Goal: Transaction & Acquisition: Purchase product/service

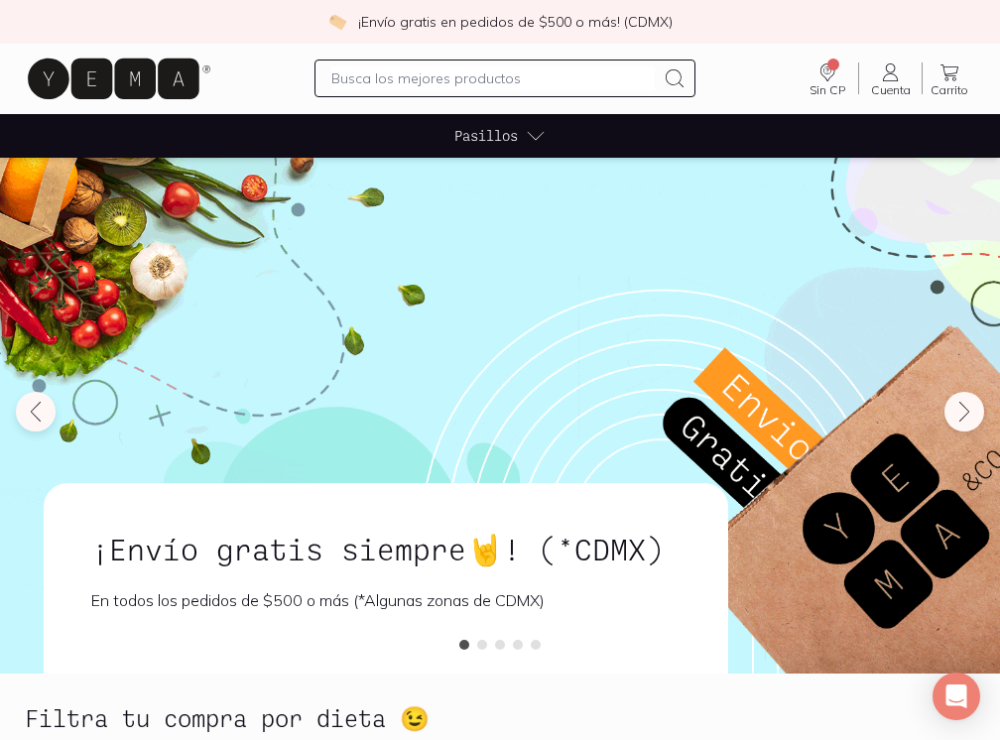
click at [537, 139] on icon at bounding box center [536, 136] width 20 height 20
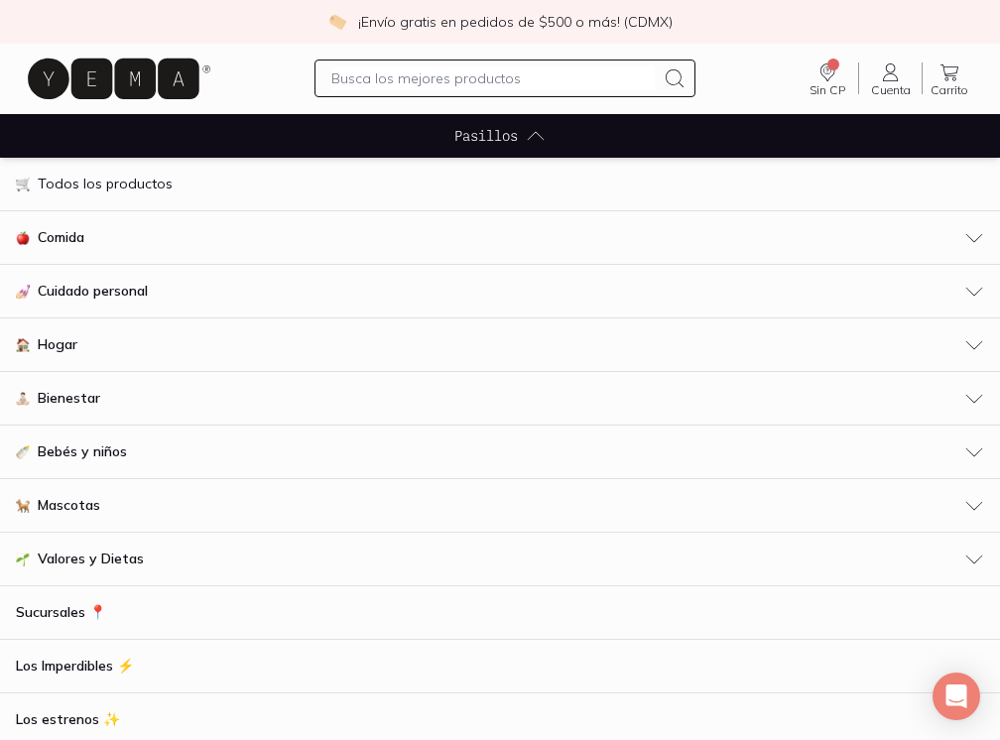
click at [83, 183] on p "Todos los productos" at bounding box center [105, 184] width 135 height 21
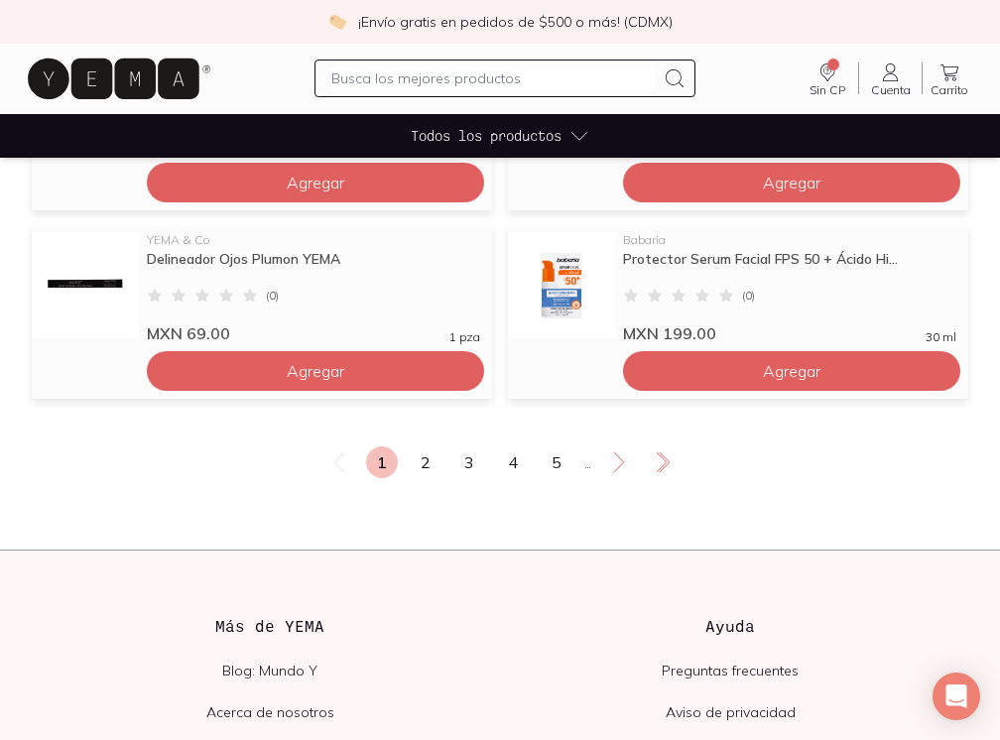
scroll to position [1606, 0]
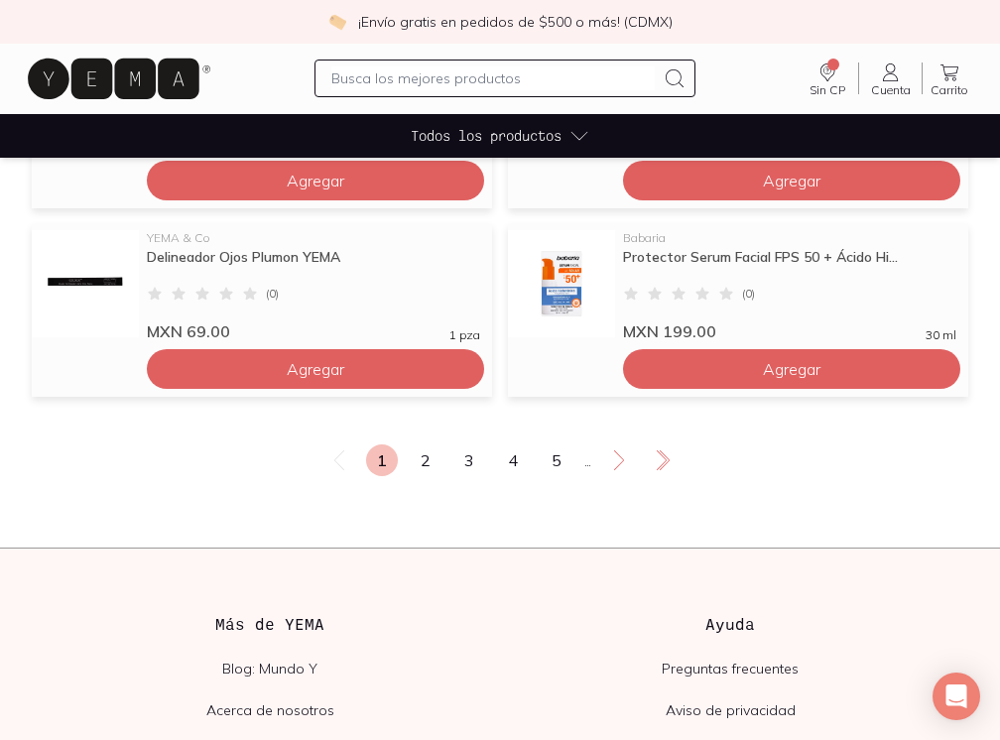
click at [276, 253] on div "Delineador Ojos Plumon YEMA" at bounding box center [313, 266] width 333 height 36
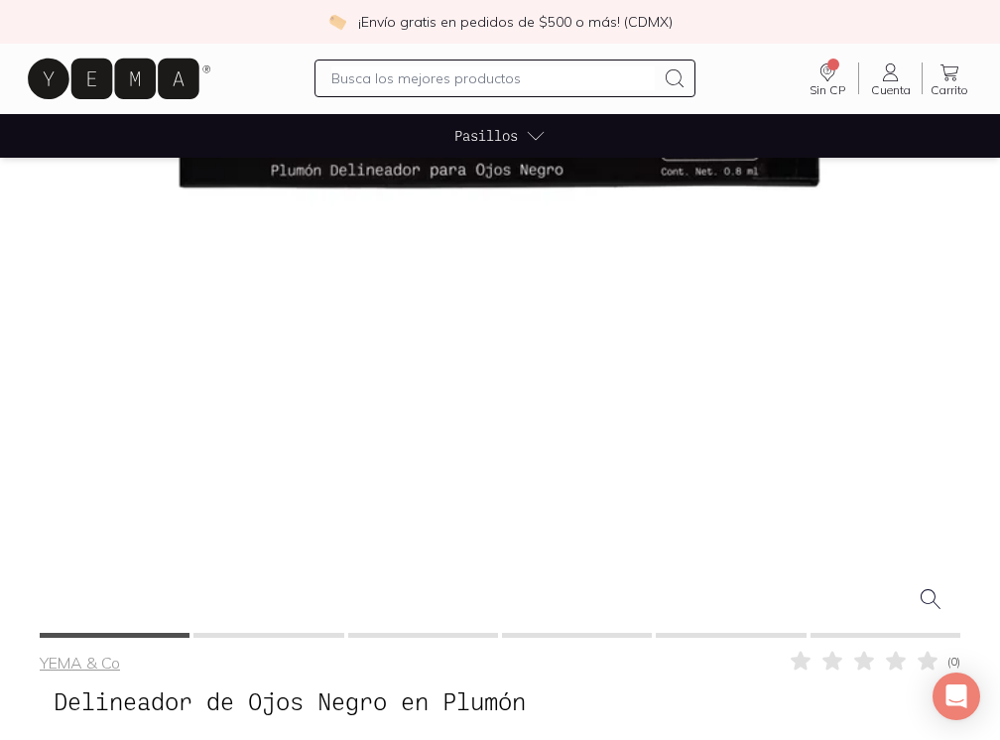
scroll to position [547, 0]
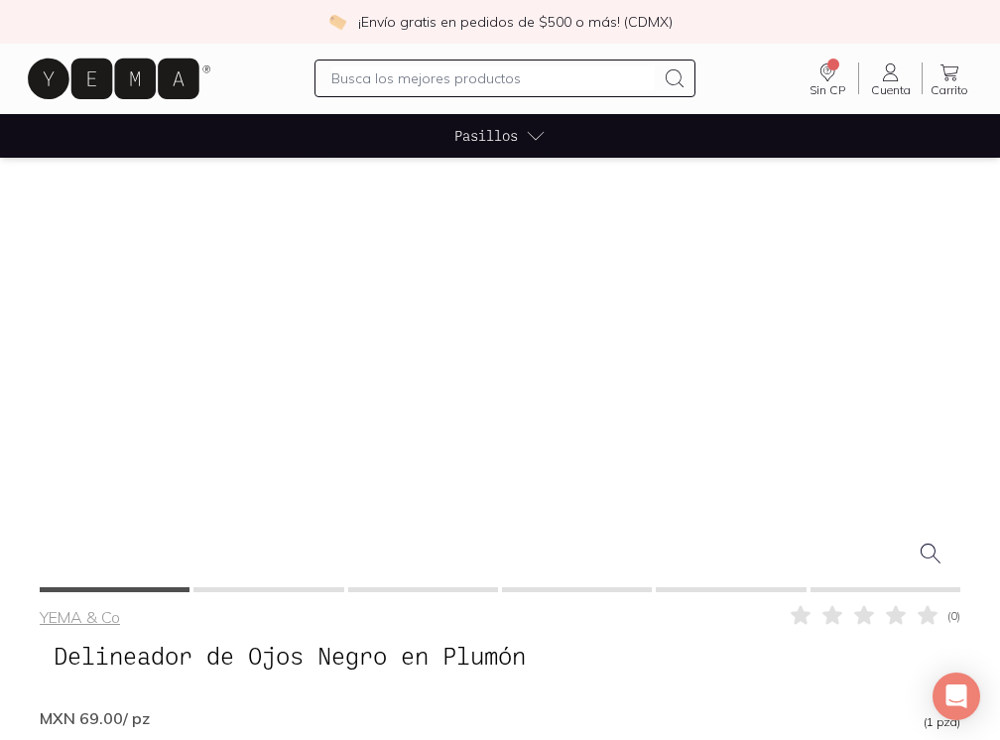
click at [835, 371] on div at bounding box center [500, 123] width 920 height 920
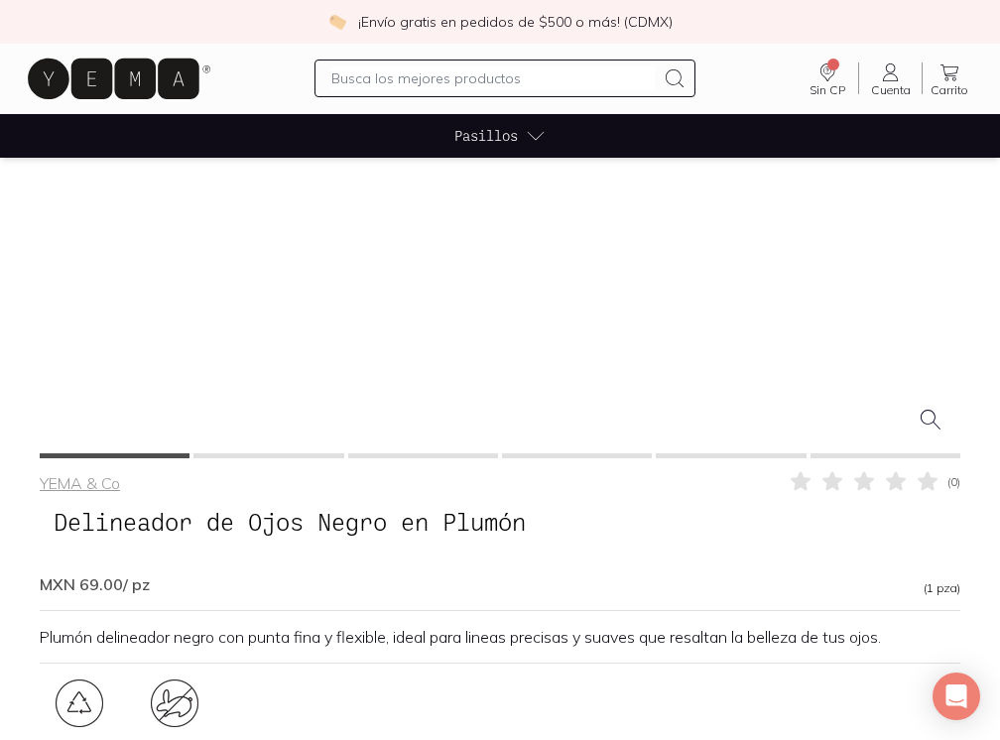
scroll to position [698, 0]
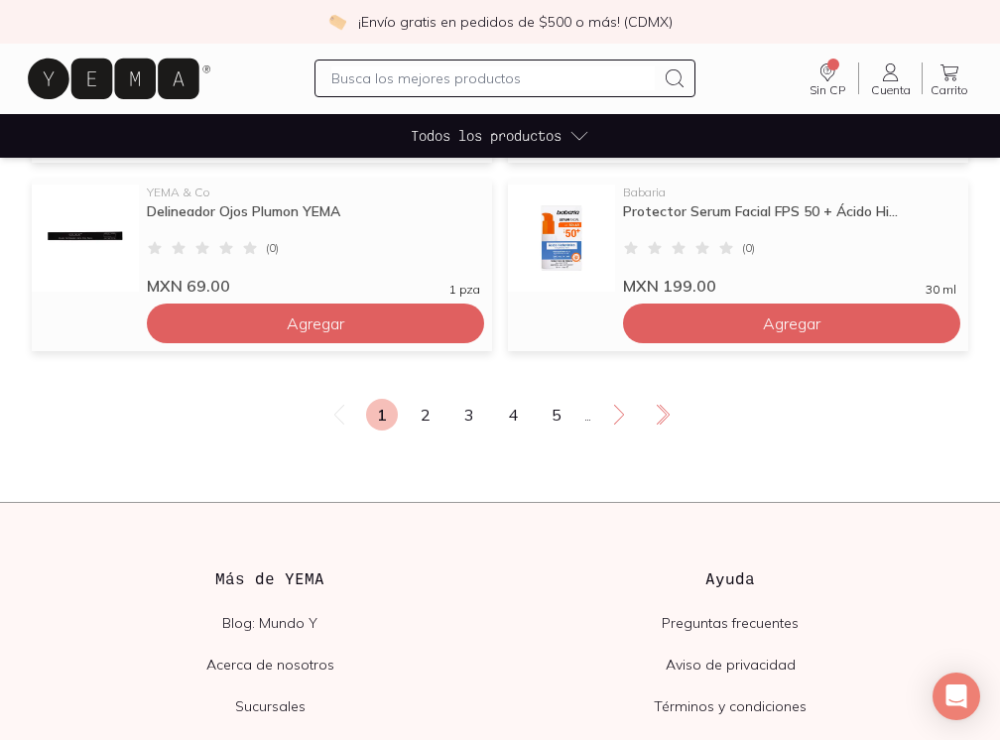
scroll to position [1657, 0]
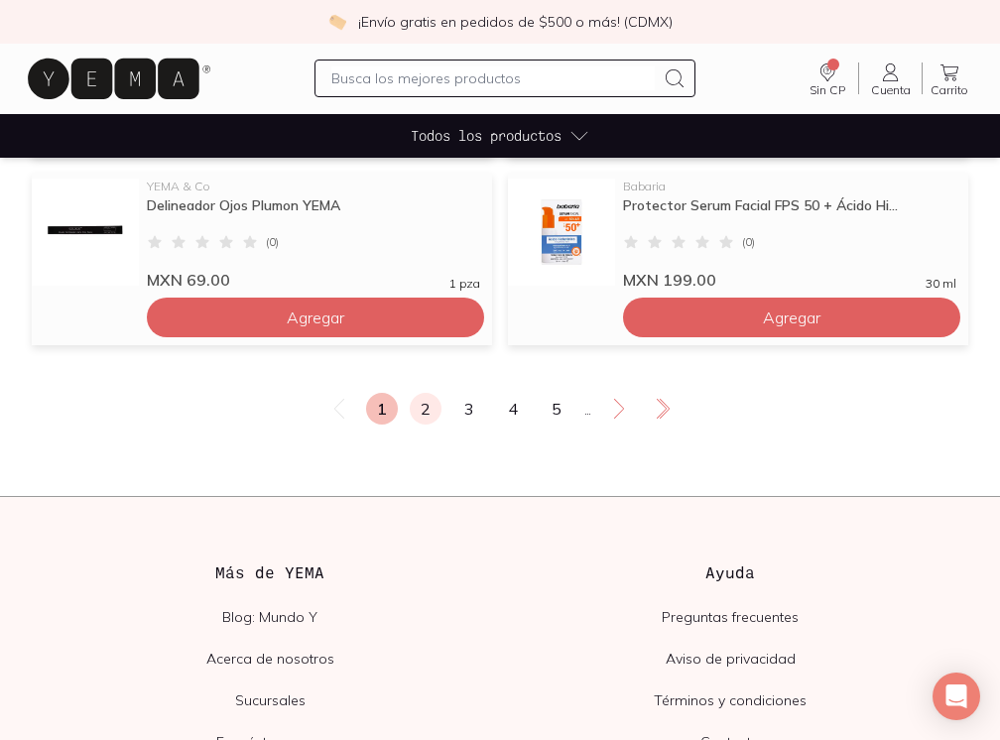
click at [426, 411] on link "2" at bounding box center [426, 409] width 32 height 32
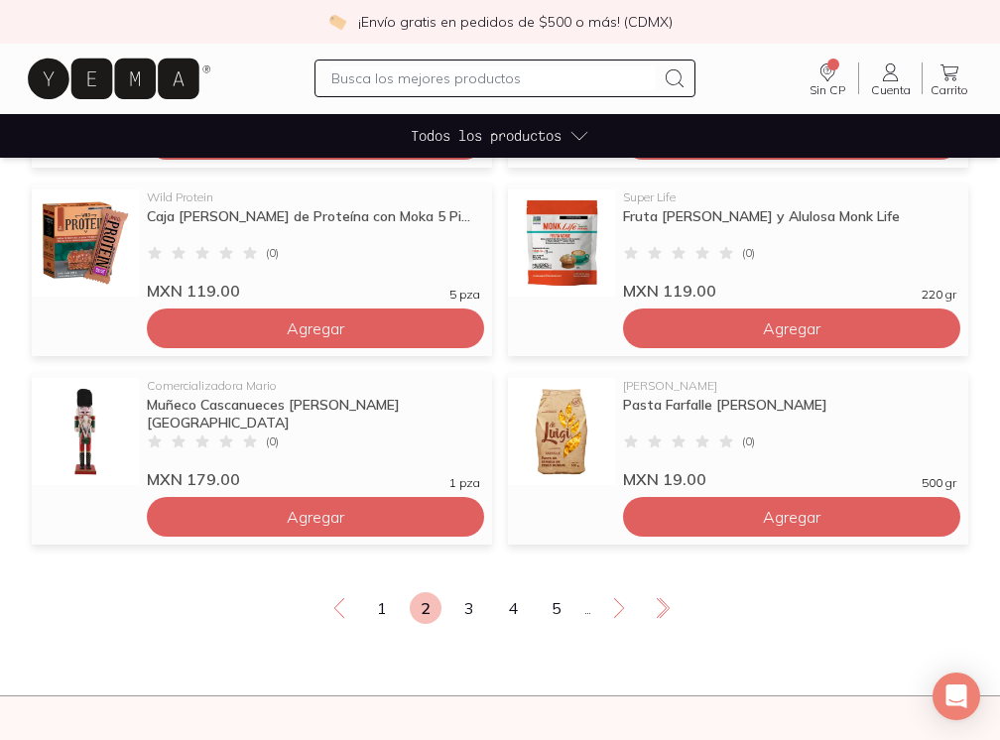
scroll to position [1458, 0]
click at [464, 604] on link "3" at bounding box center [469, 608] width 32 height 32
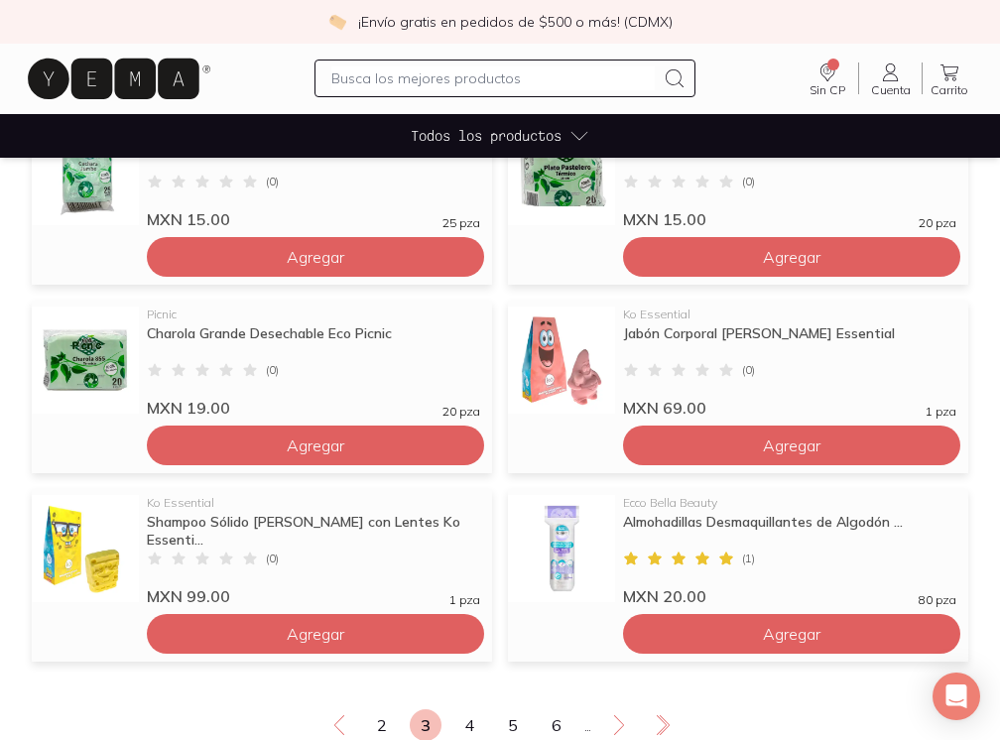
scroll to position [1358, 0]
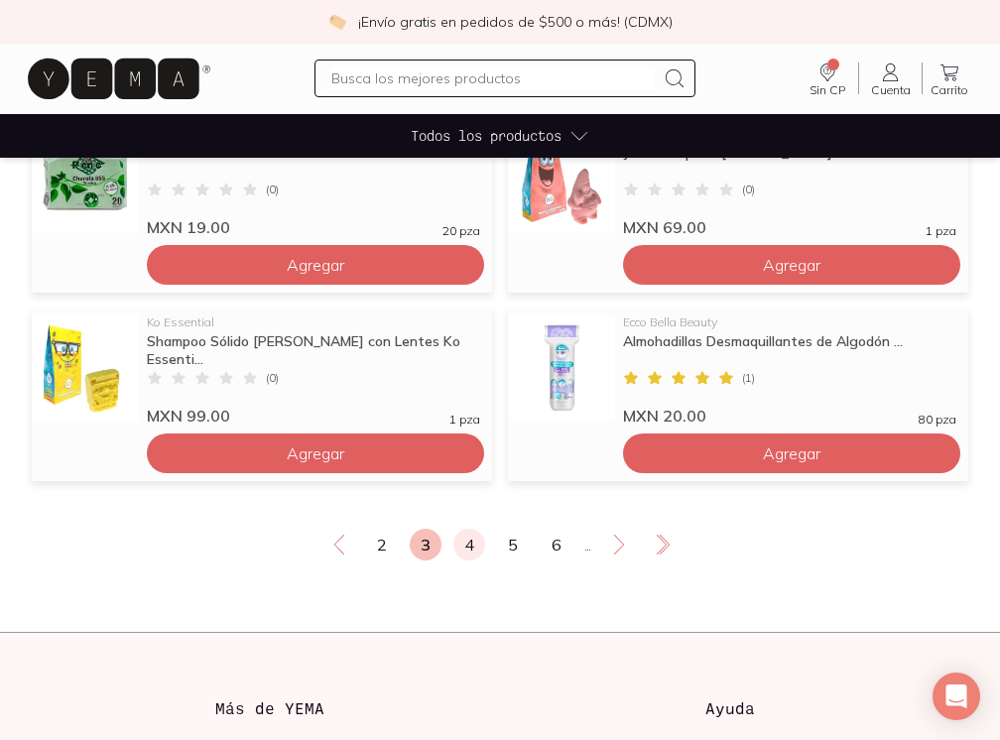
click at [470, 545] on link "4" at bounding box center [469, 545] width 32 height 32
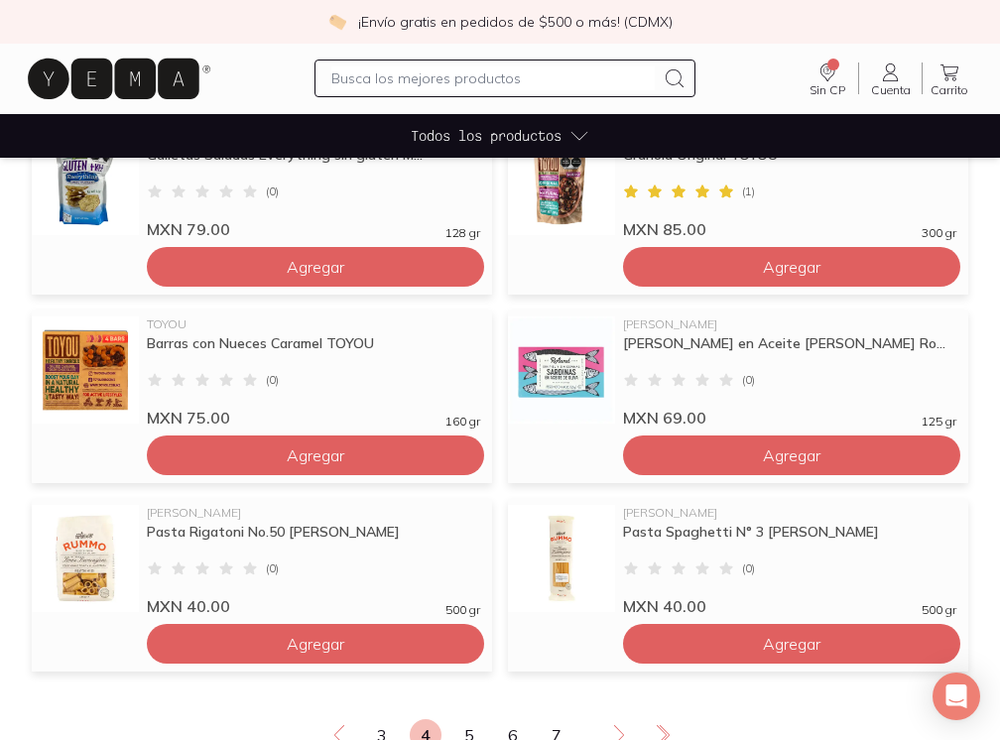
scroll to position [1344, 0]
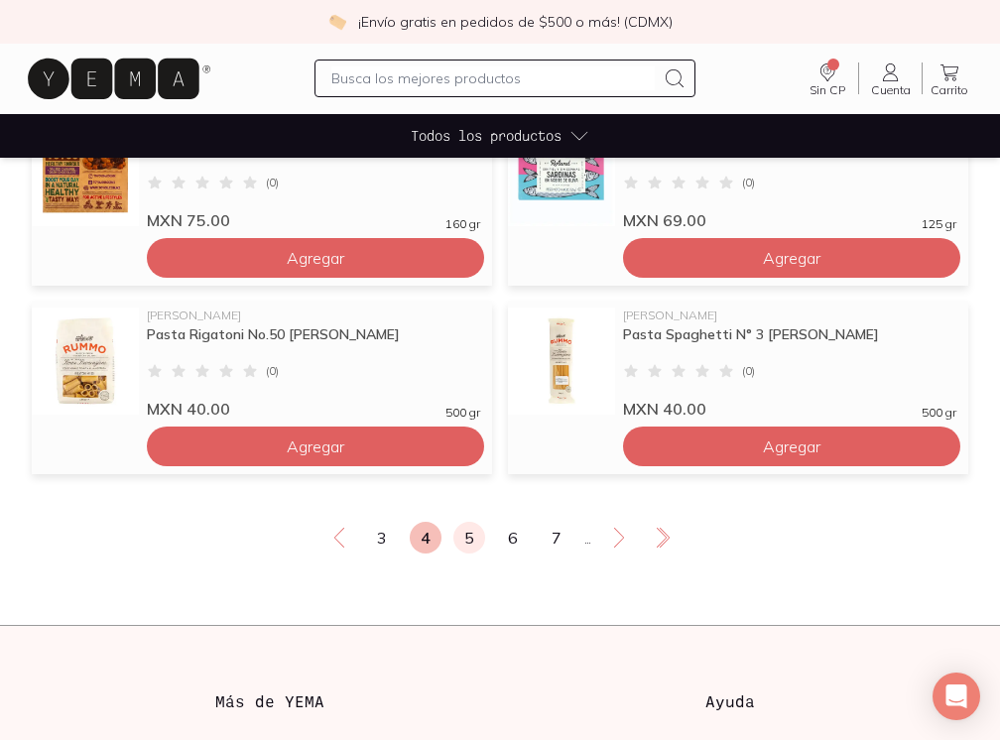
click at [466, 540] on link "5" at bounding box center [469, 538] width 32 height 32
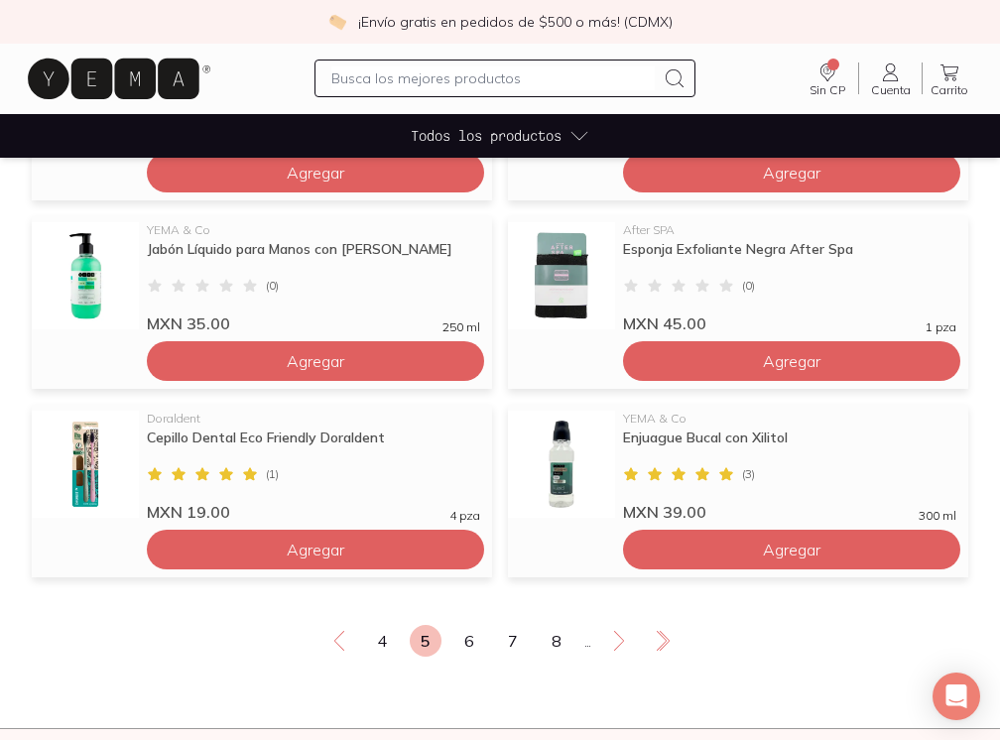
scroll to position [1433, 0]
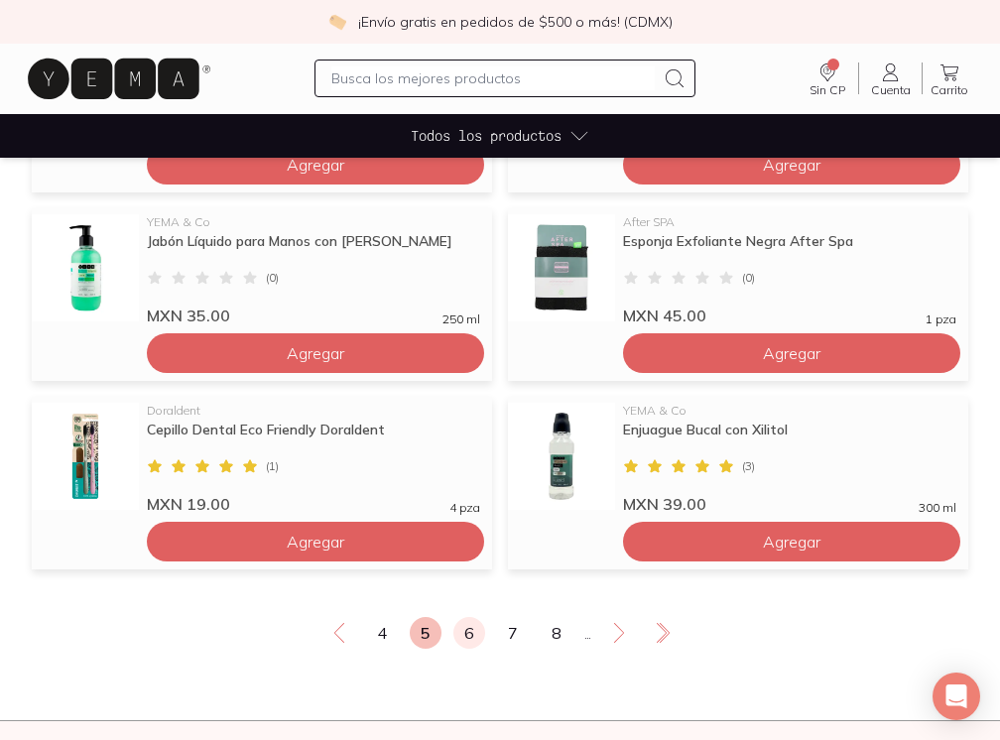
click at [465, 636] on link "6" at bounding box center [469, 633] width 32 height 32
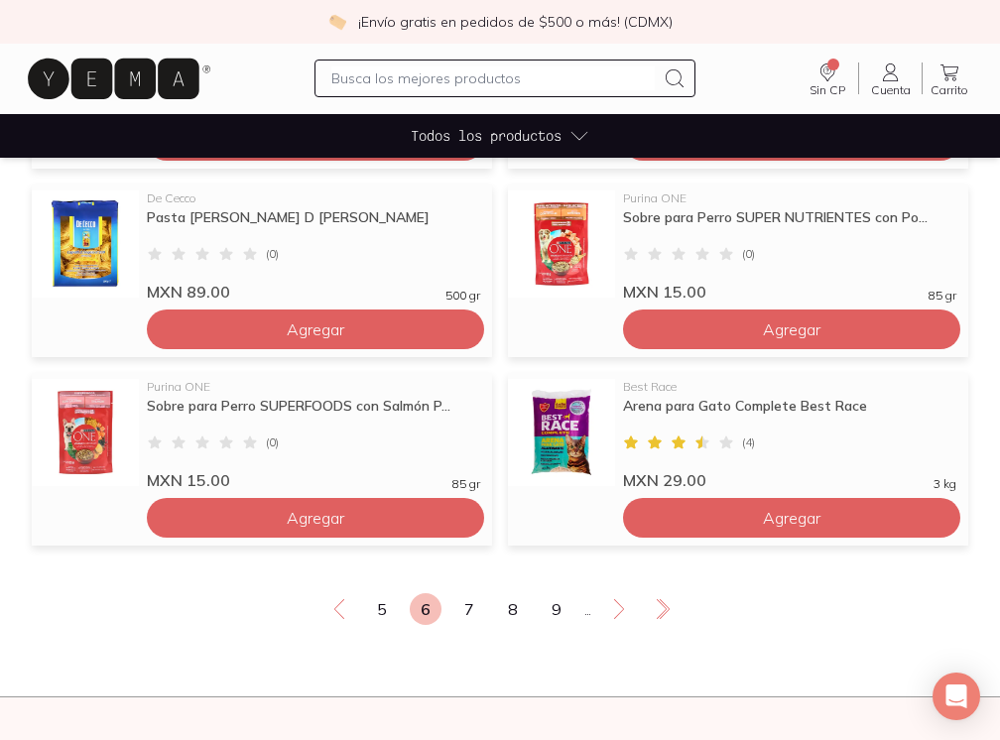
scroll to position [1458, 0]
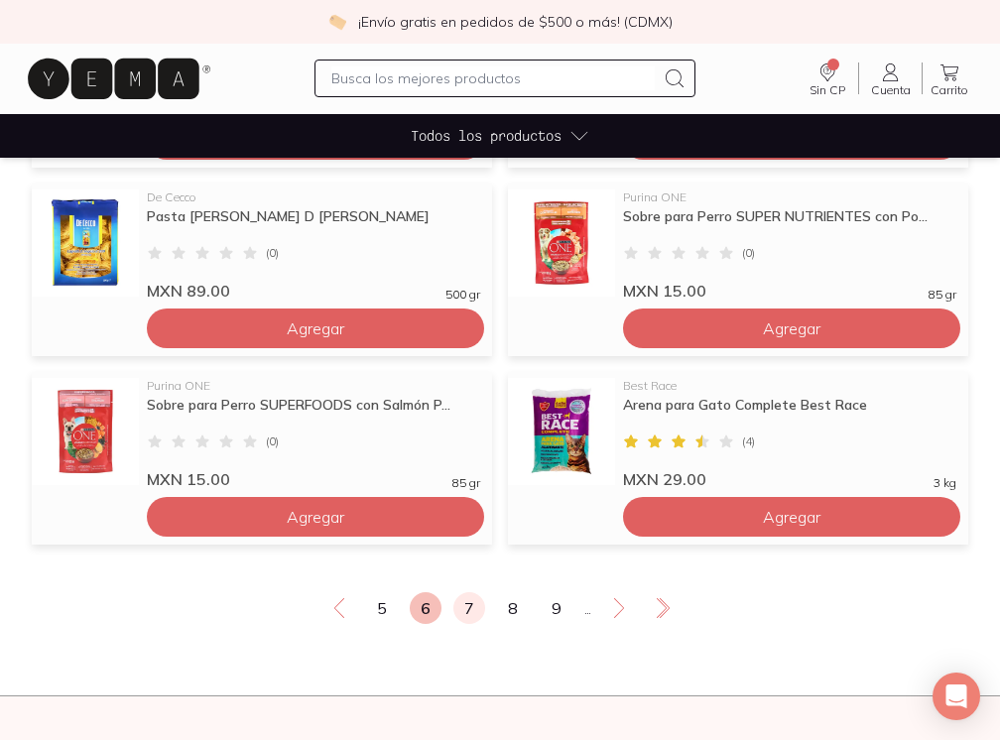
click at [460, 606] on link "7" at bounding box center [469, 608] width 32 height 32
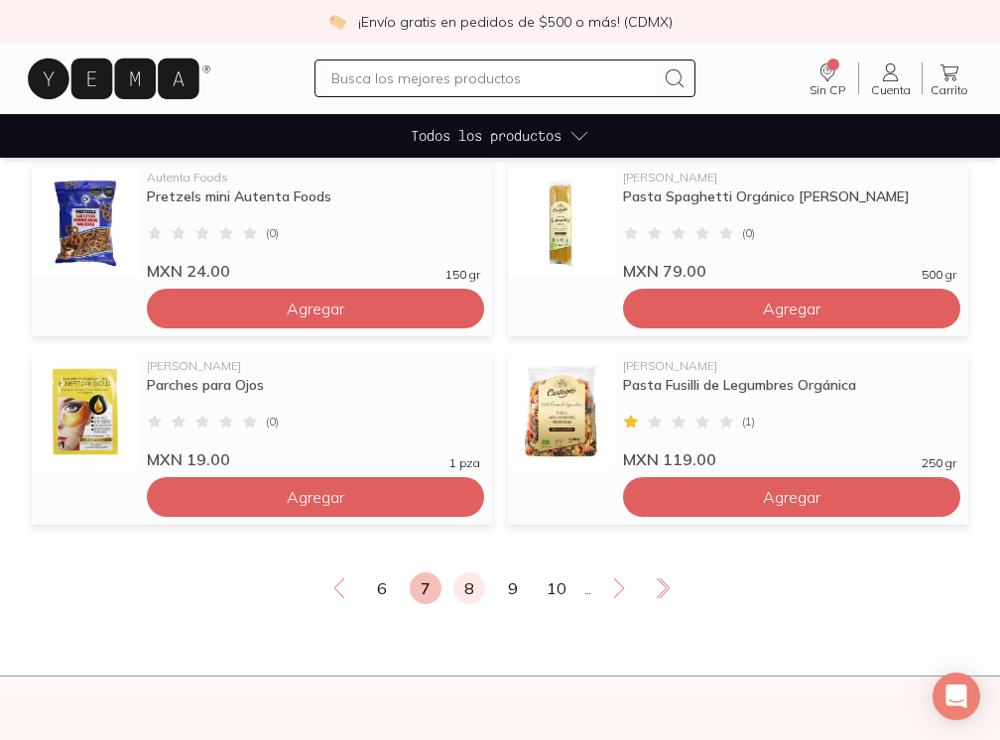
scroll to position [1481, 0]
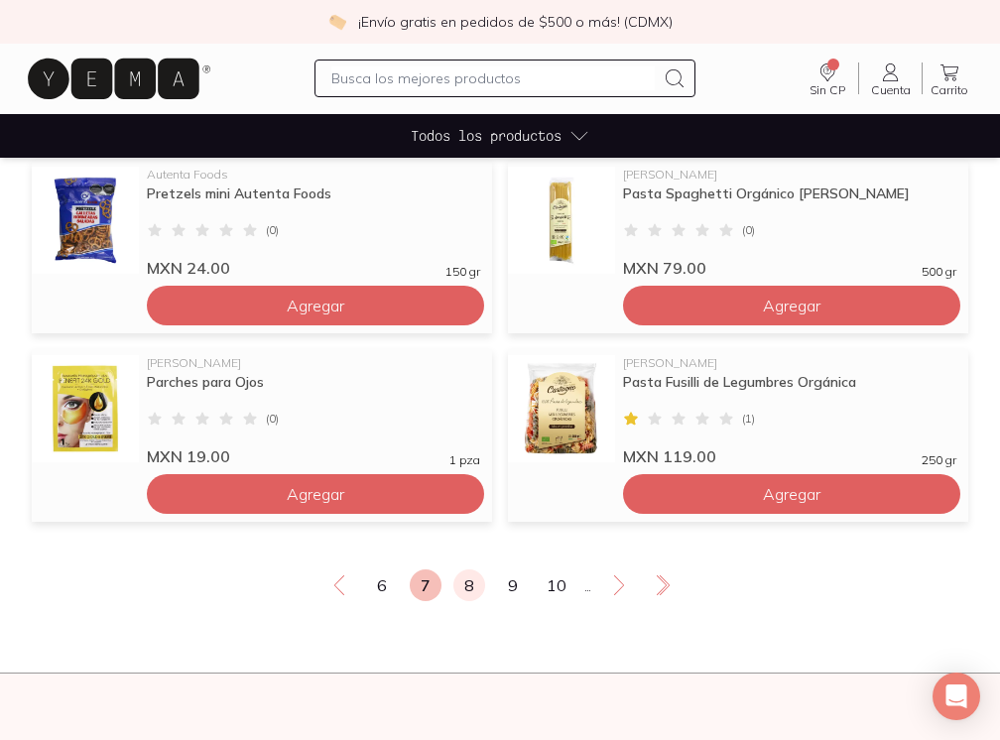
click at [463, 584] on link "8" at bounding box center [469, 585] width 32 height 32
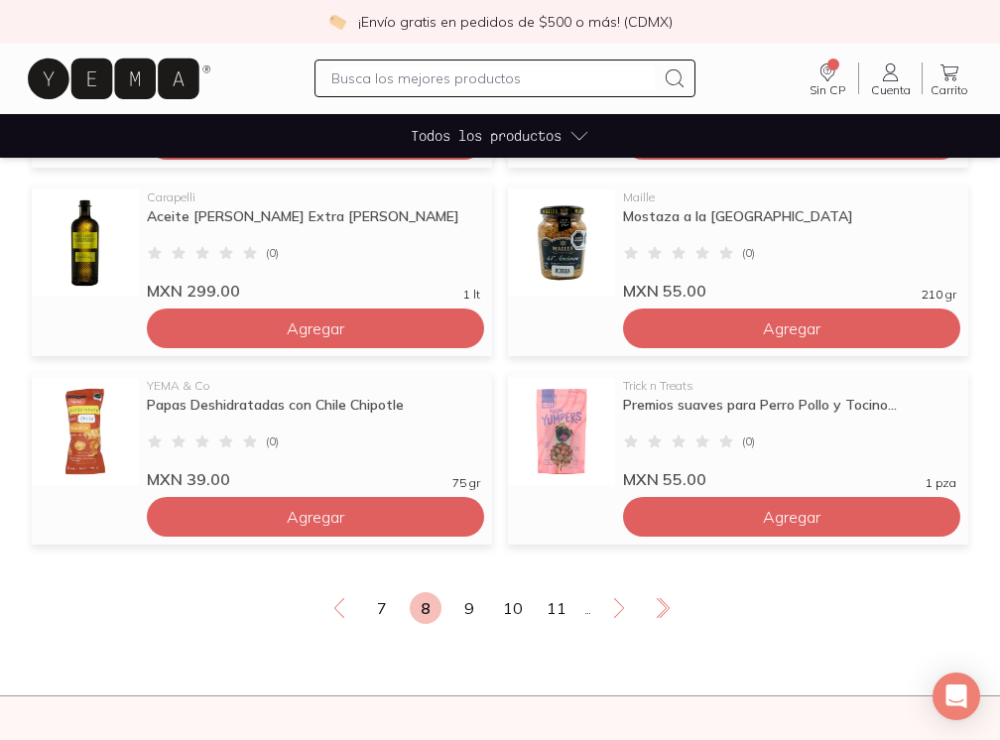
scroll to position [1459, 0]
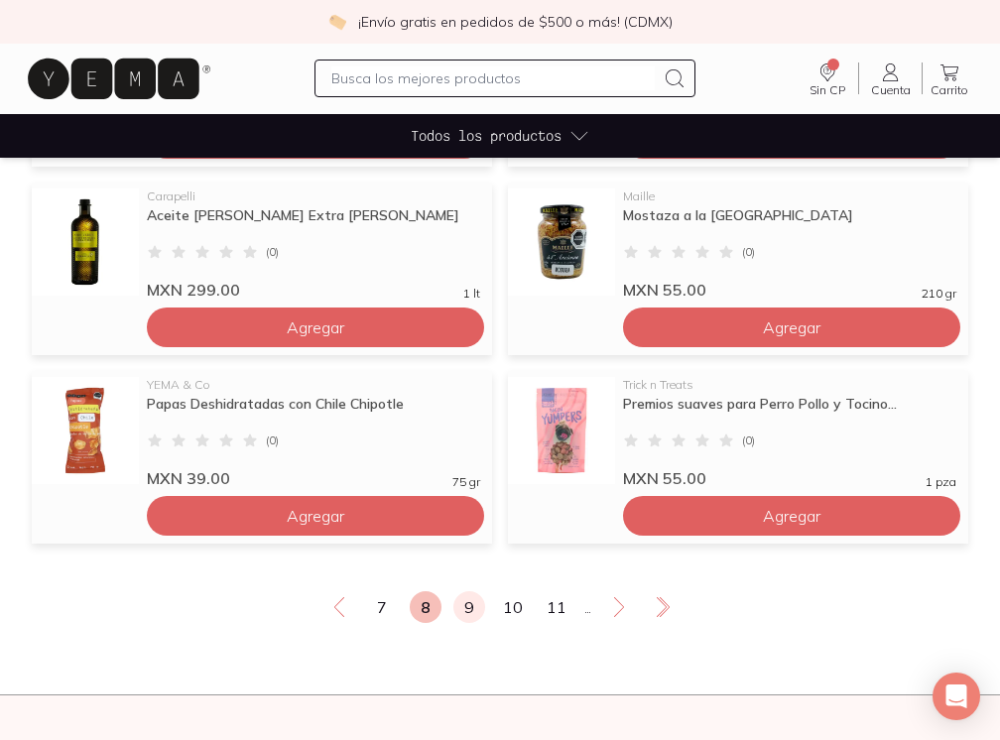
click at [473, 607] on link "9" at bounding box center [469, 607] width 32 height 32
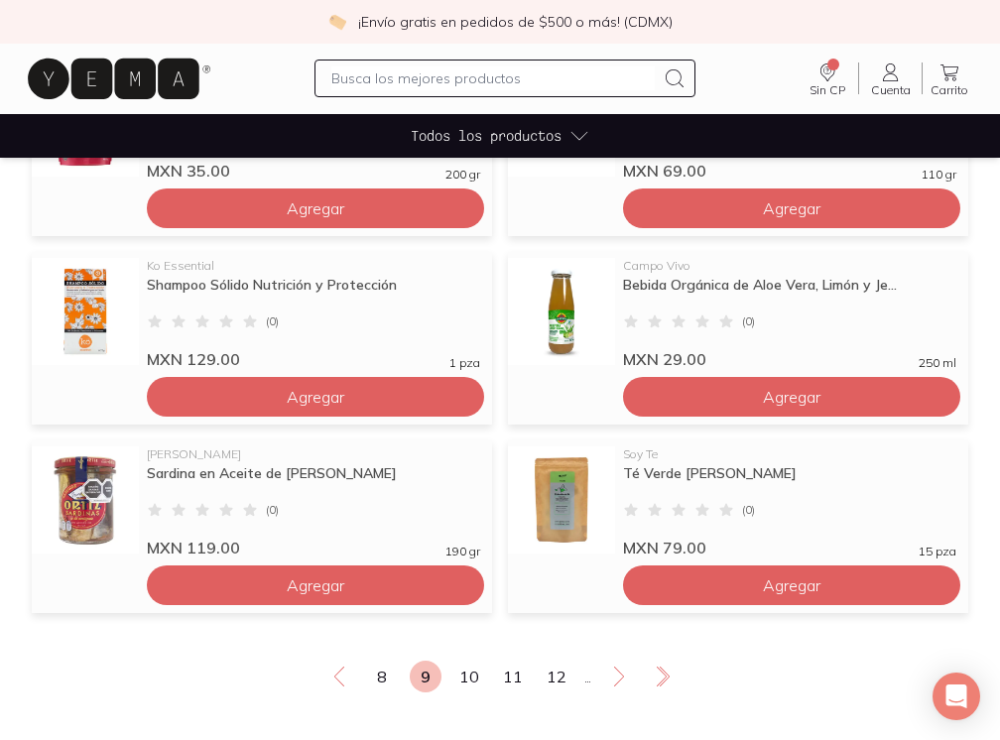
scroll to position [1384, 1]
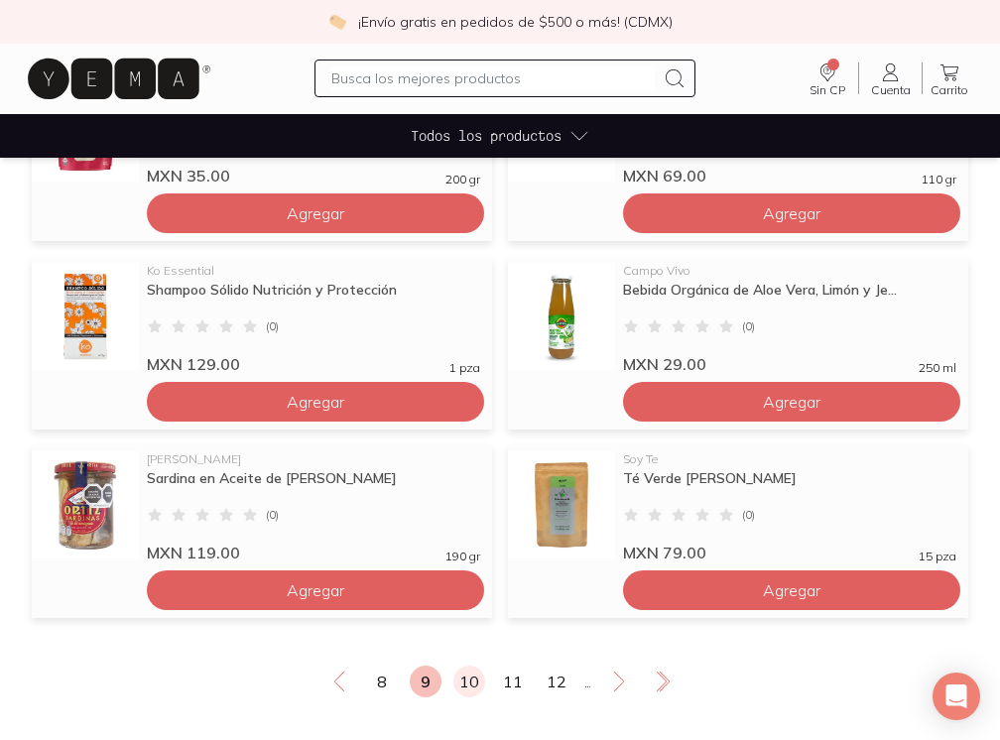
click at [460, 679] on link "10" at bounding box center [469, 681] width 32 height 32
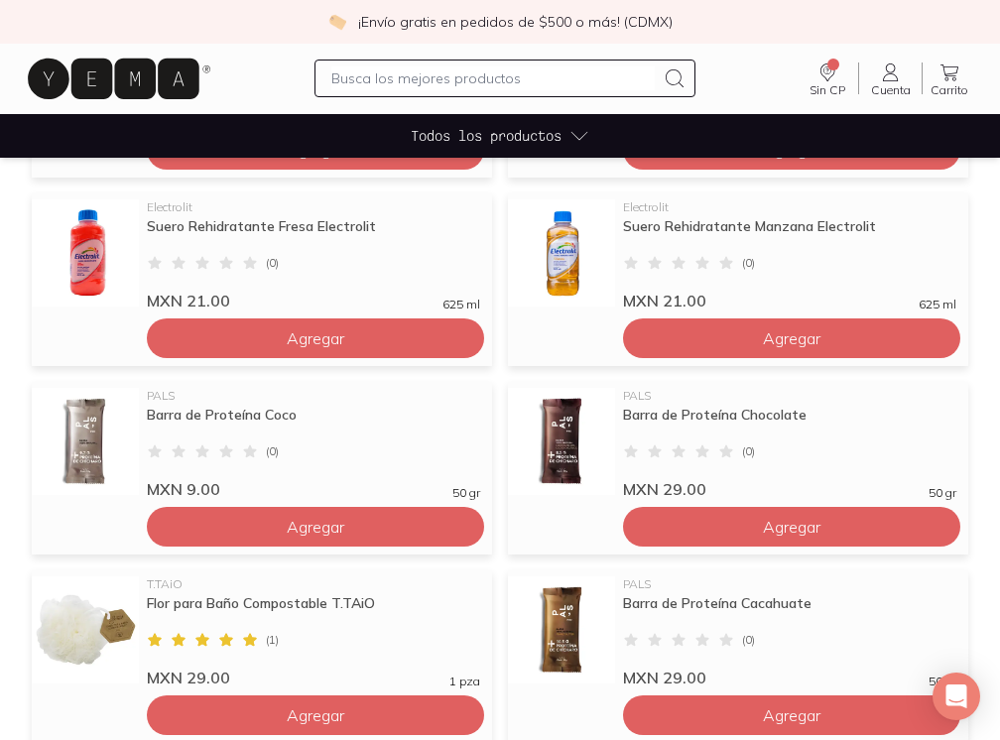
scroll to position [1072, 0]
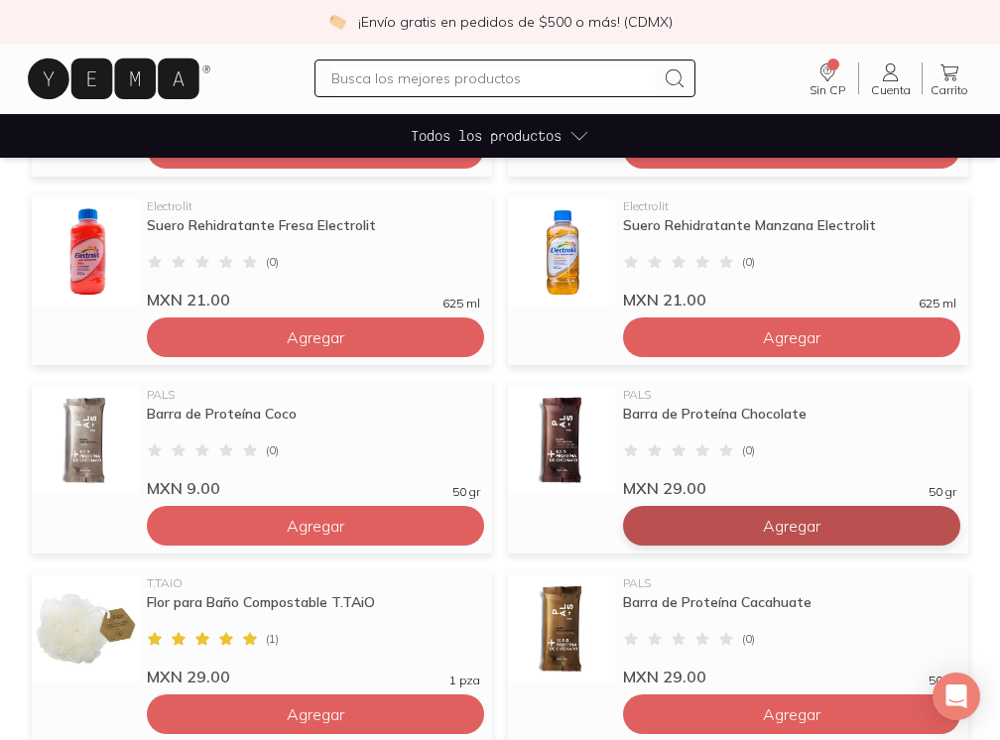
click at [804, 529] on span "Agregar" at bounding box center [792, 526] width 58 height 20
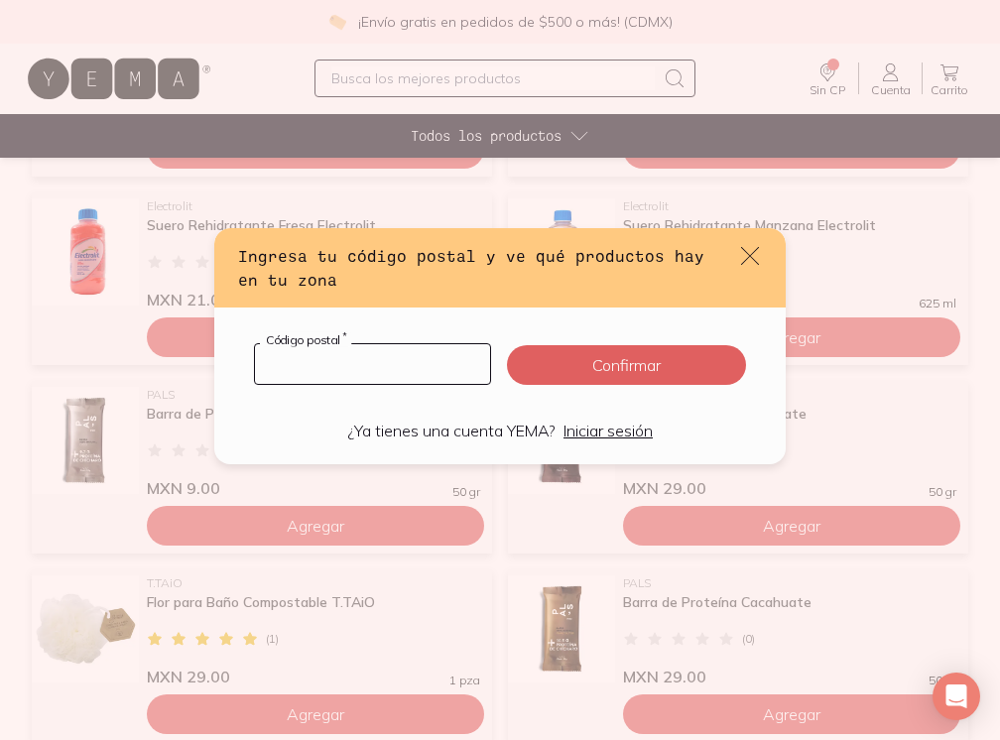
click at [402, 369] on input "default" at bounding box center [372, 364] width 235 height 40
type input "0"
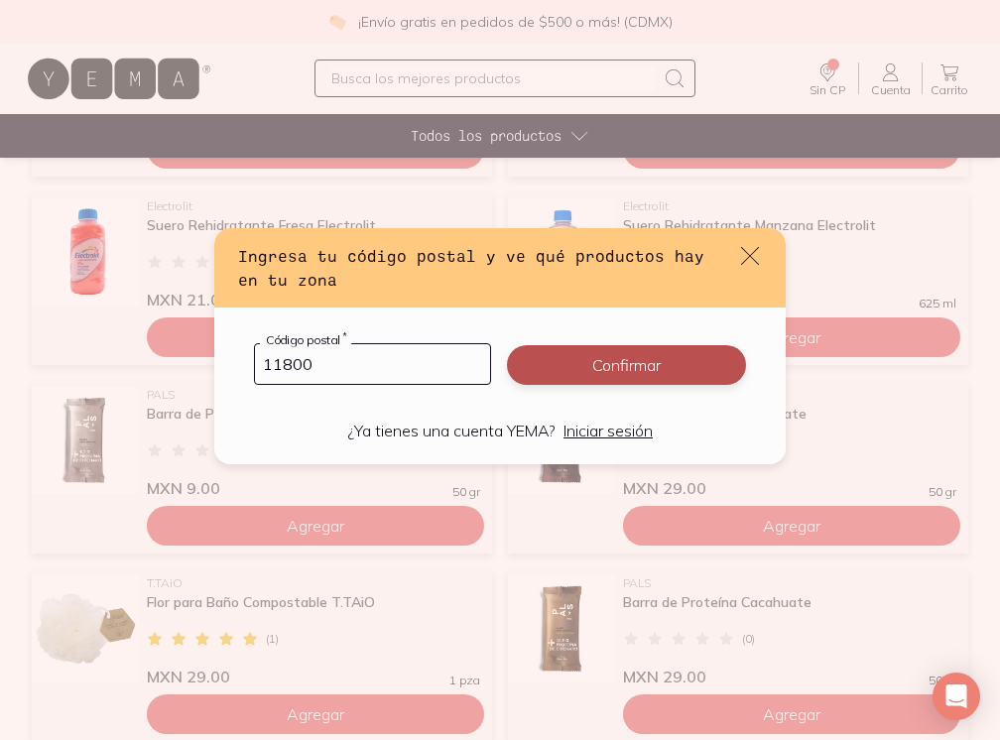
type input "11800"
click at [619, 367] on button "Confirmar" at bounding box center [626, 365] width 239 height 40
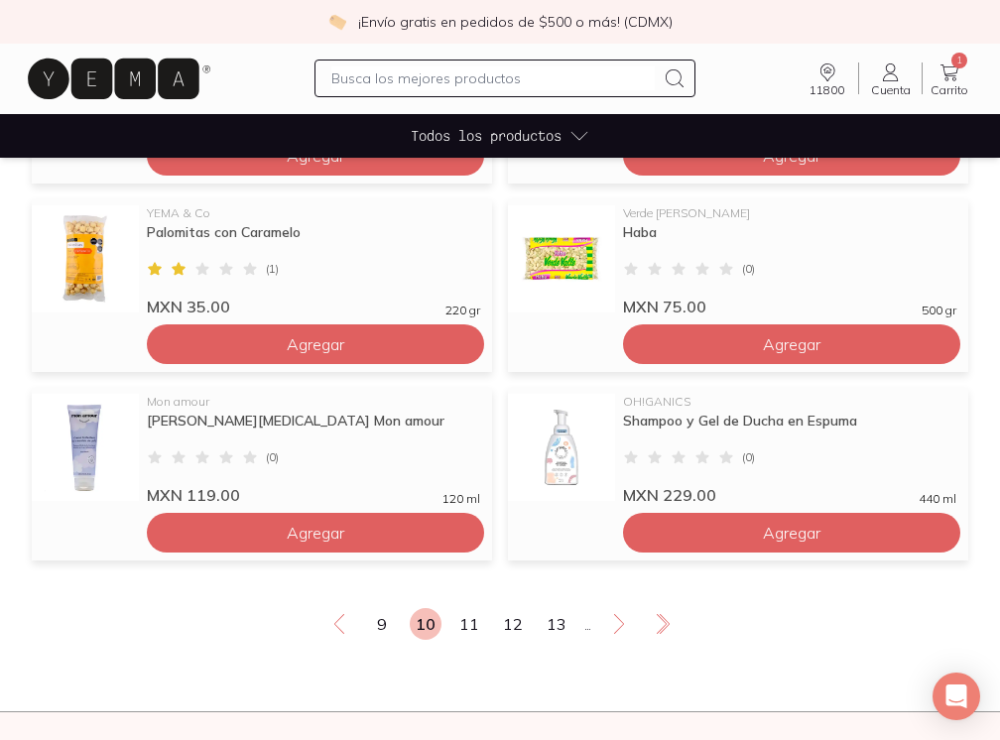
scroll to position [1445, 0]
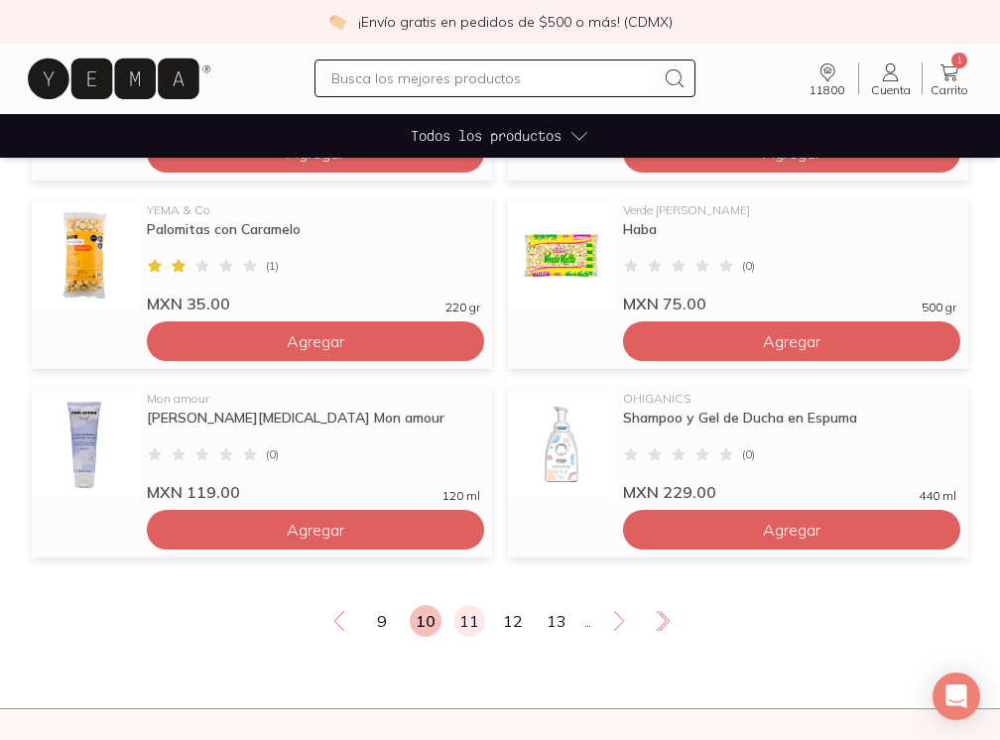
click at [472, 618] on link "11" at bounding box center [469, 621] width 32 height 32
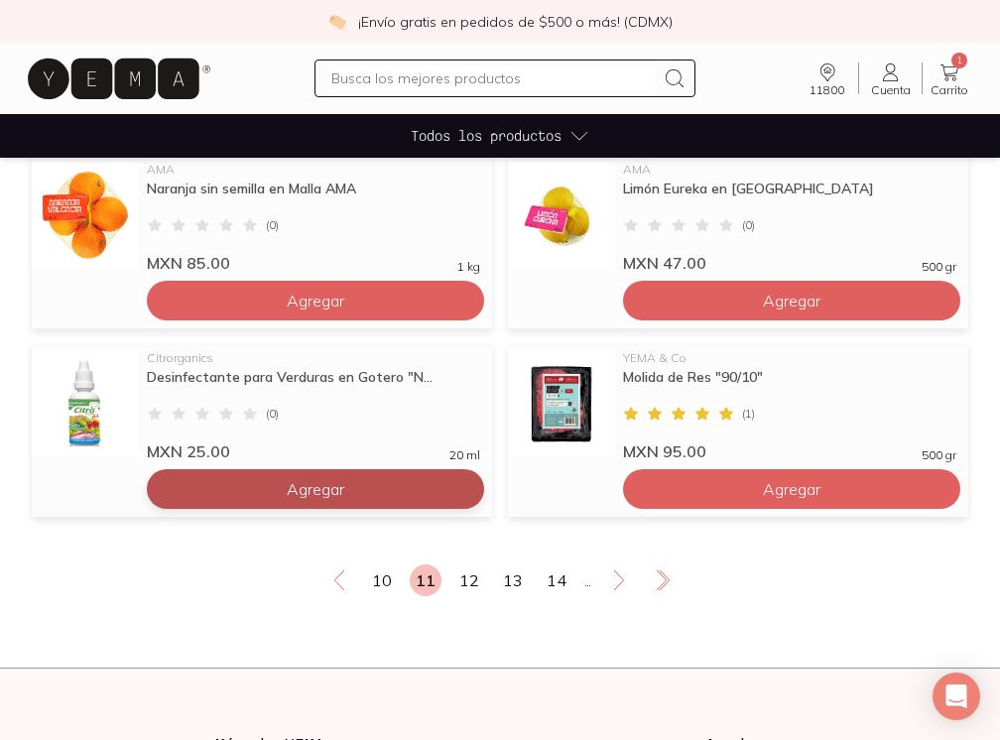
scroll to position [1505, 0]
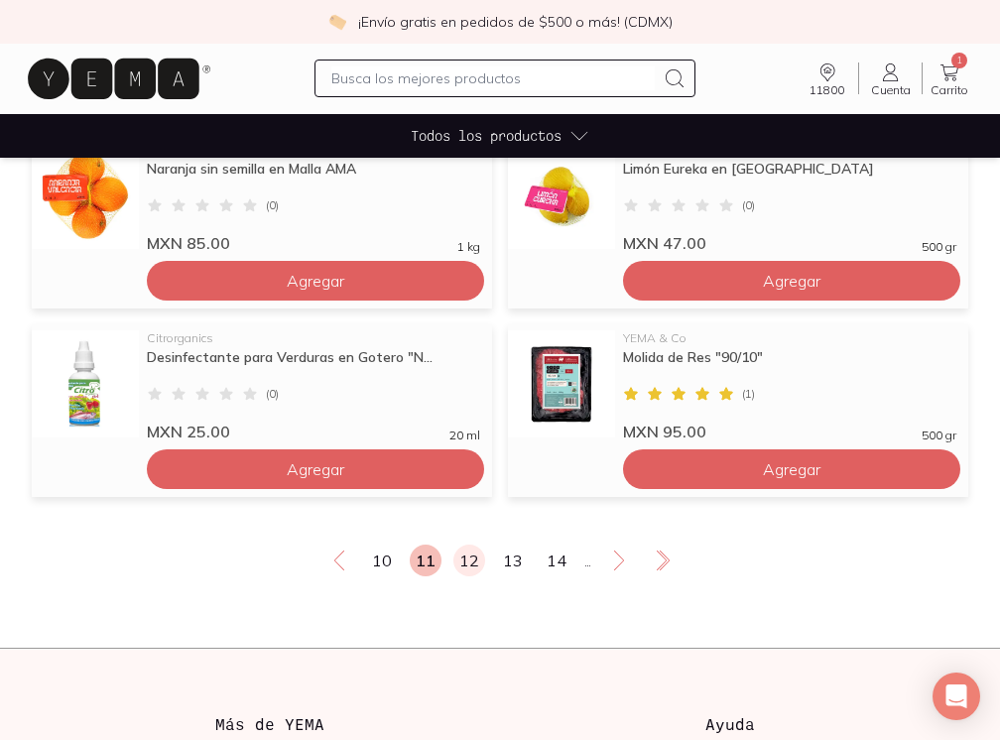
click at [472, 560] on link "12" at bounding box center [469, 560] width 32 height 32
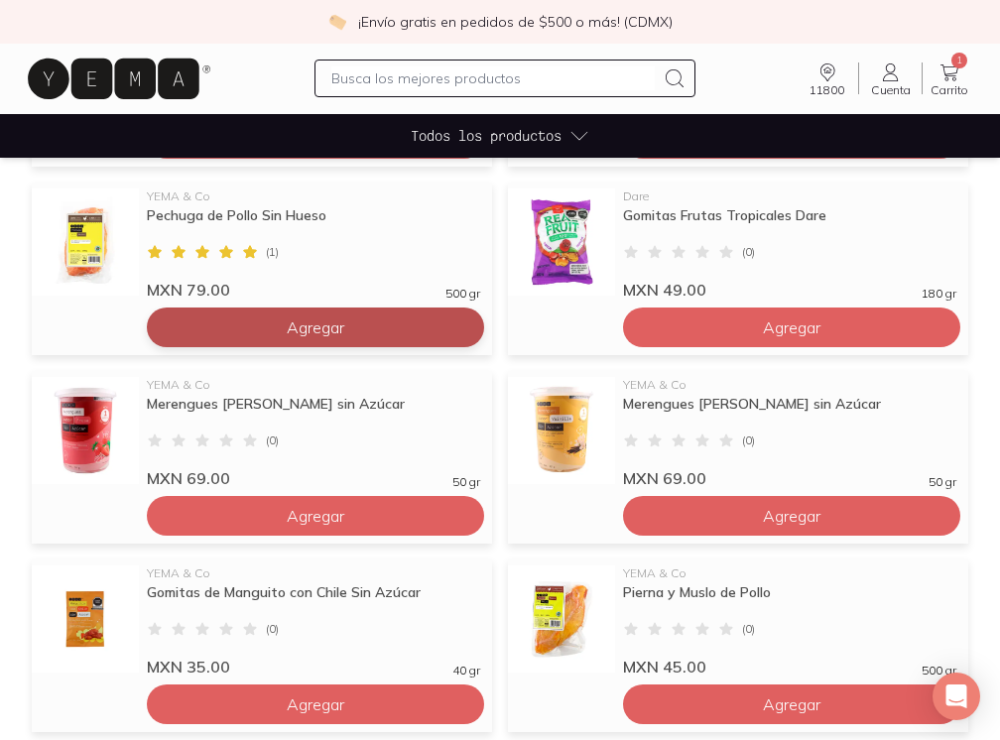
scroll to position [897, 0]
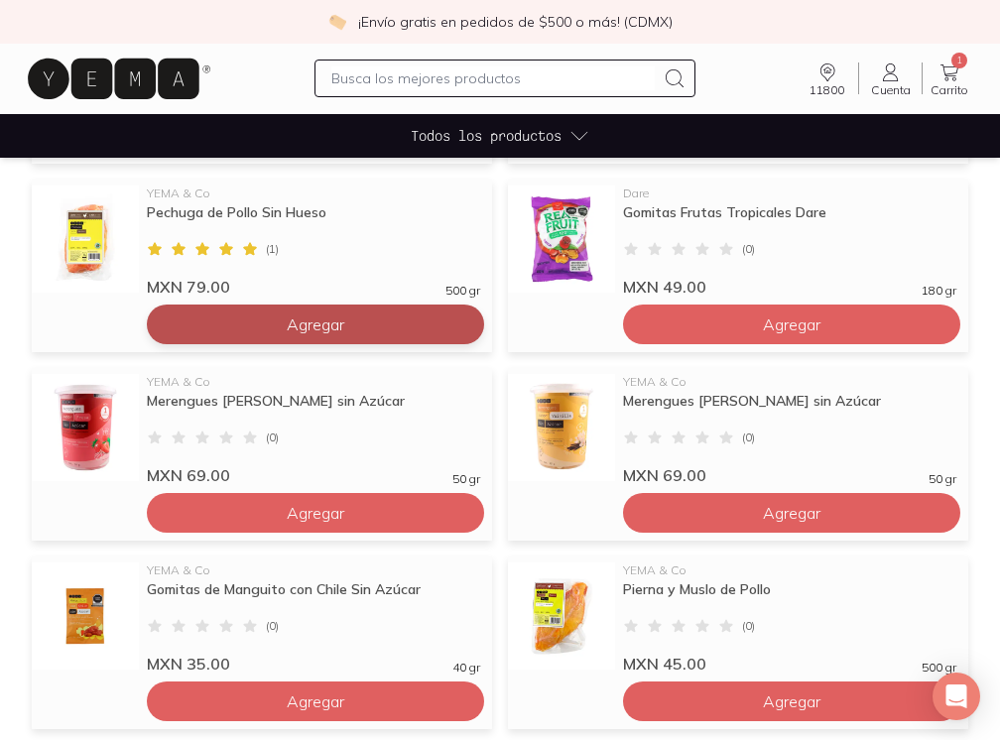
click at [332, 332] on span "Agregar" at bounding box center [316, 324] width 58 height 20
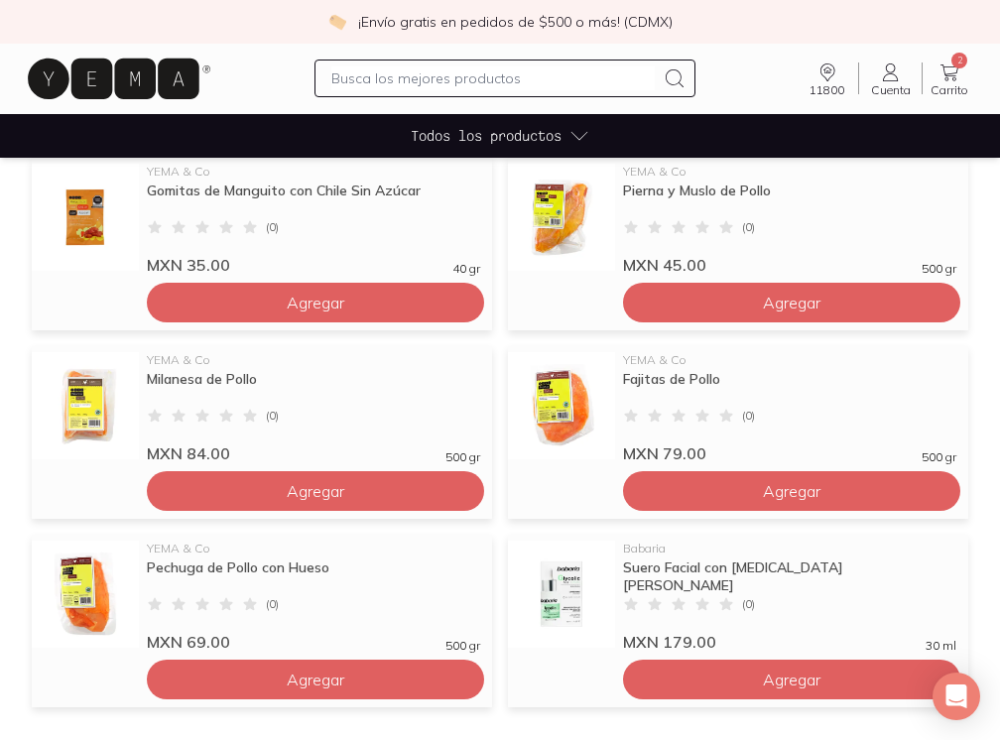
scroll to position [1311, 0]
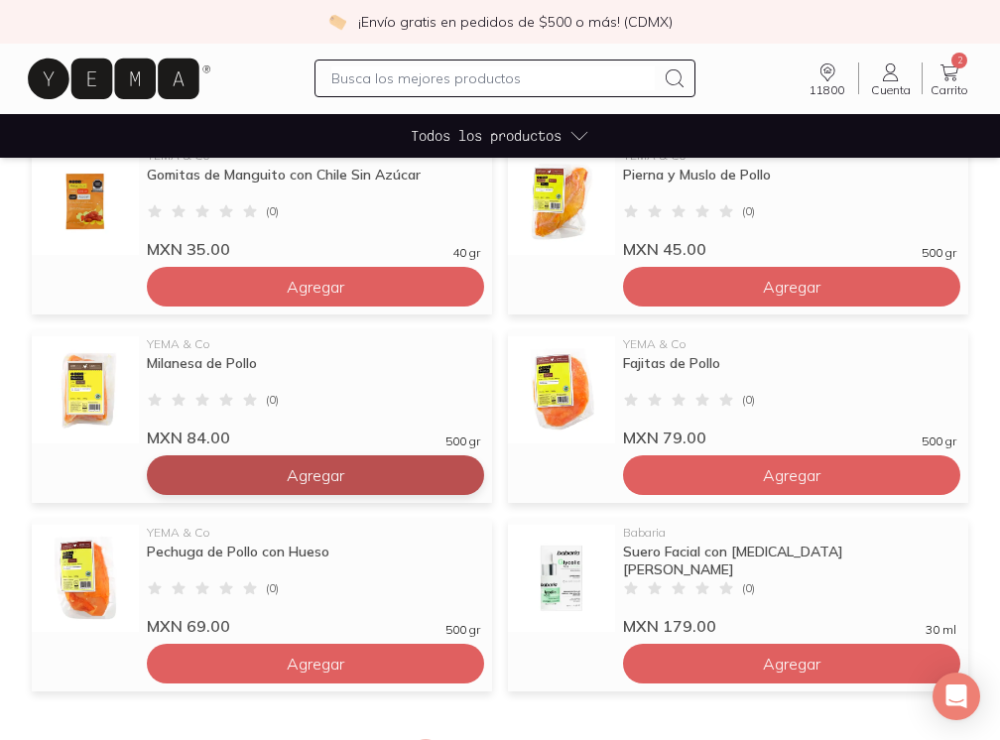
click at [411, 479] on button "Agregar" at bounding box center [315, 475] width 337 height 40
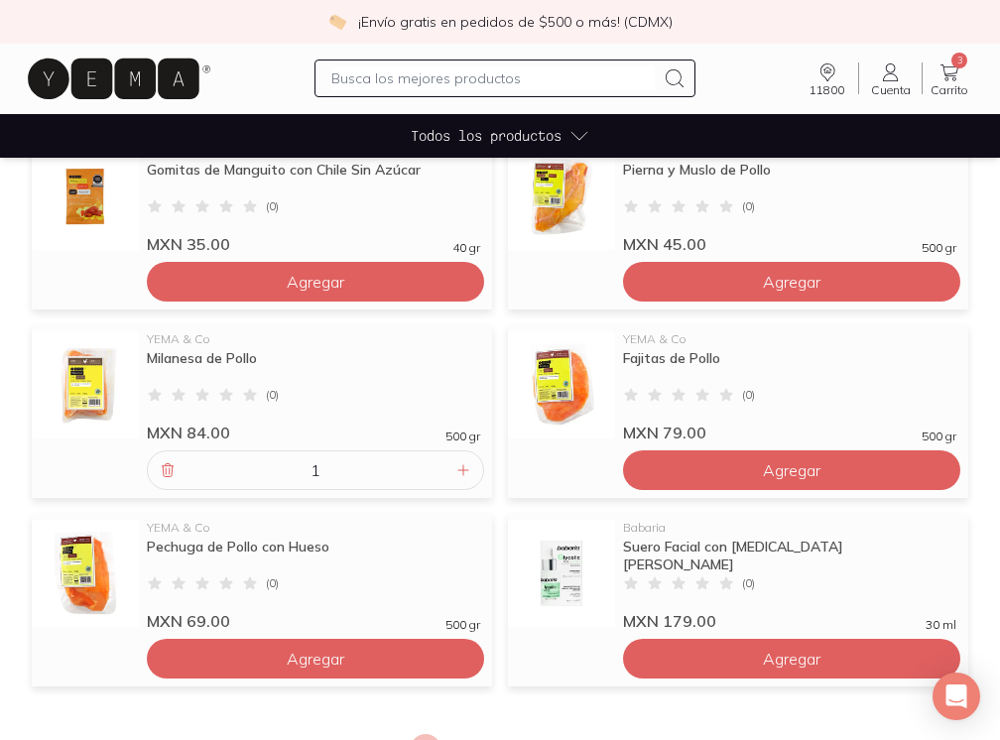
scroll to position [1317, 0]
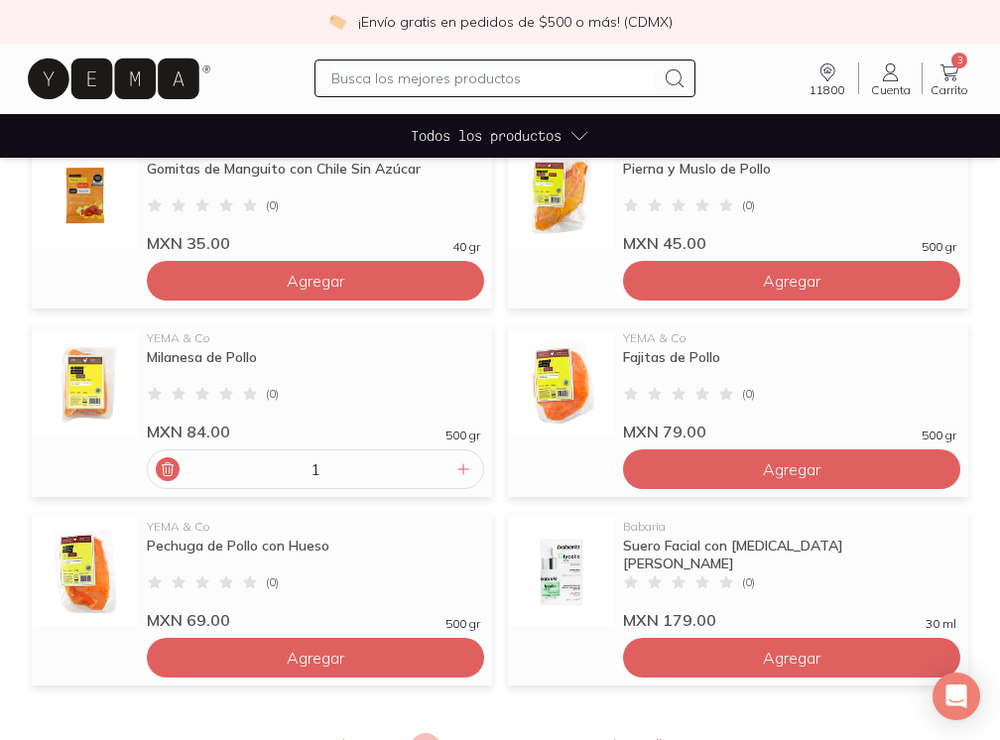
click at [169, 472] on icon at bounding box center [168, 469] width 16 height 16
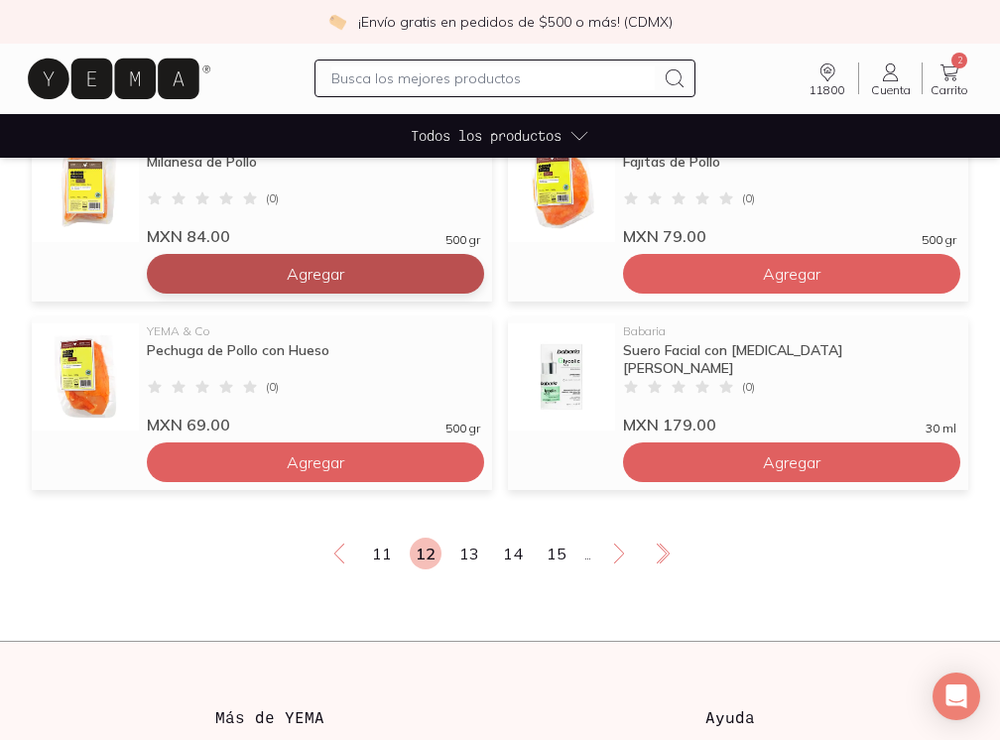
scroll to position [1528, 0]
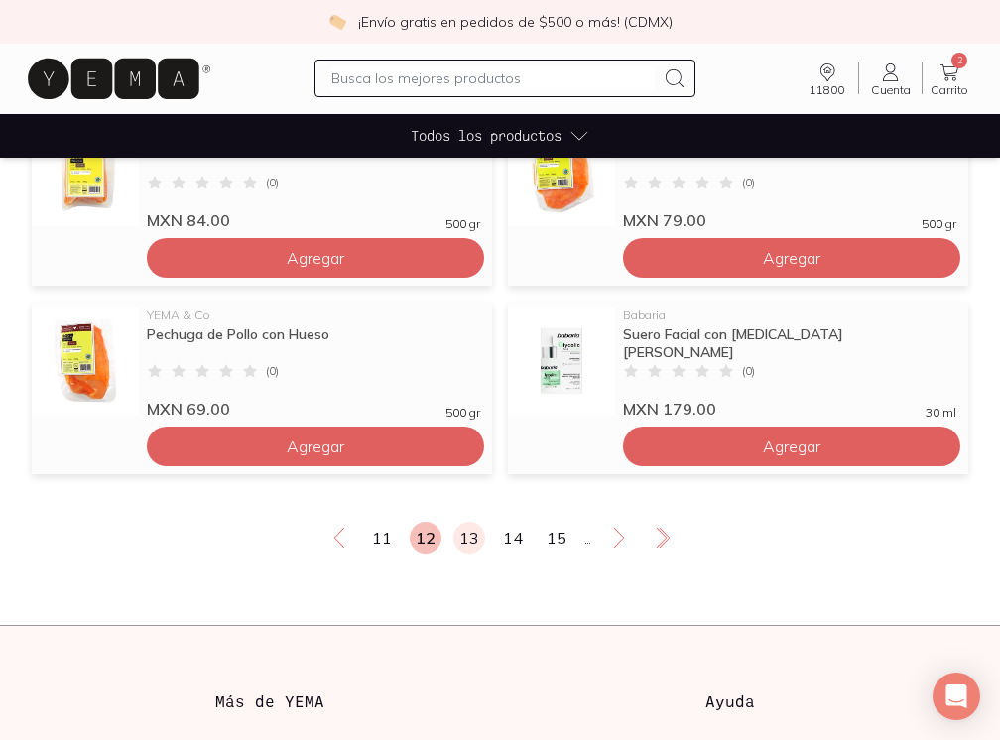
click at [477, 532] on link "13" at bounding box center [469, 538] width 32 height 32
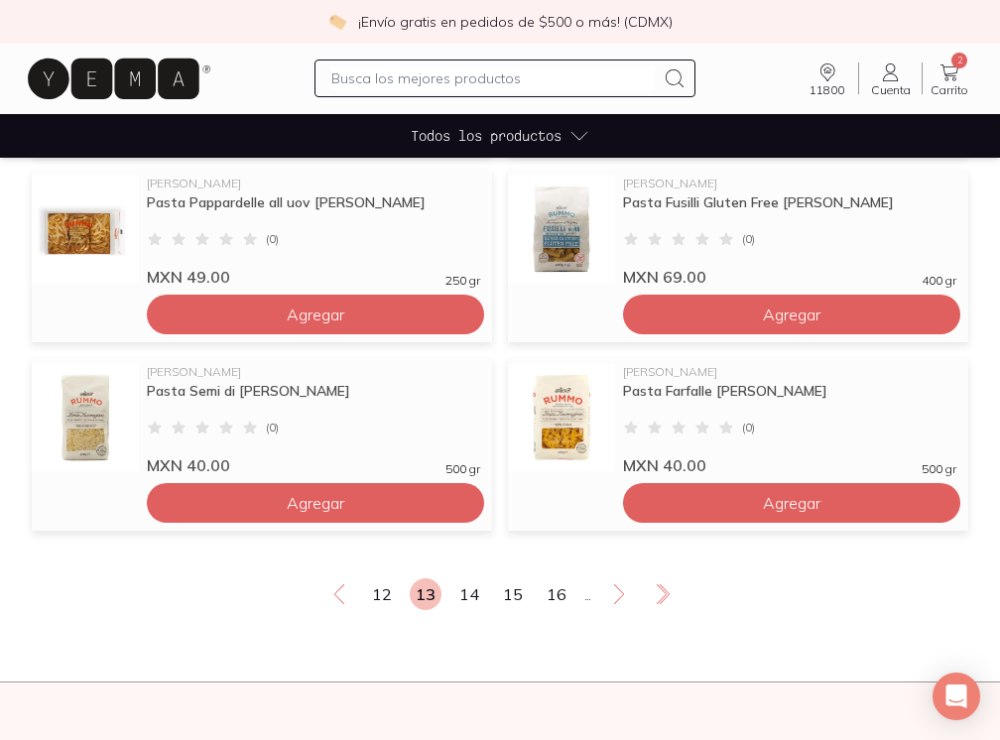
scroll to position [1487, 0]
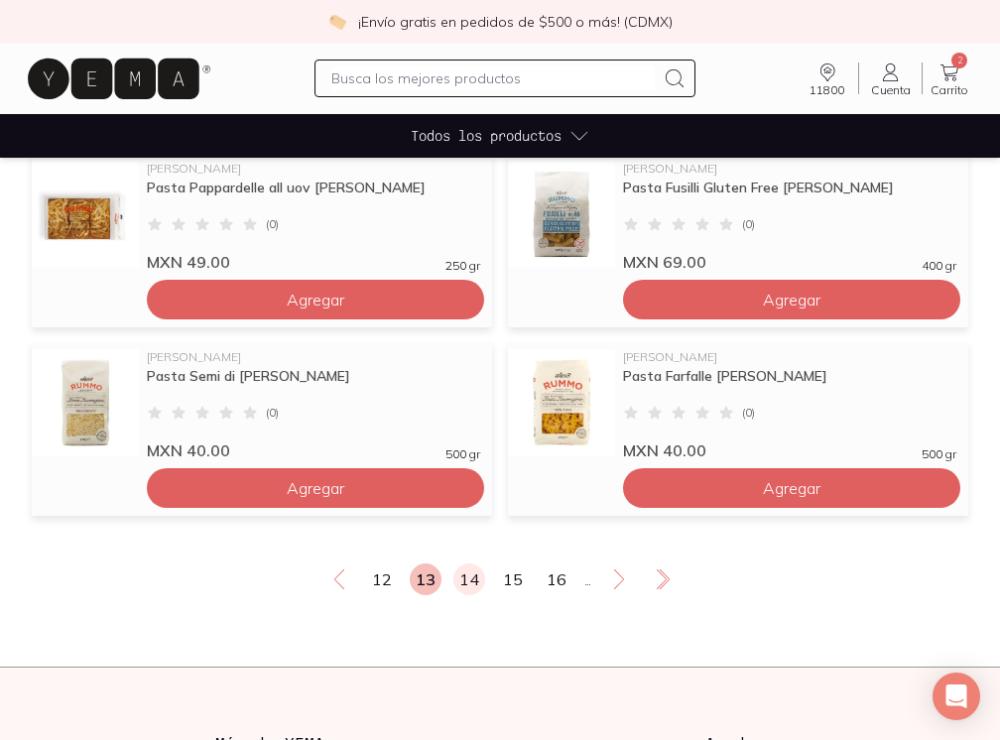
click at [471, 580] on link "14" at bounding box center [469, 579] width 32 height 32
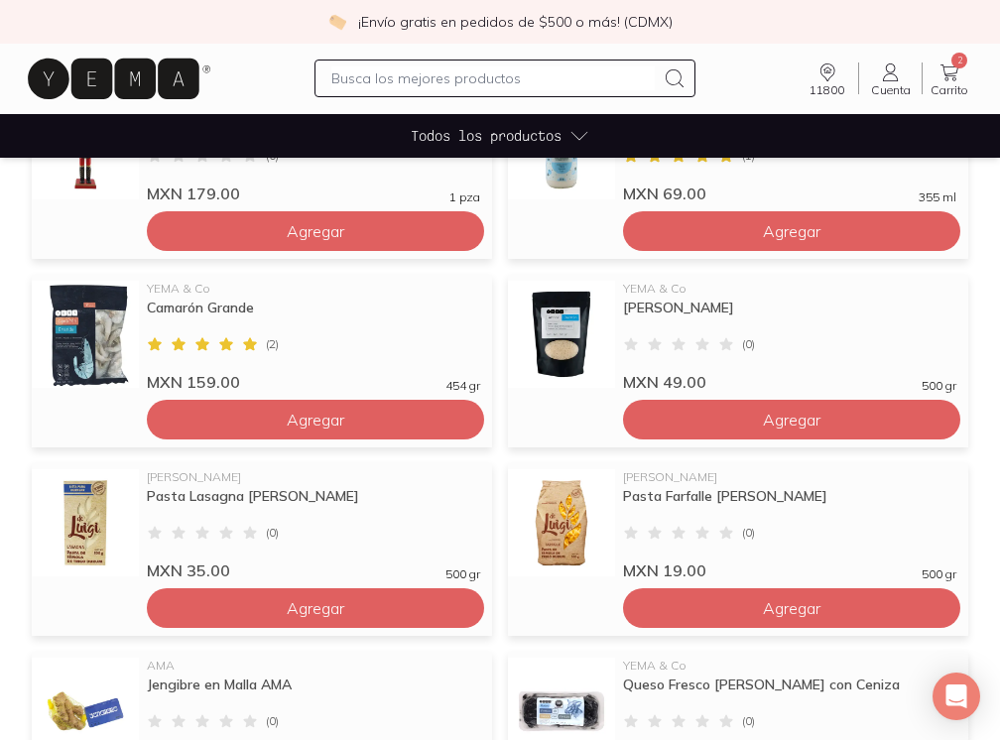
scroll to position [804, 0]
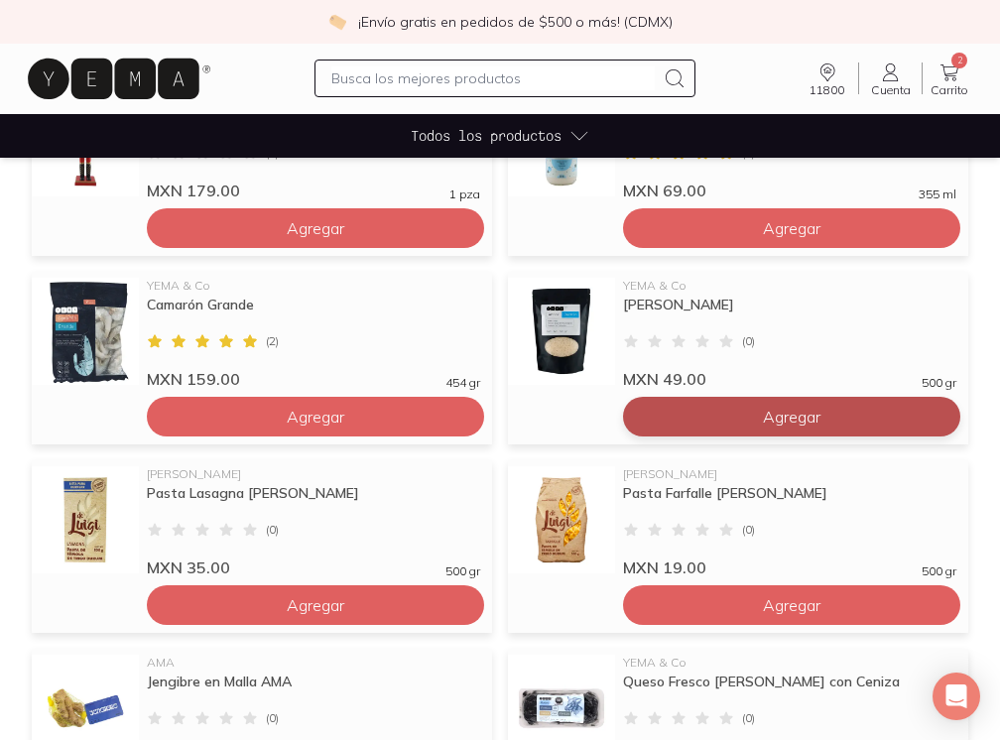
click at [705, 416] on button "Agregar" at bounding box center [791, 417] width 337 height 40
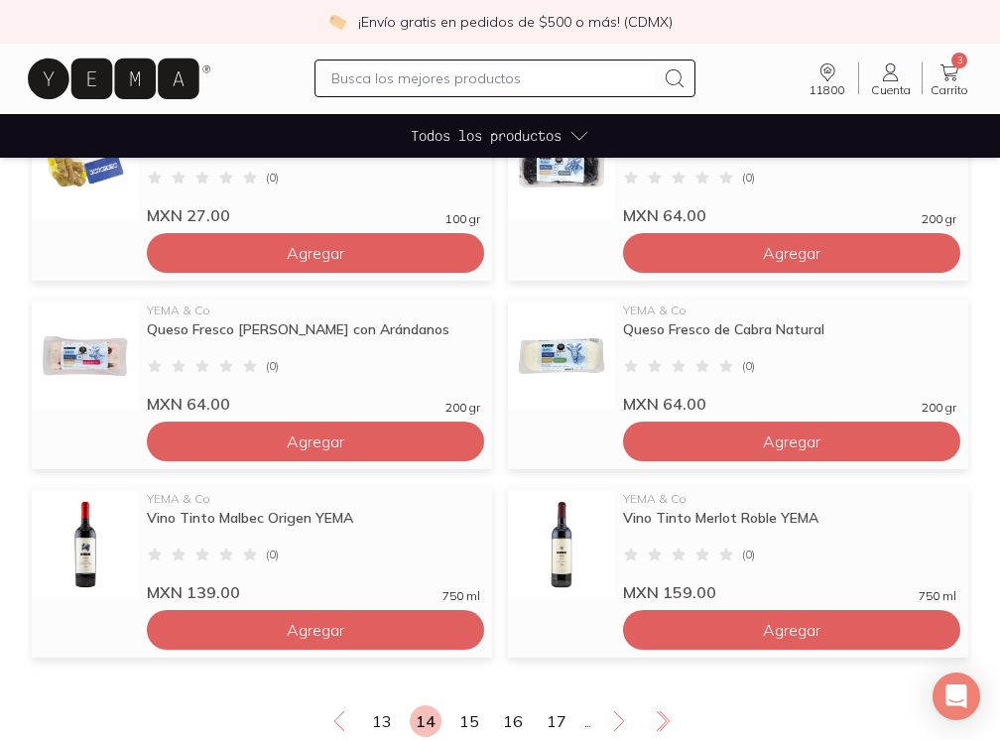
scroll to position [1360, 0]
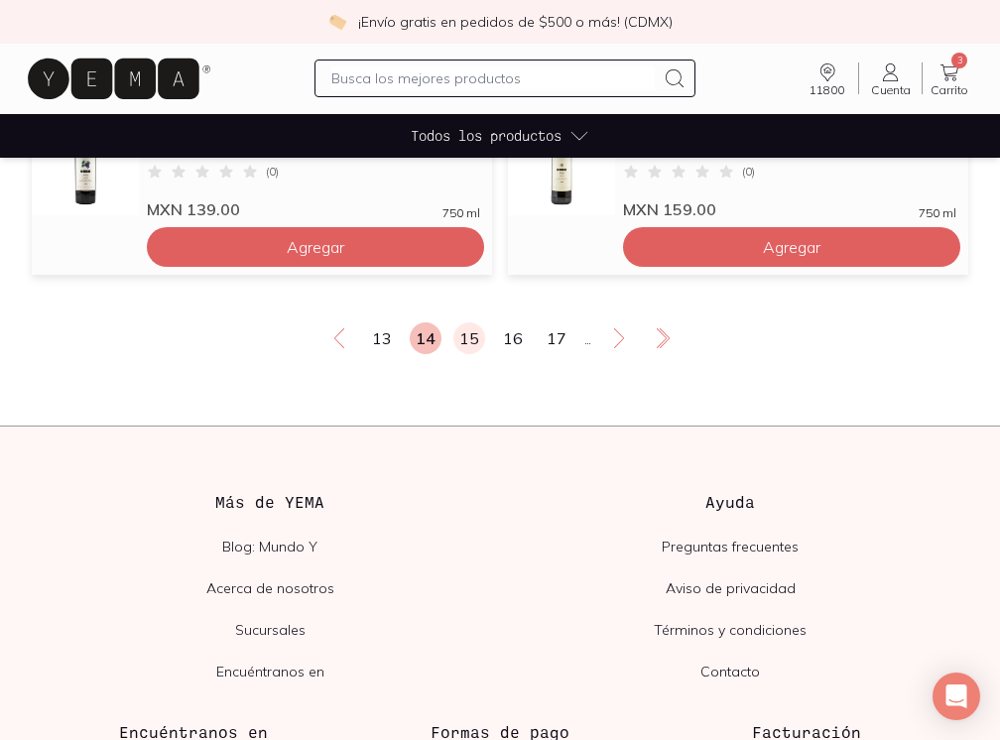
click at [475, 338] on link "15" at bounding box center [469, 338] width 32 height 32
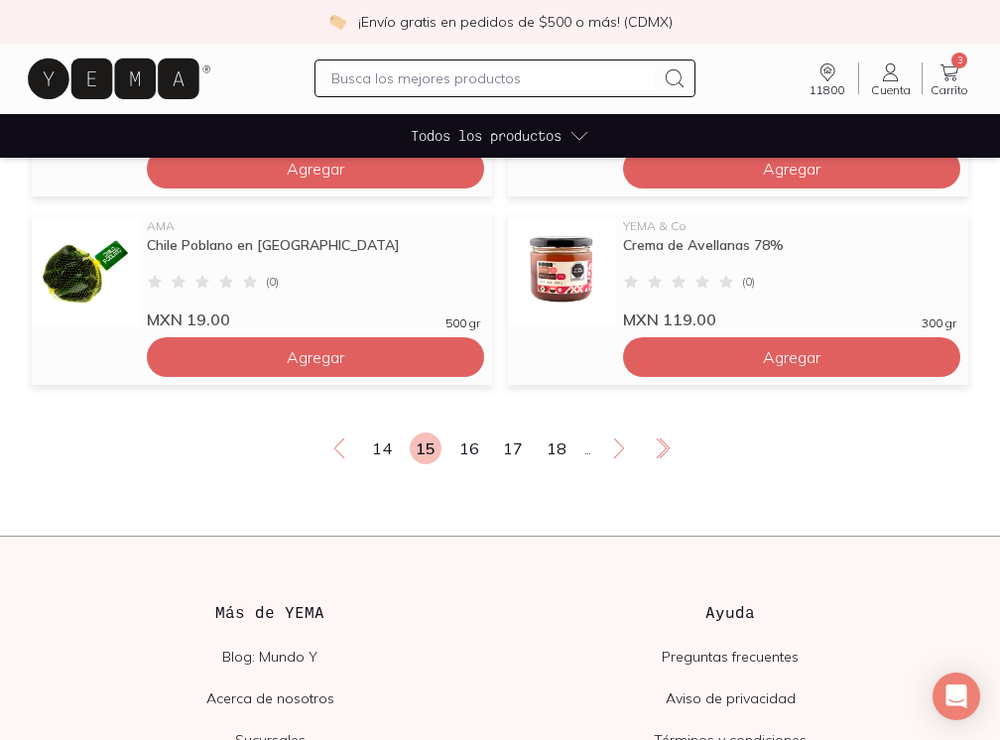
scroll to position [1629, 0]
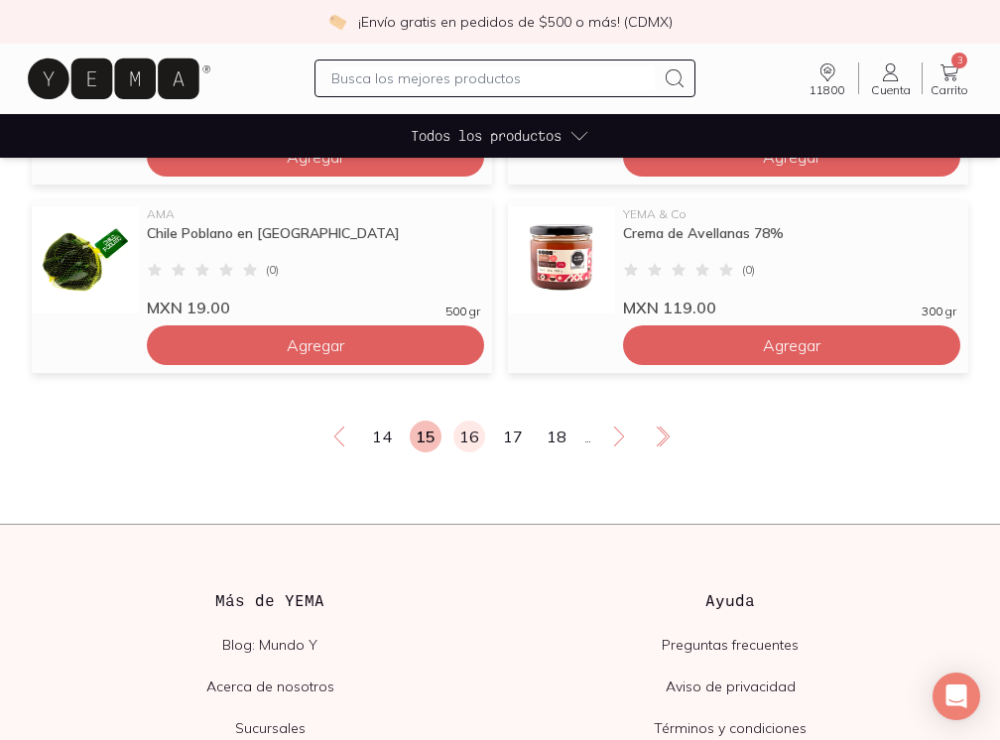
click at [471, 441] on link "16" at bounding box center [469, 436] width 32 height 32
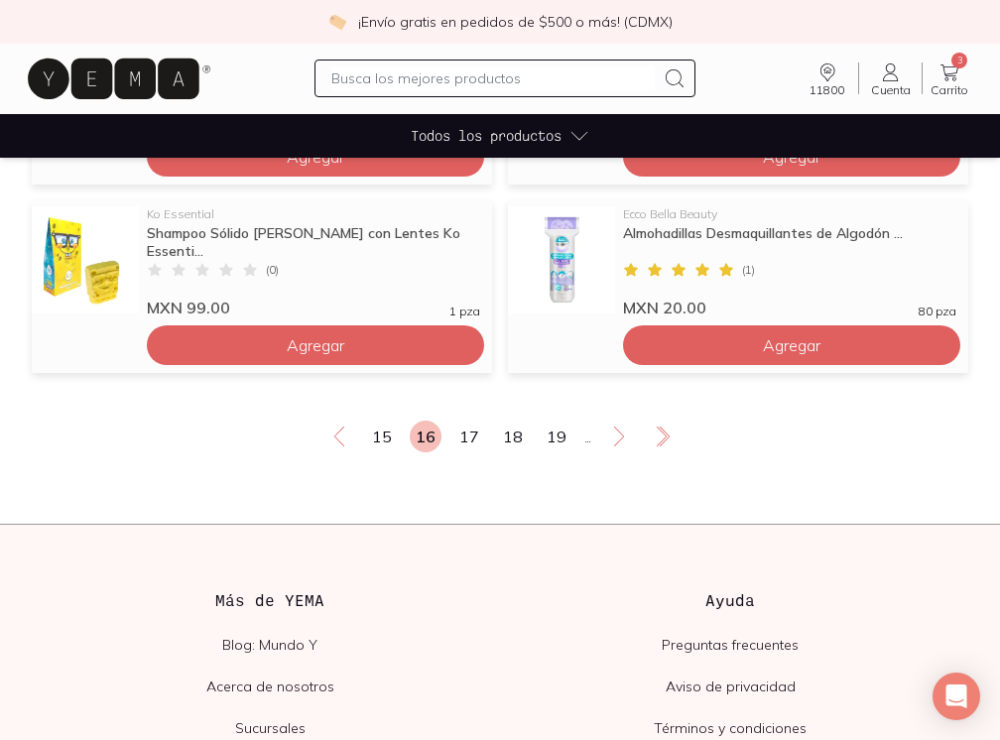
click at [471, 441] on link "17" at bounding box center [469, 436] width 32 height 32
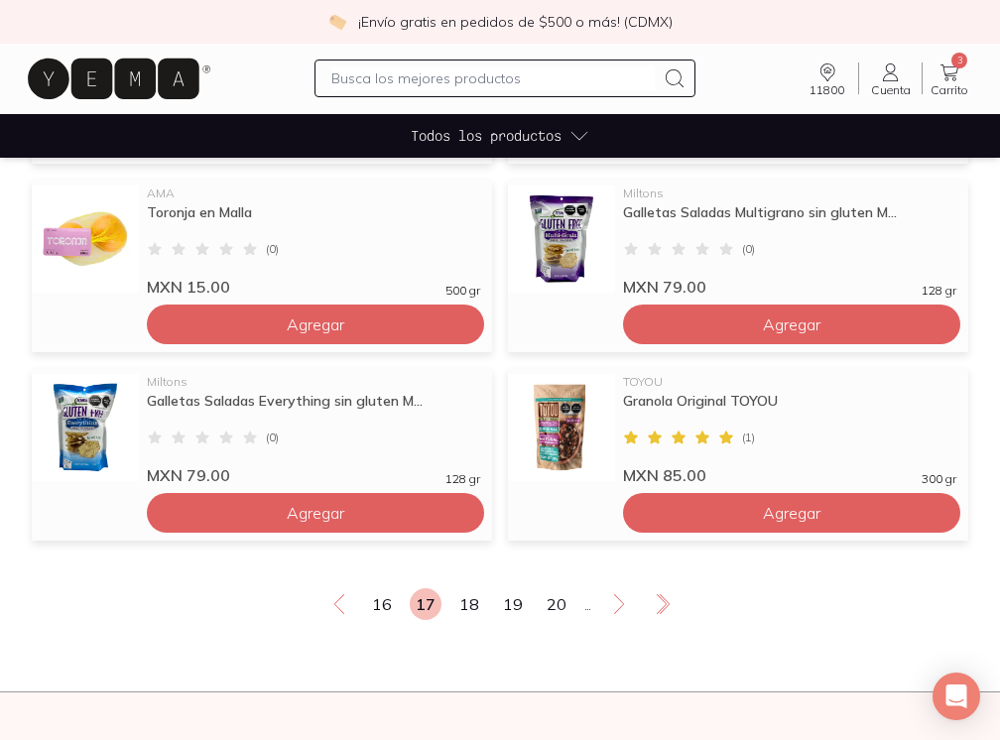
scroll to position [1461, 0]
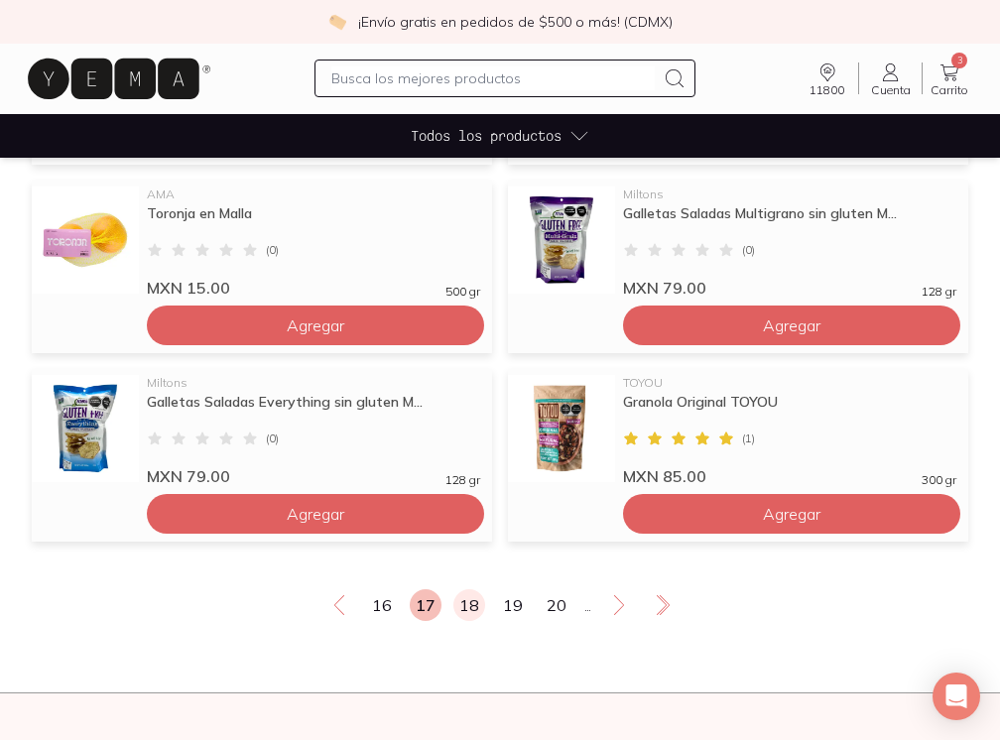
click at [464, 605] on link "18" at bounding box center [469, 605] width 32 height 32
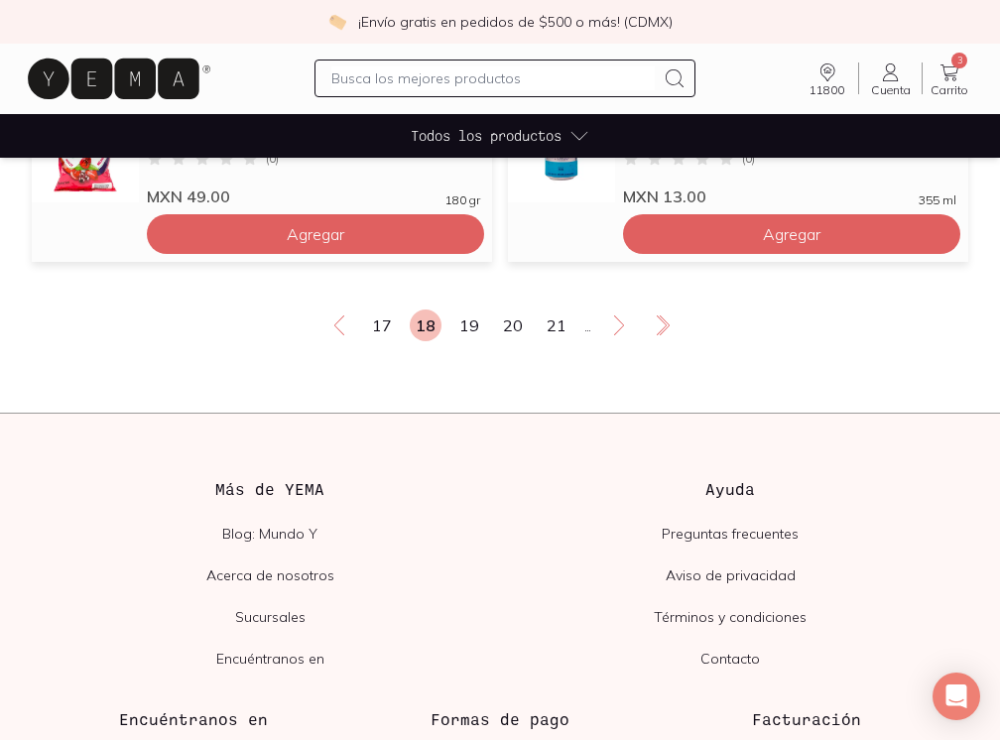
scroll to position [1744, 0]
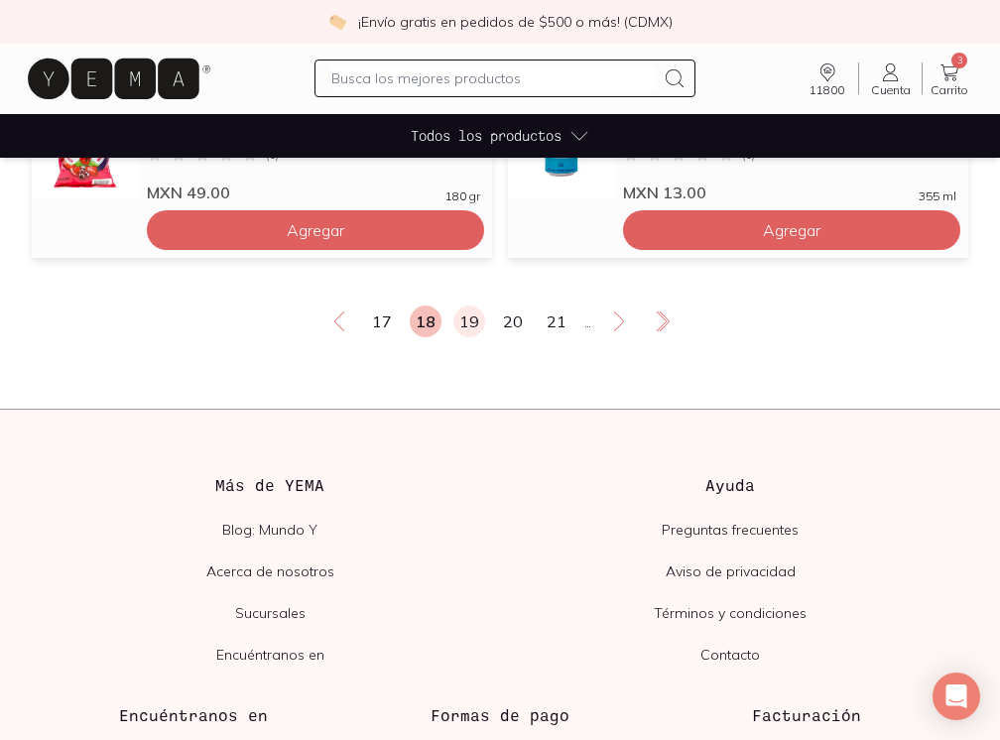
click at [466, 327] on link "19" at bounding box center [469, 321] width 32 height 32
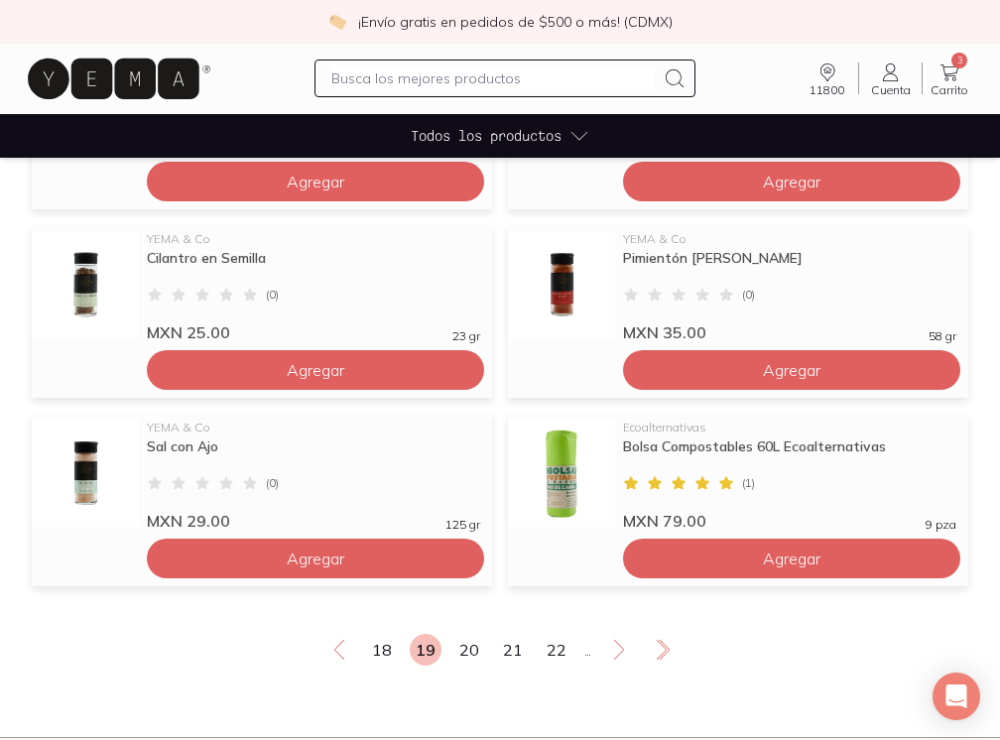
scroll to position [1424, 0]
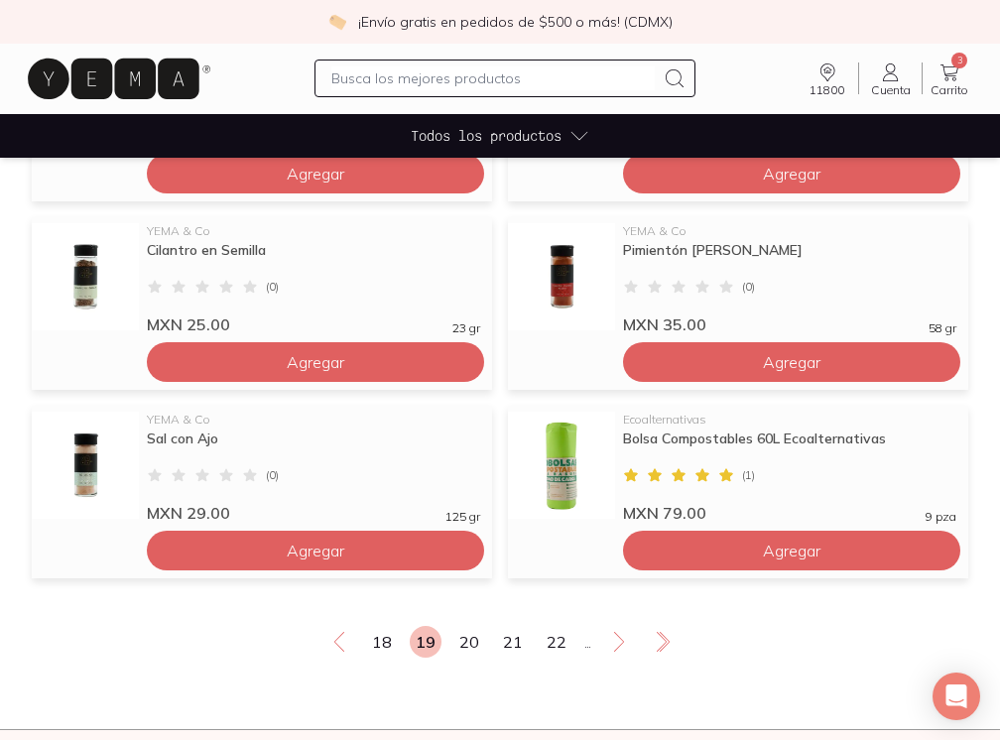
click at [471, 643] on link "20" at bounding box center [469, 642] width 32 height 32
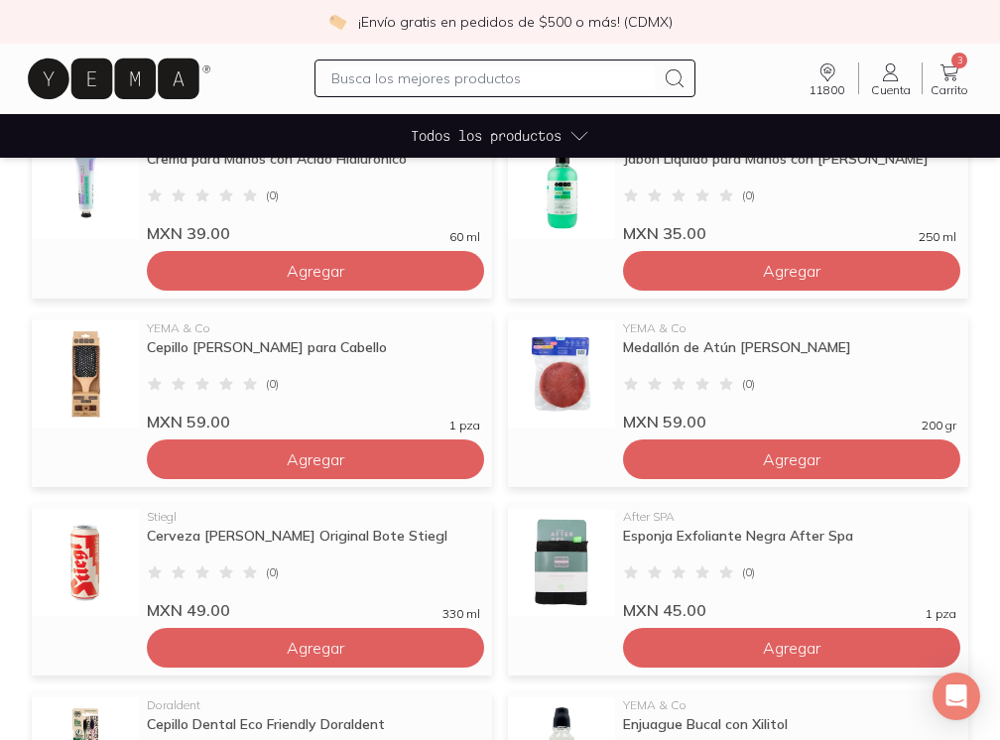
scroll to position [956, 0]
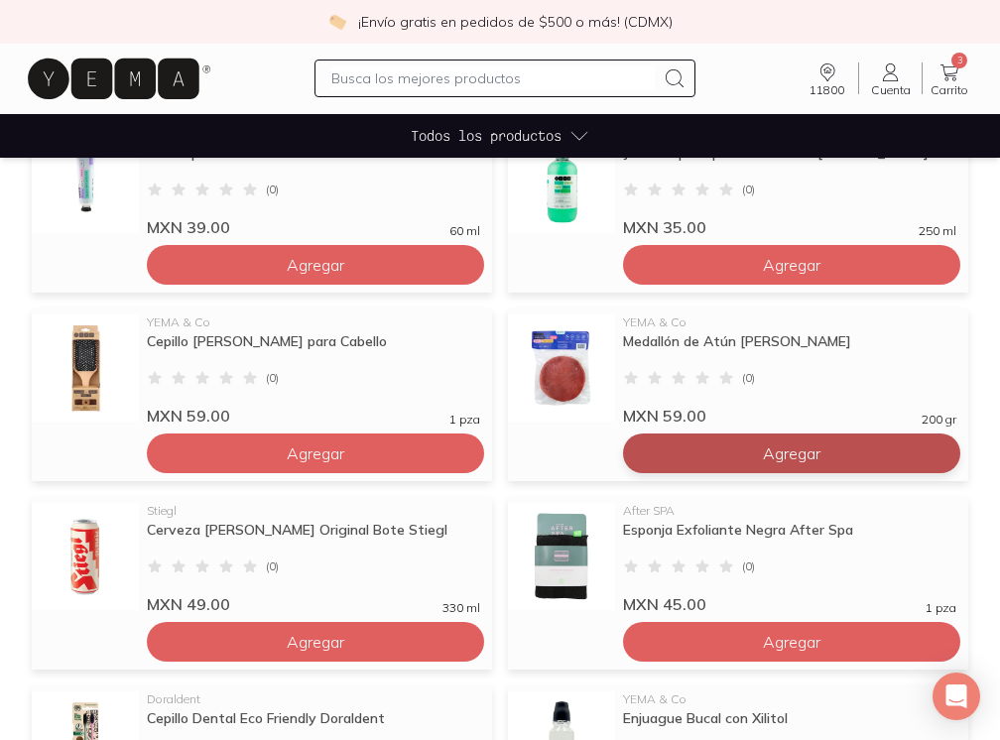
click at [766, 457] on span "Agregar" at bounding box center [792, 453] width 58 height 20
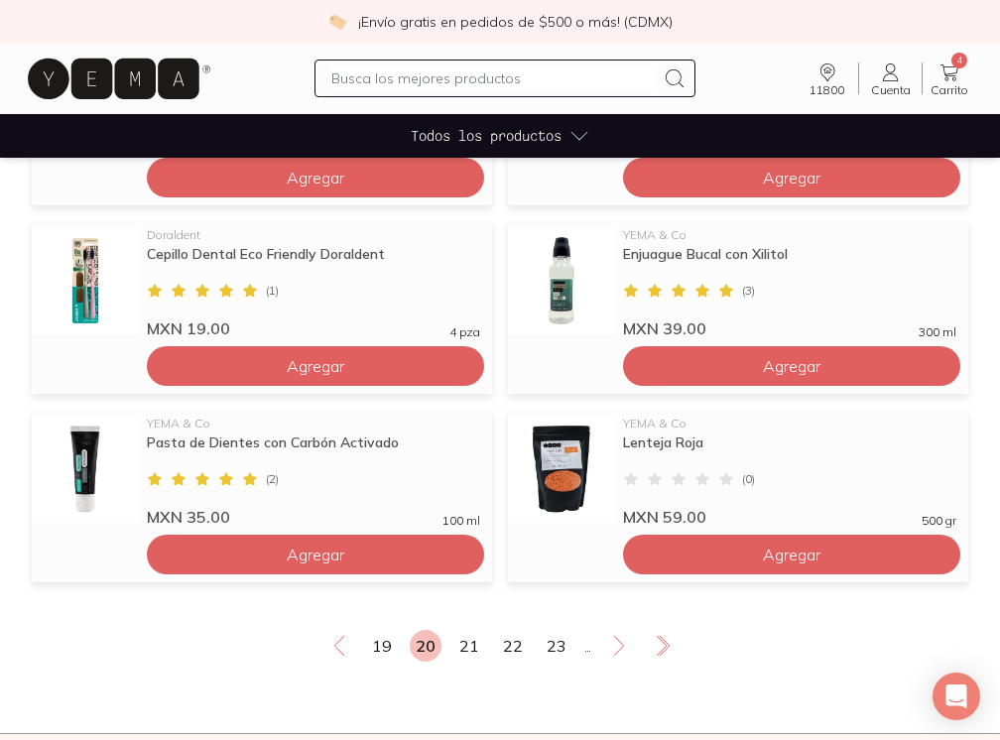
scroll to position [1448, 0]
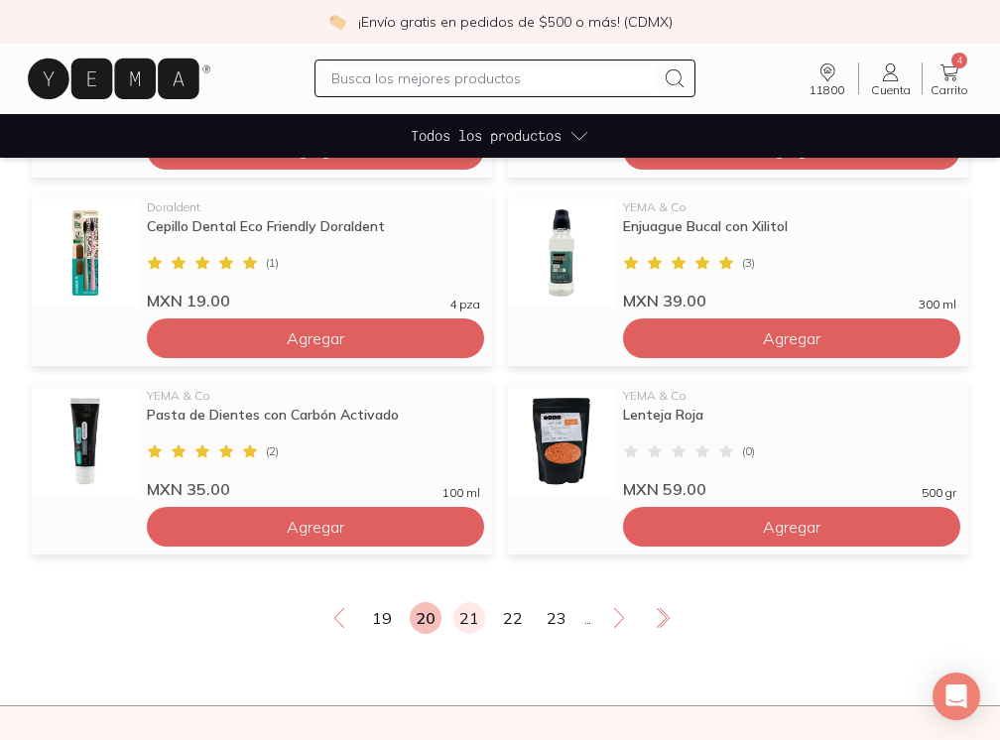
click at [467, 617] on link "21" at bounding box center [469, 618] width 32 height 32
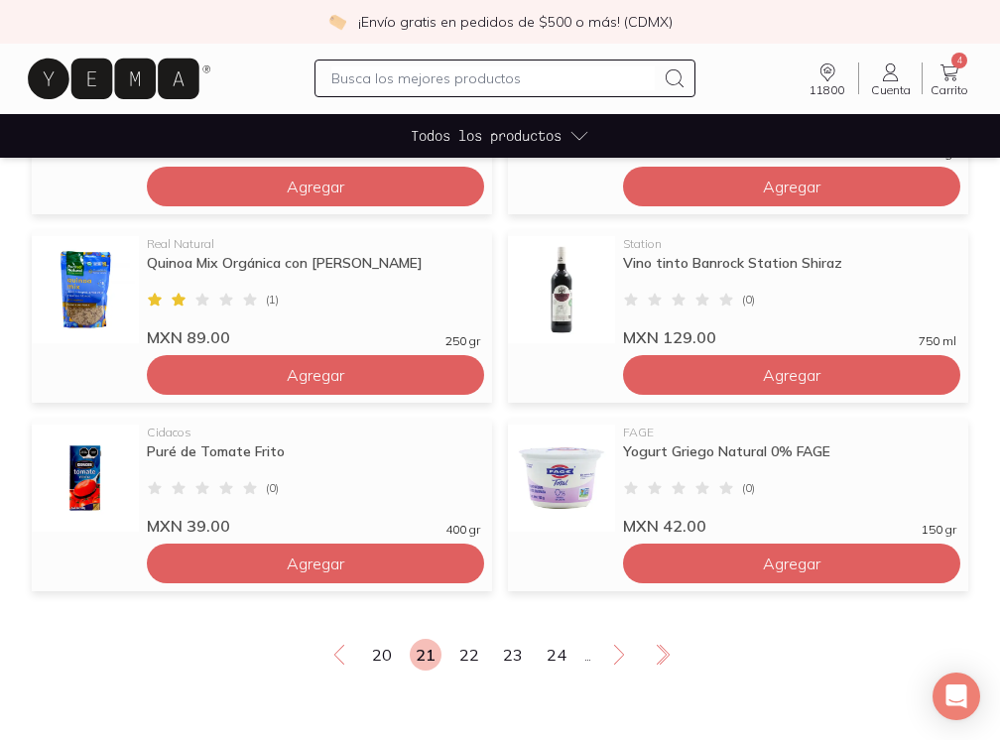
scroll to position [1419, 0]
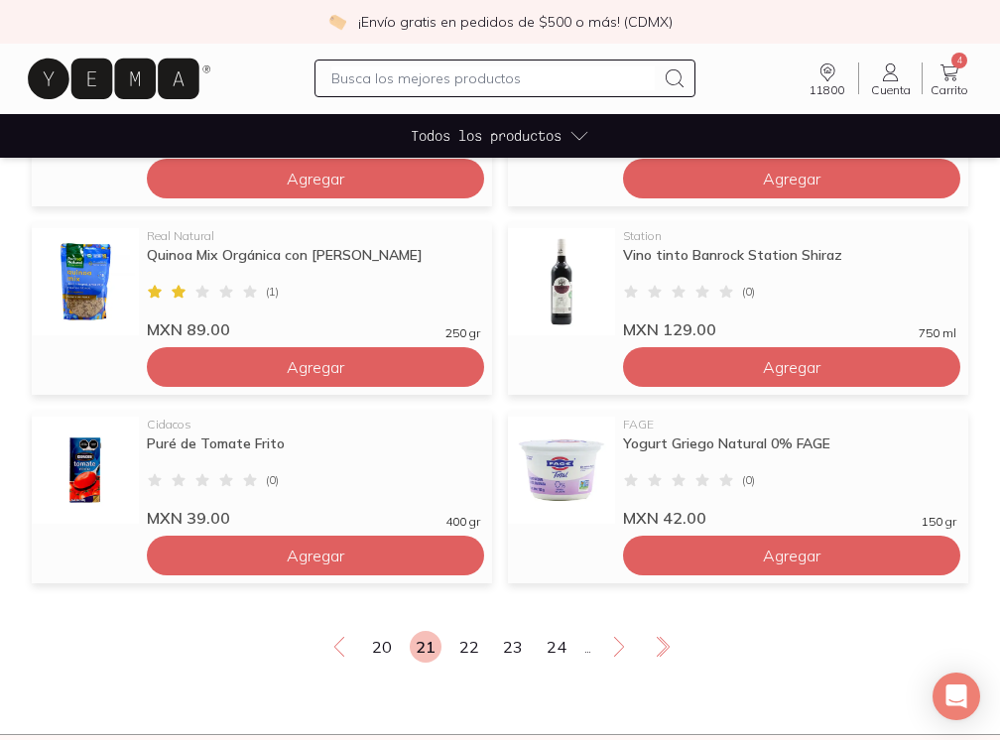
click at [469, 644] on link "22" at bounding box center [469, 647] width 32 height 32
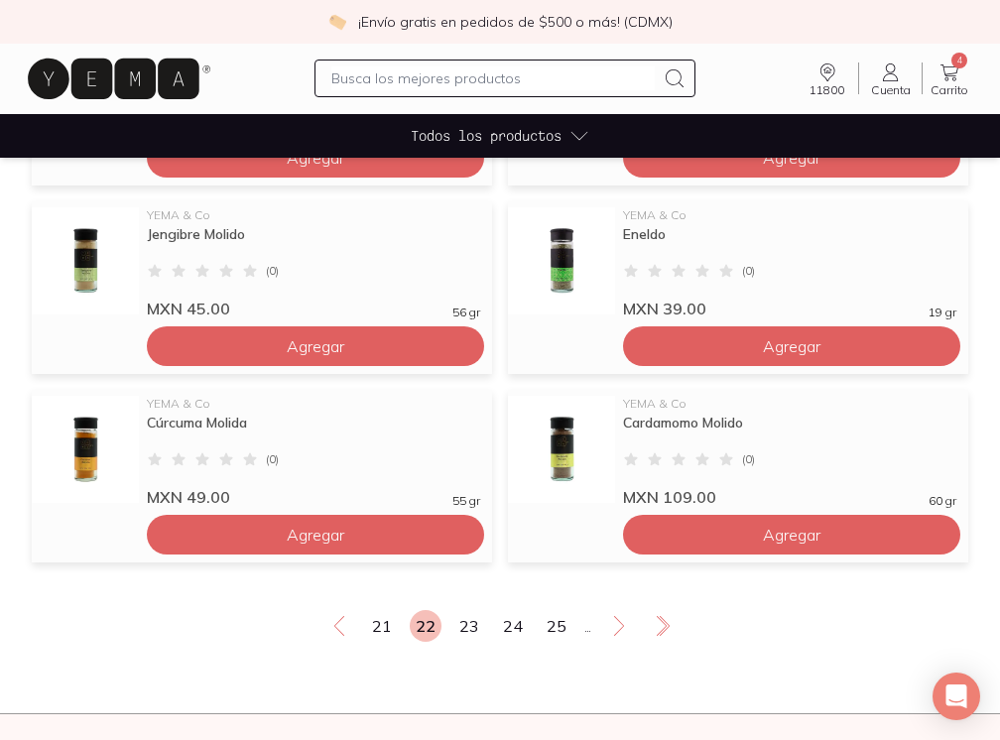
scroll to position [1441, 0]
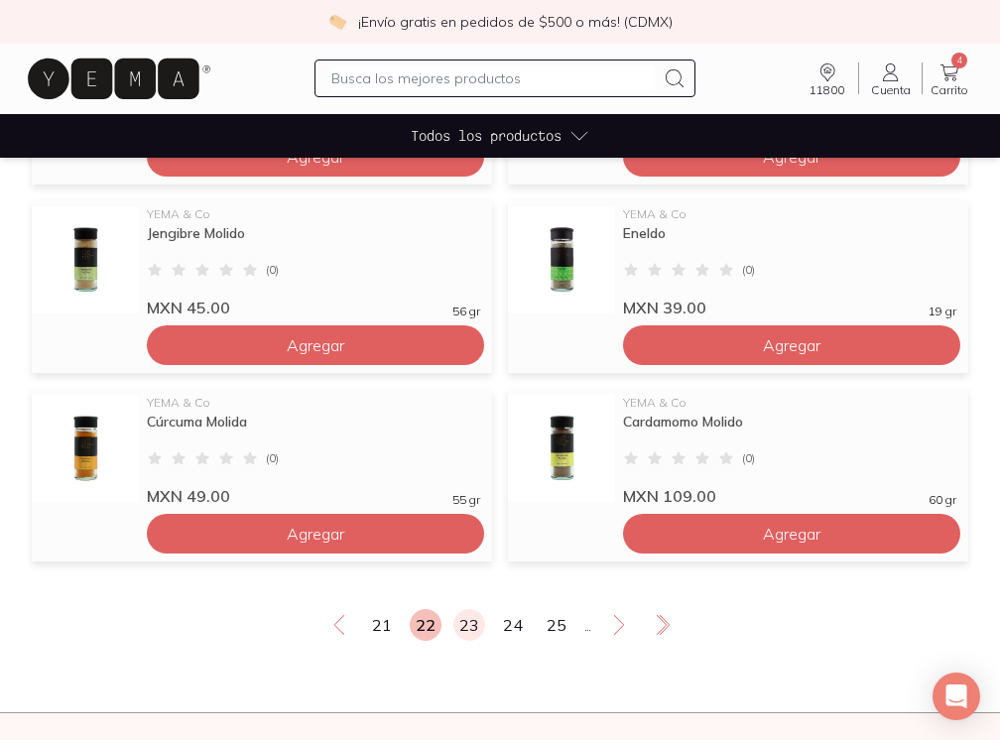
click at [467, 632] on link "23" at bounding box center [469, 625] width 32 height 32
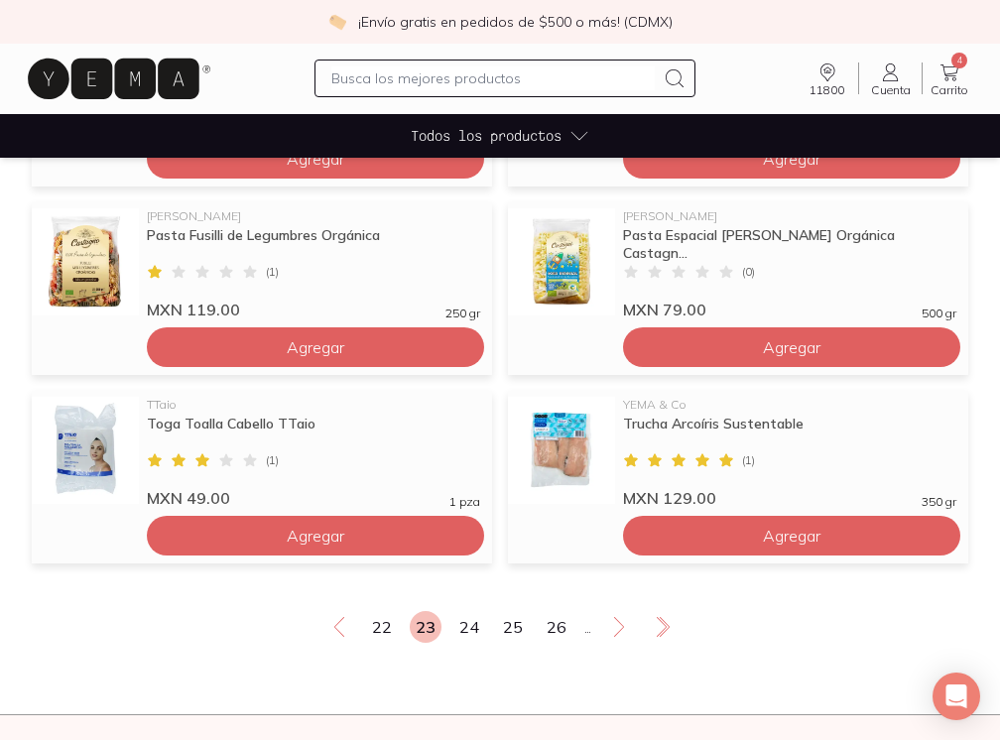
scroll to position [1443, 0]
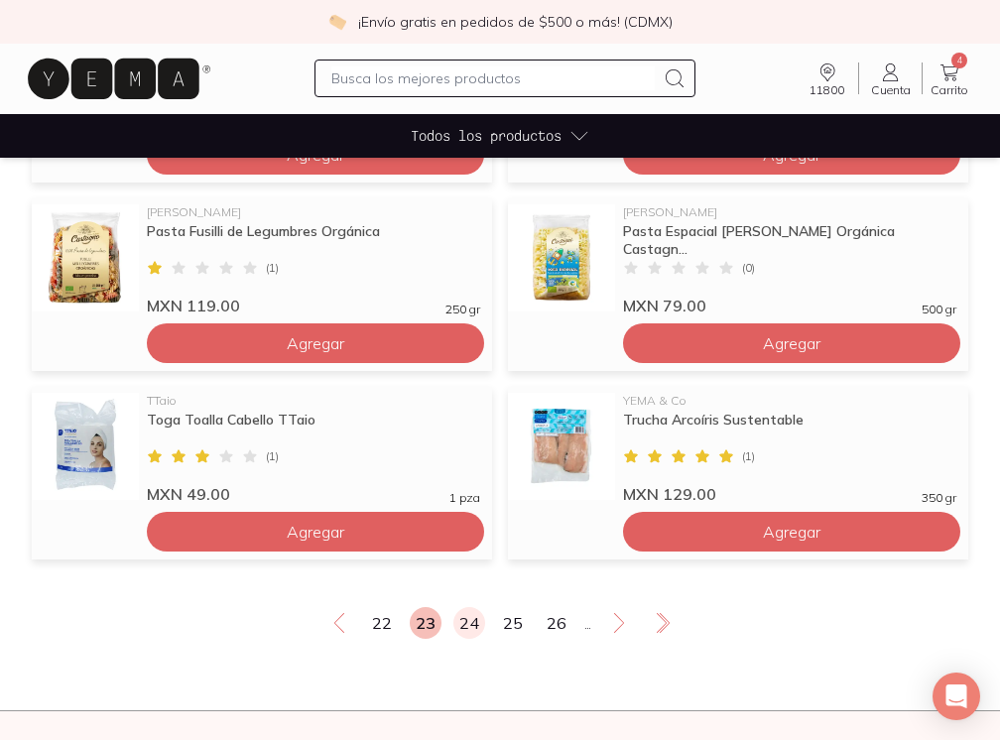
click at [470, 635] on link "24" at bounding box center [469, 623] width 32 height 32
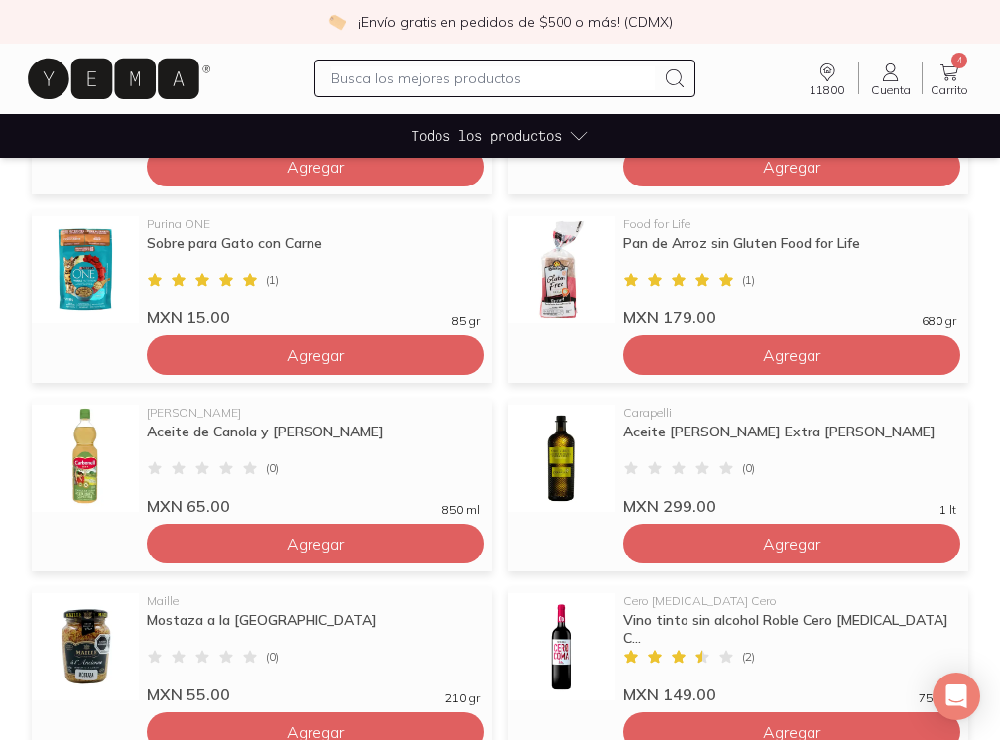
scroll to position [1246, 0]
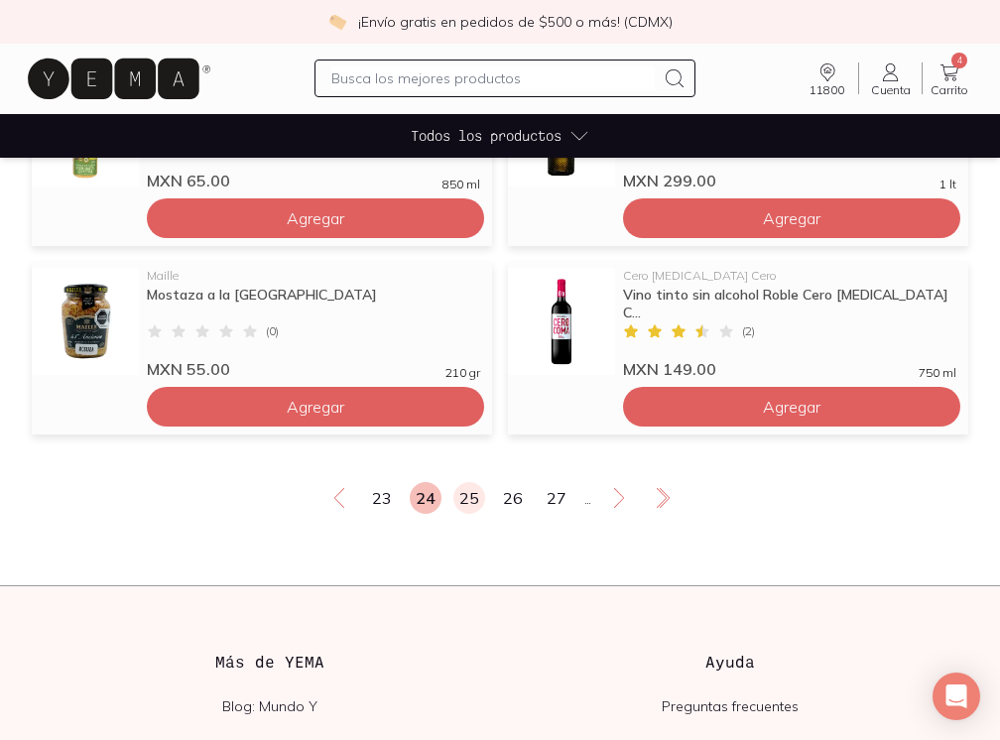
click at [465, 504] on link "25" at bounding box center [469, 498] width 32 height 32
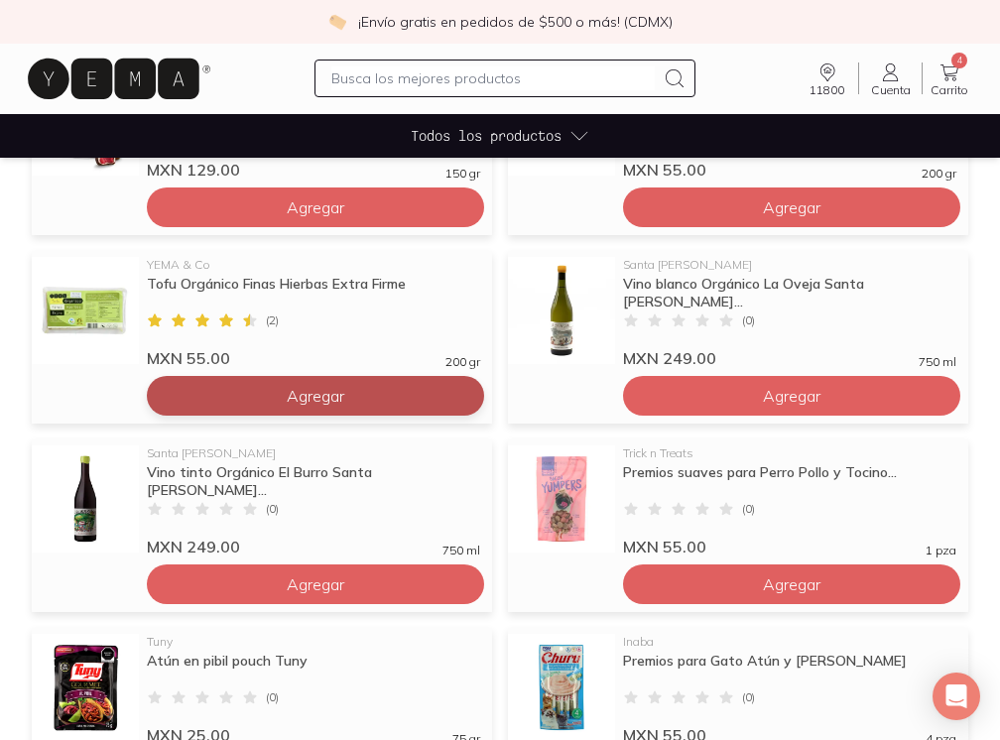
scroll to position [828, 0]
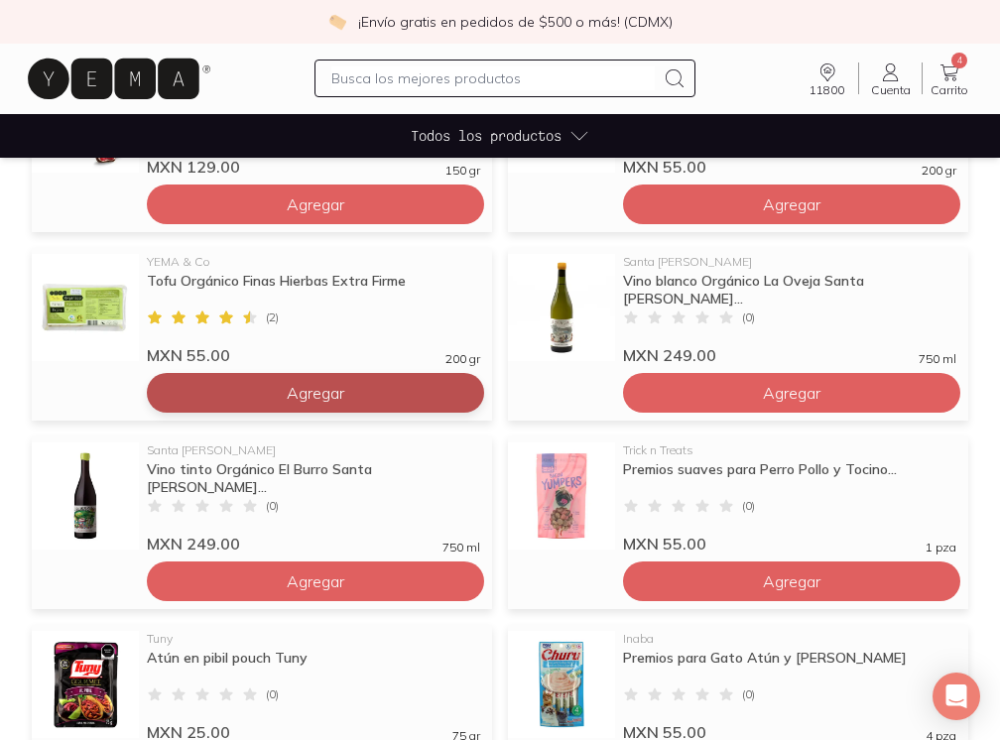
click at [403, 387] on button "Agregar" at bounding box center [315, 393] width 337 height 40
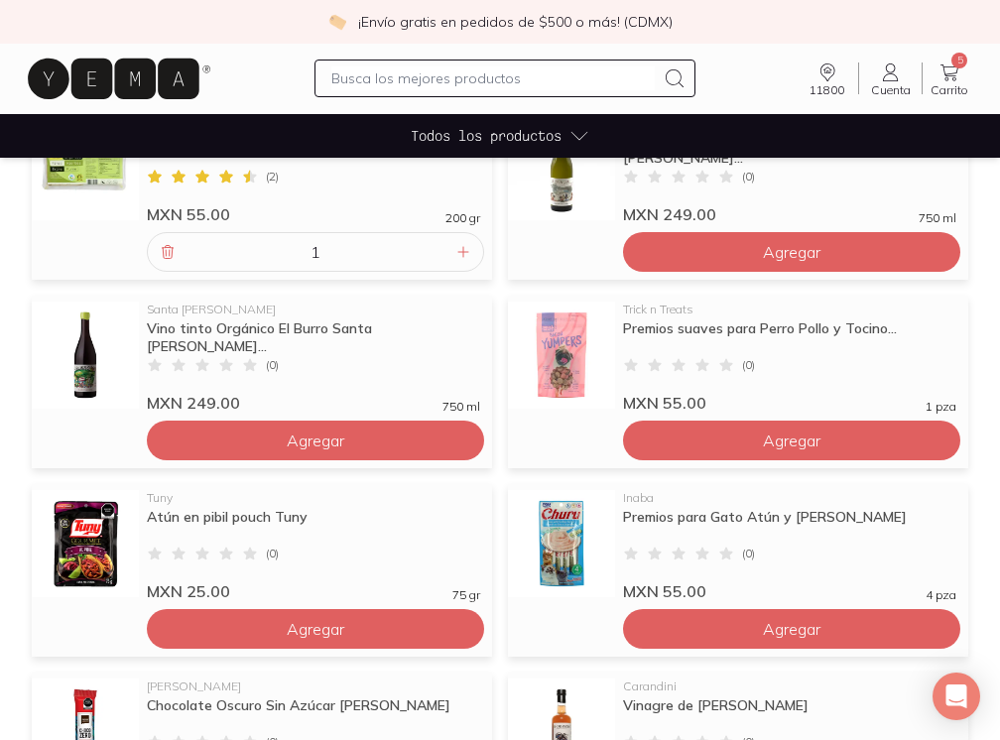
scroll to position [982, 0]
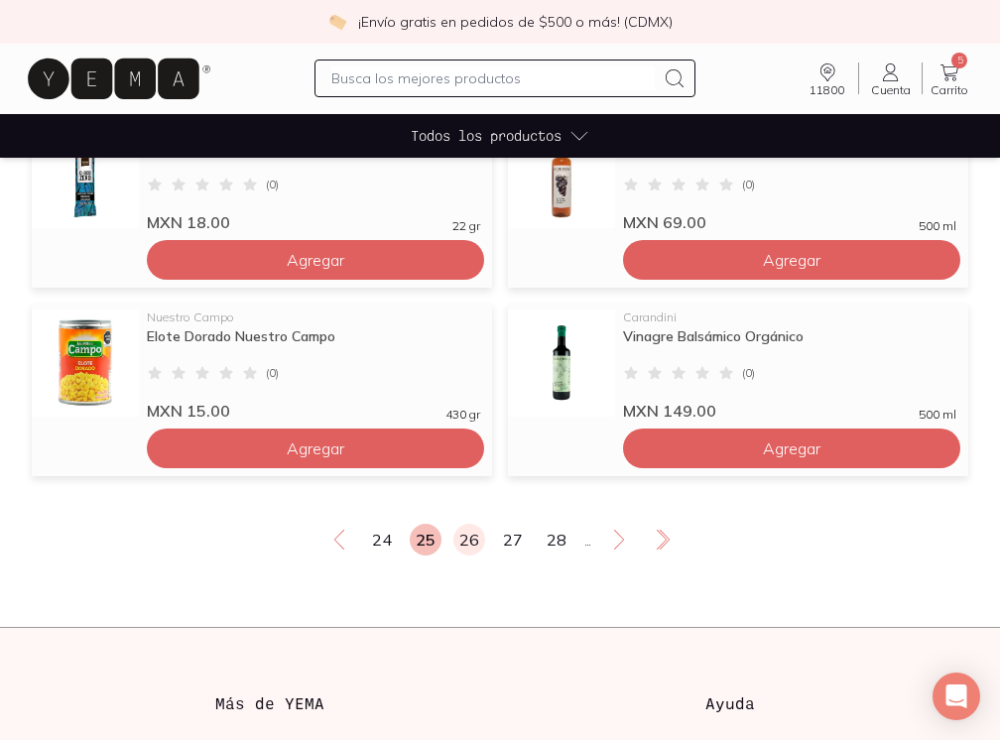
click at [458, 538] on link "26" at bounding box center [469, 540] width 32 height 32
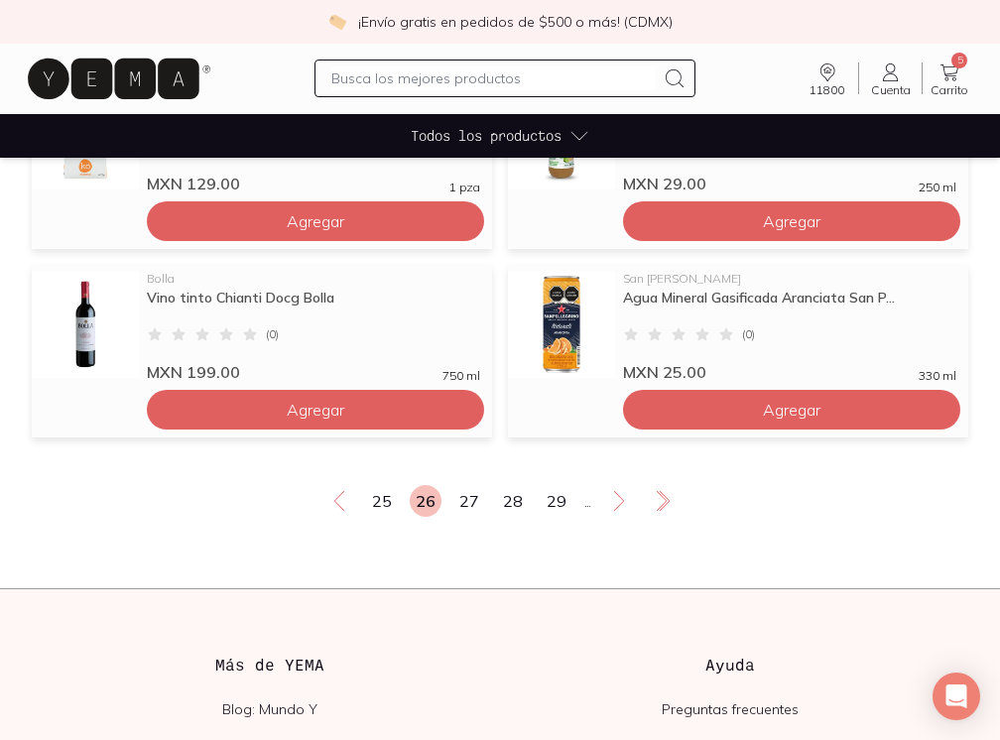
scroll to position [1566, 0]
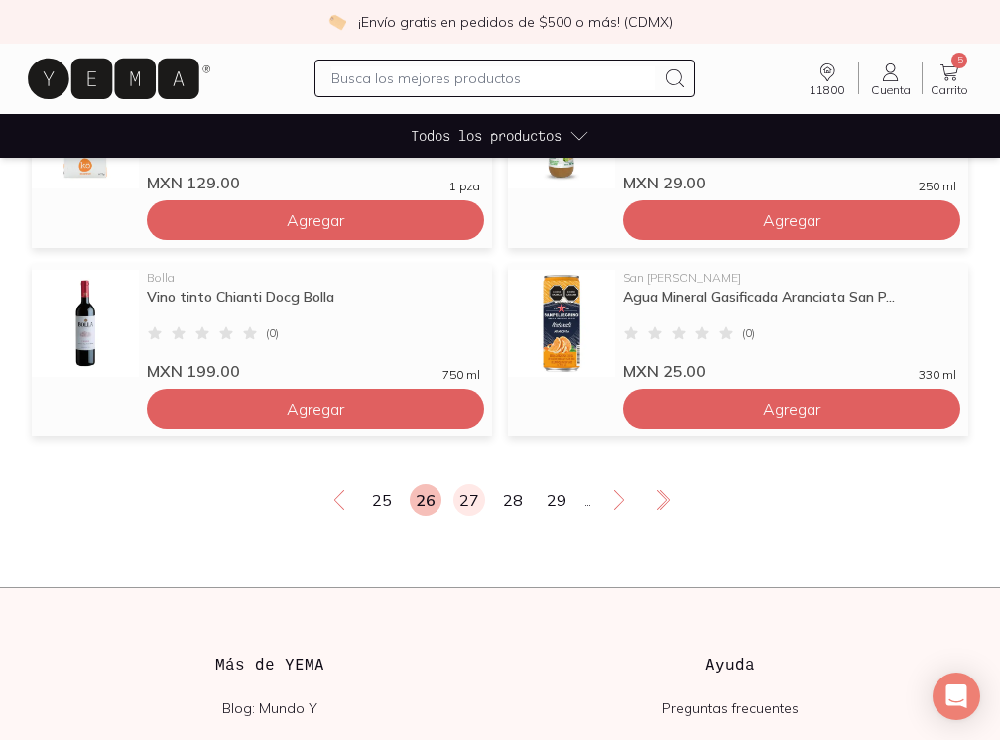
click at [468, 498] on link "27" at bounding box center [469, 500] width 32 height 32
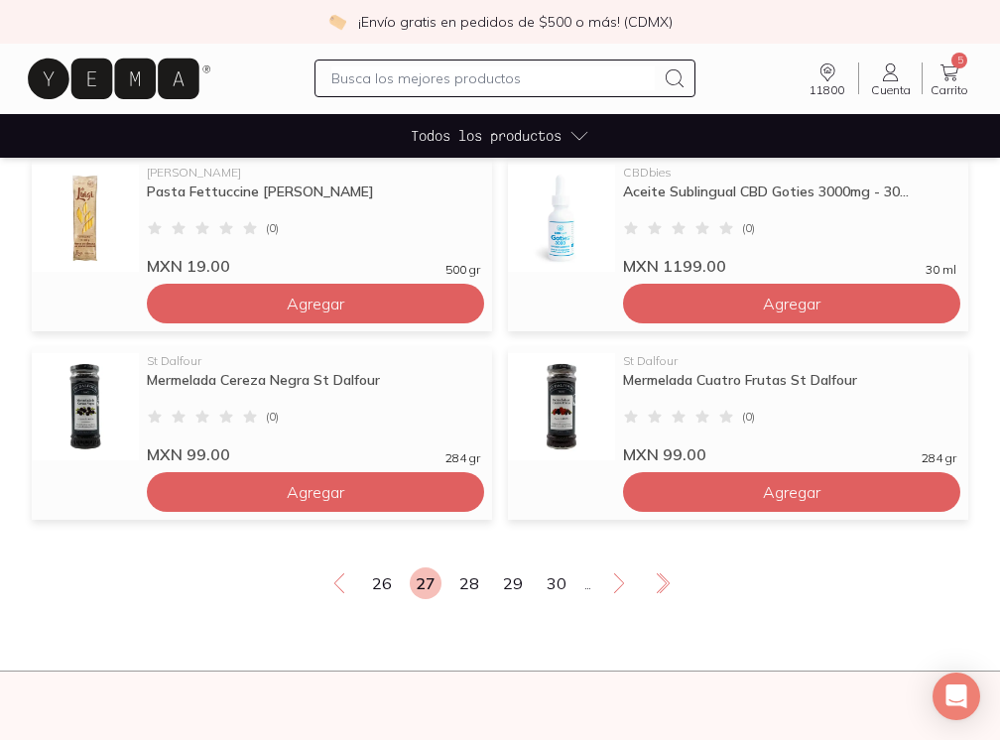
scroll to position [1494, 0]
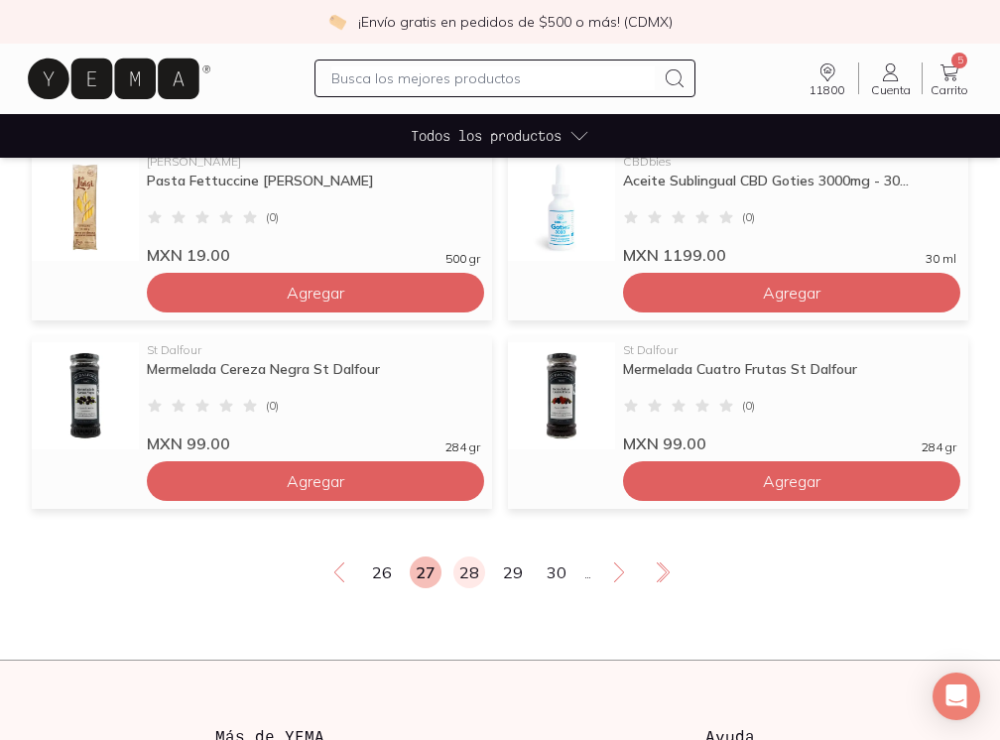
click at [463, 578] on link "28" at bounding box center [469, 572] width 32 height 32
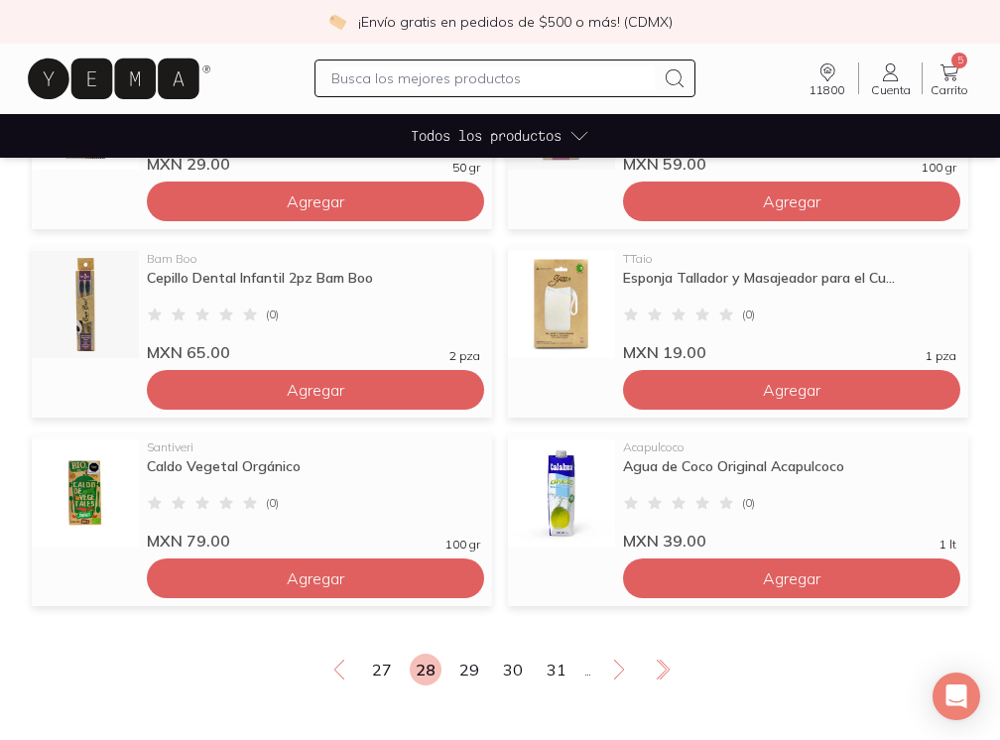
scroll to position [1434, 0]
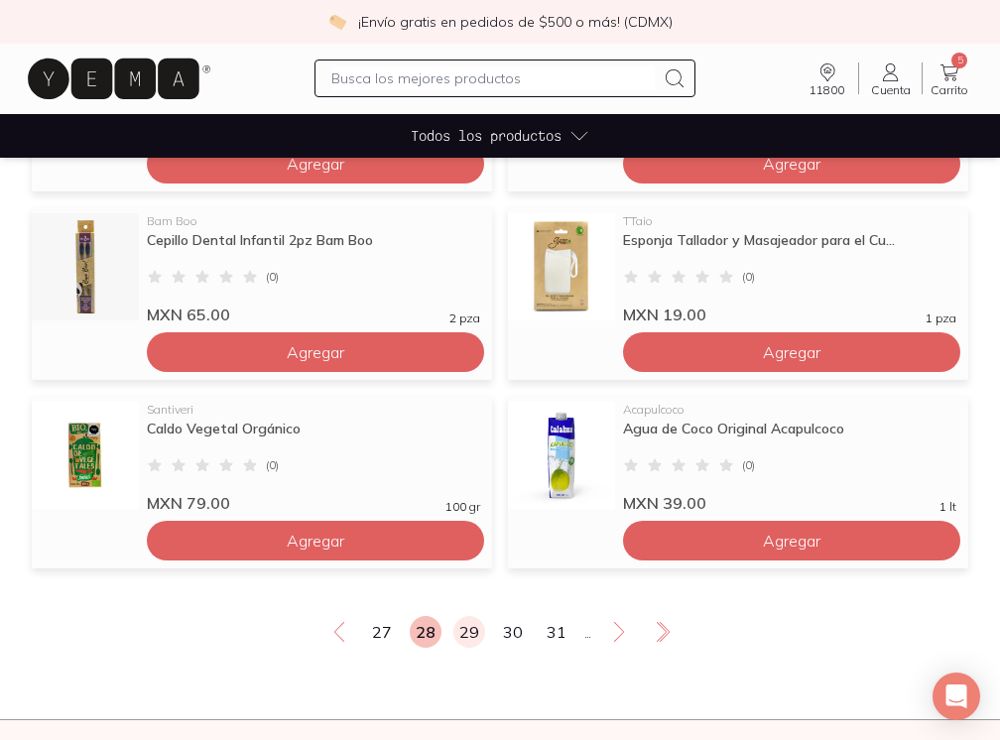
click at [469, 632] on link "29" at bounding box center [469, 632] width 32 height 32
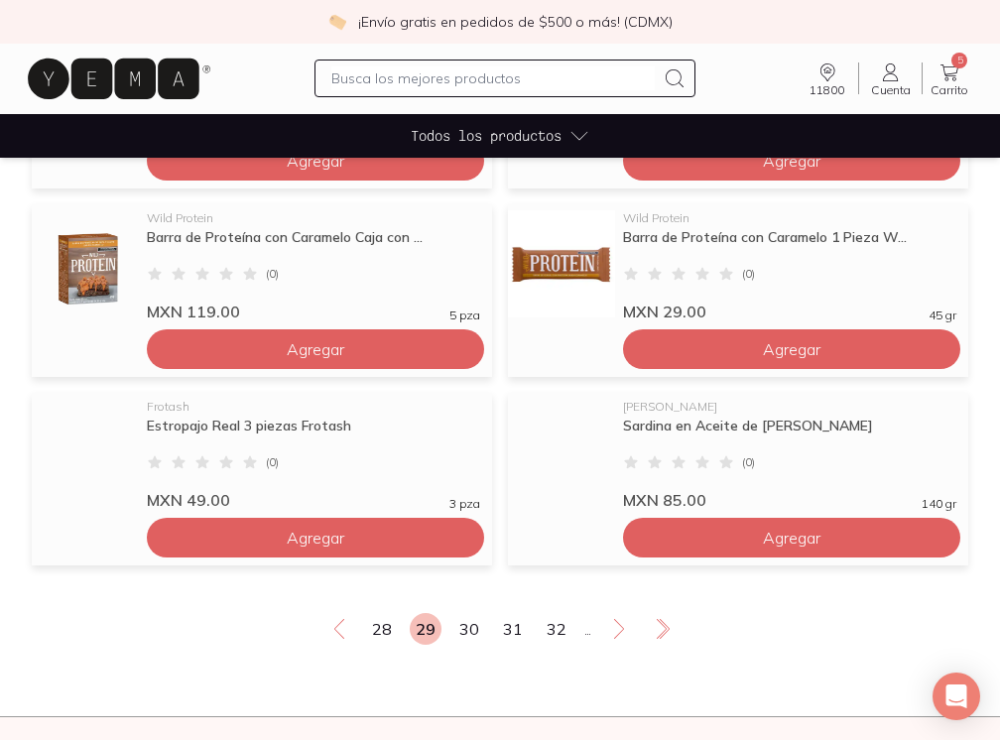
scroll to position [1438, 0]
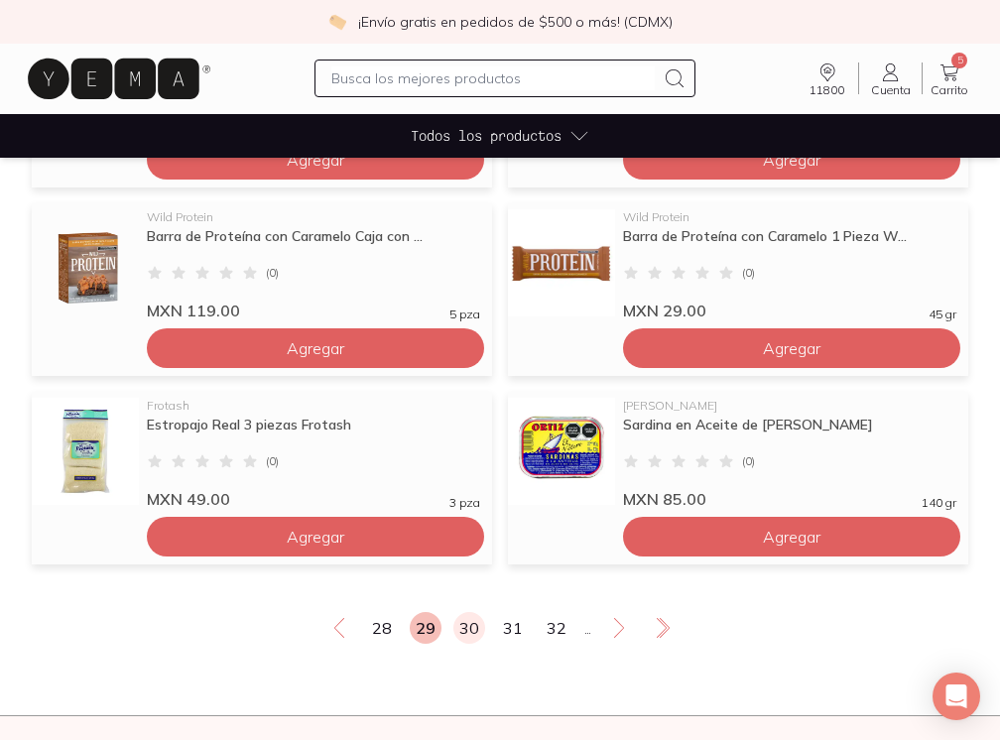
click at [469, 632] on link "30" at bounding box center [469, 628] width 32 height 32
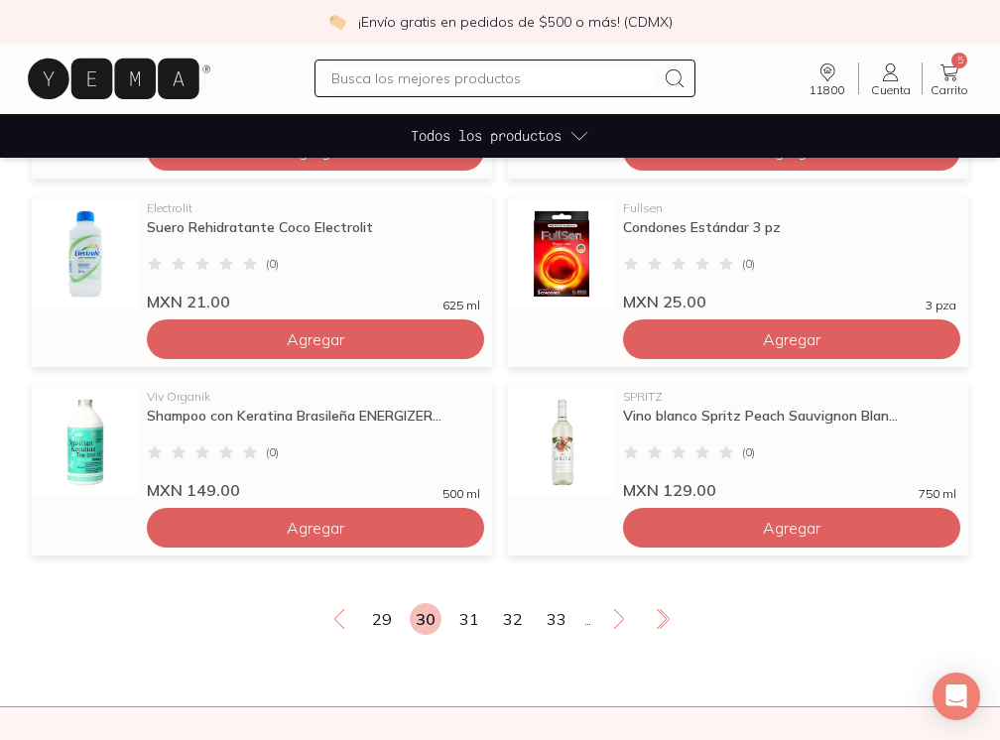
scroll to position [1450, 0]
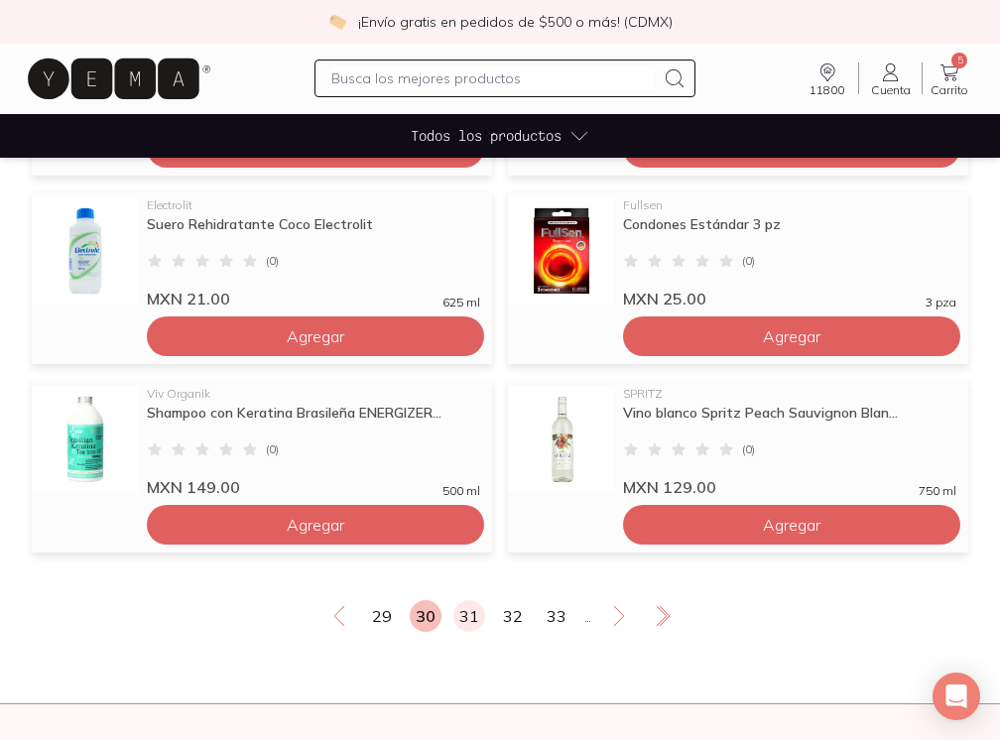
click at [470, 619] on link "31" at bounding box center [469, 616] width 32 height 32
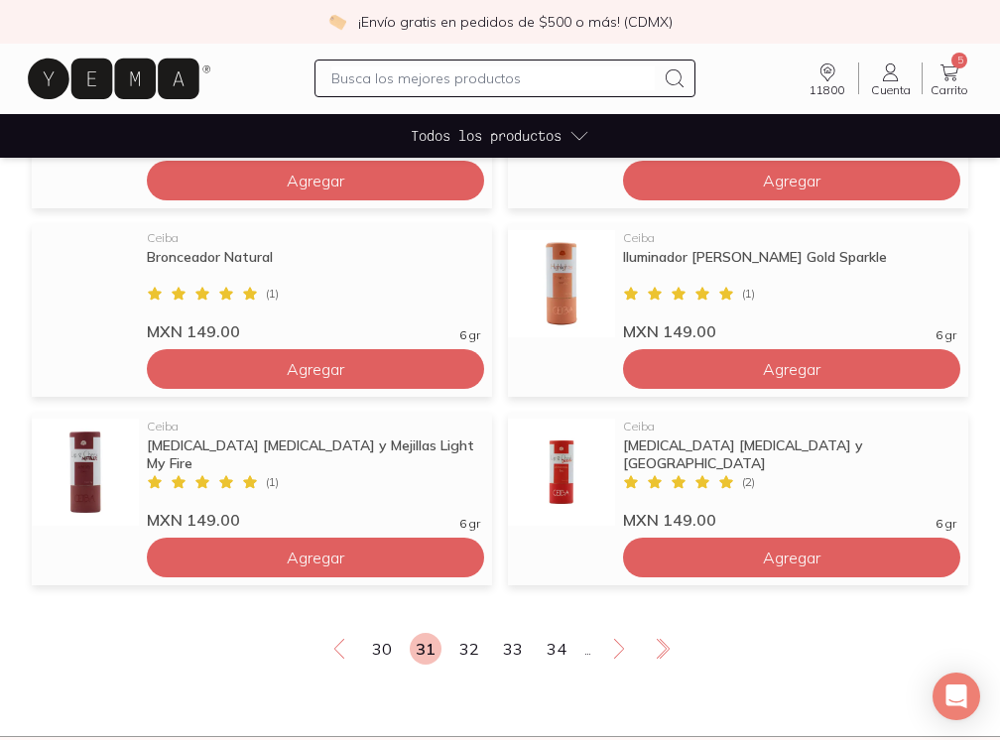
scroll to position [1429, 0]
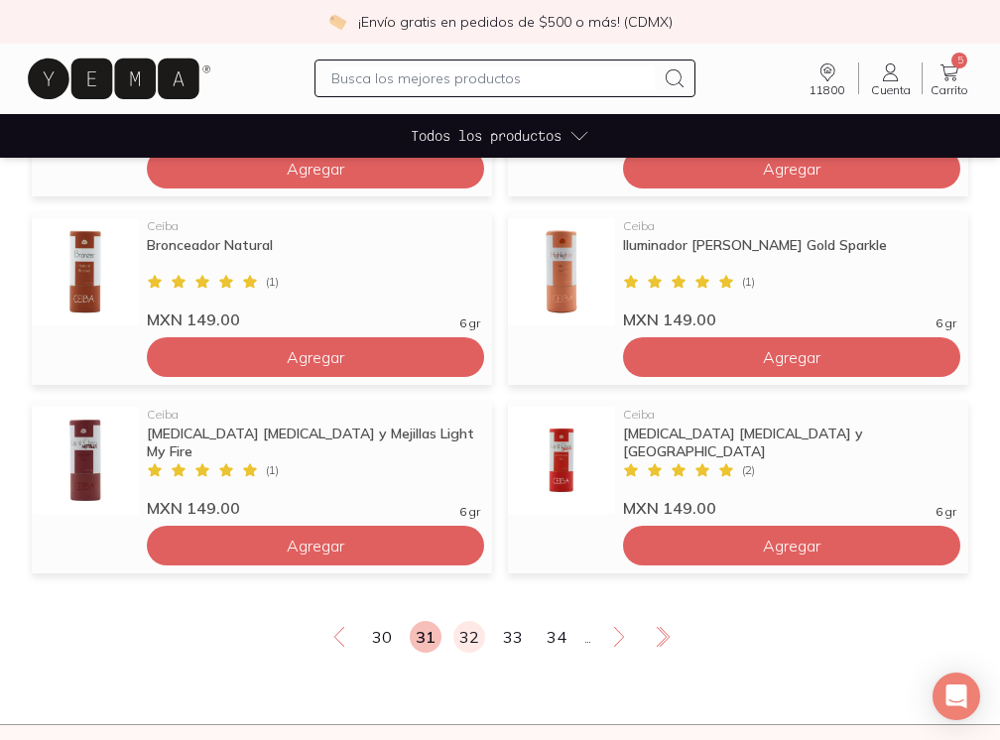
click at [469, 643] on link "32" at bounding box center [469, 637] width 32 height 32
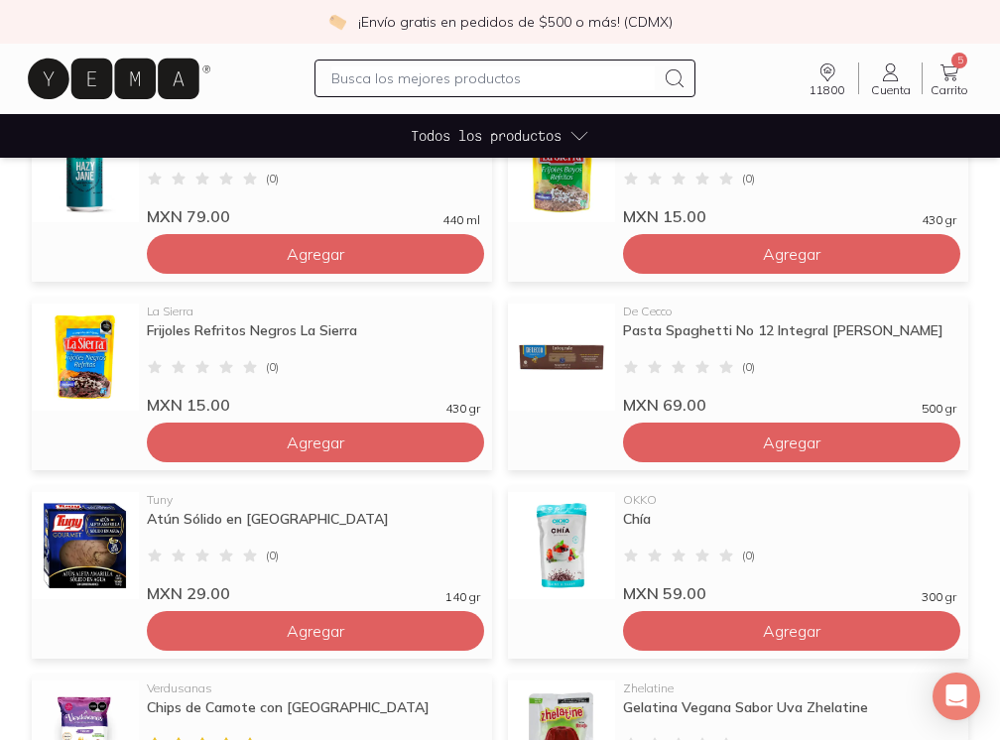
scroll to position [971, 0]
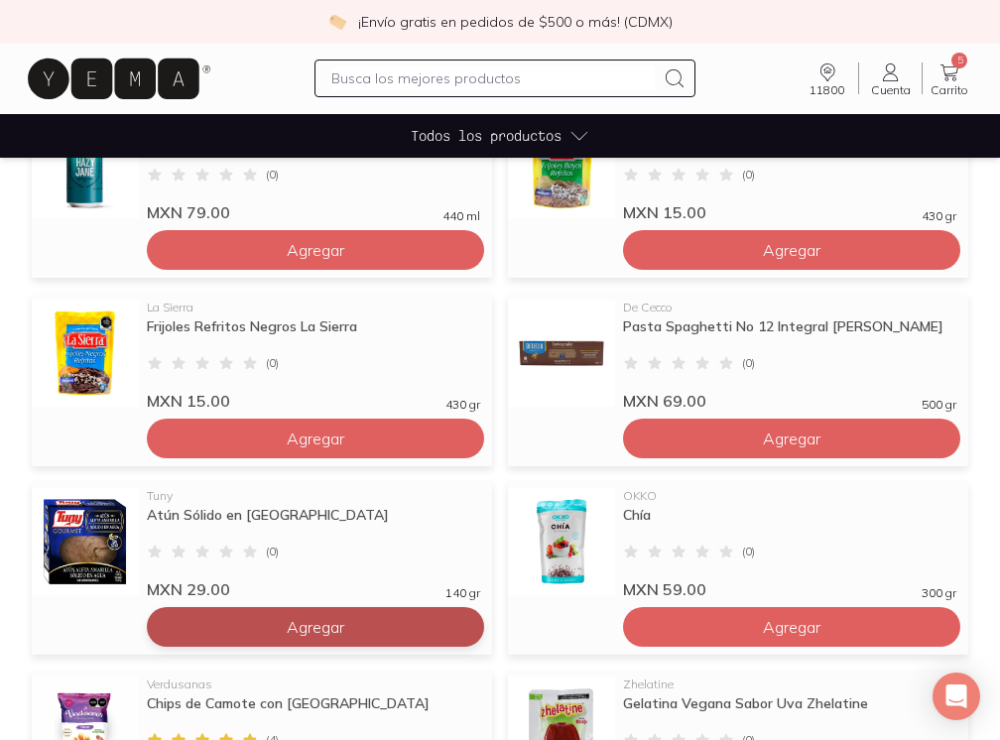
click at [397, 636] on button "Agregar" at bounding box center [315, 627] width 337 height 40
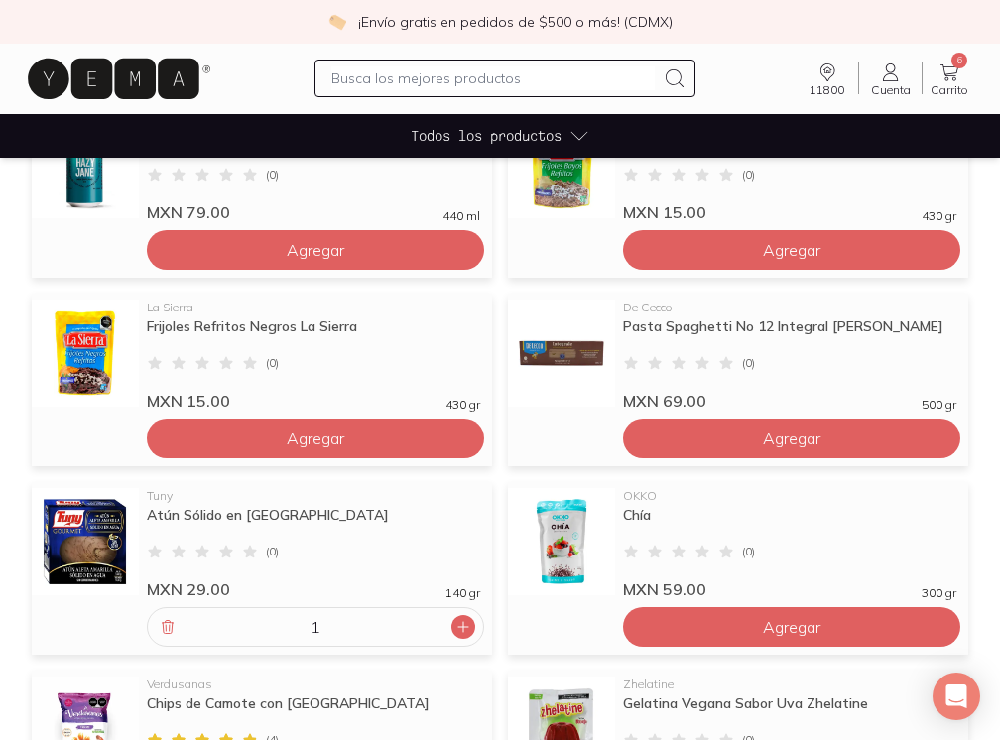
click at [474, 626] on div at bounding box center [463, 627] width 24 height 24
type input "2"
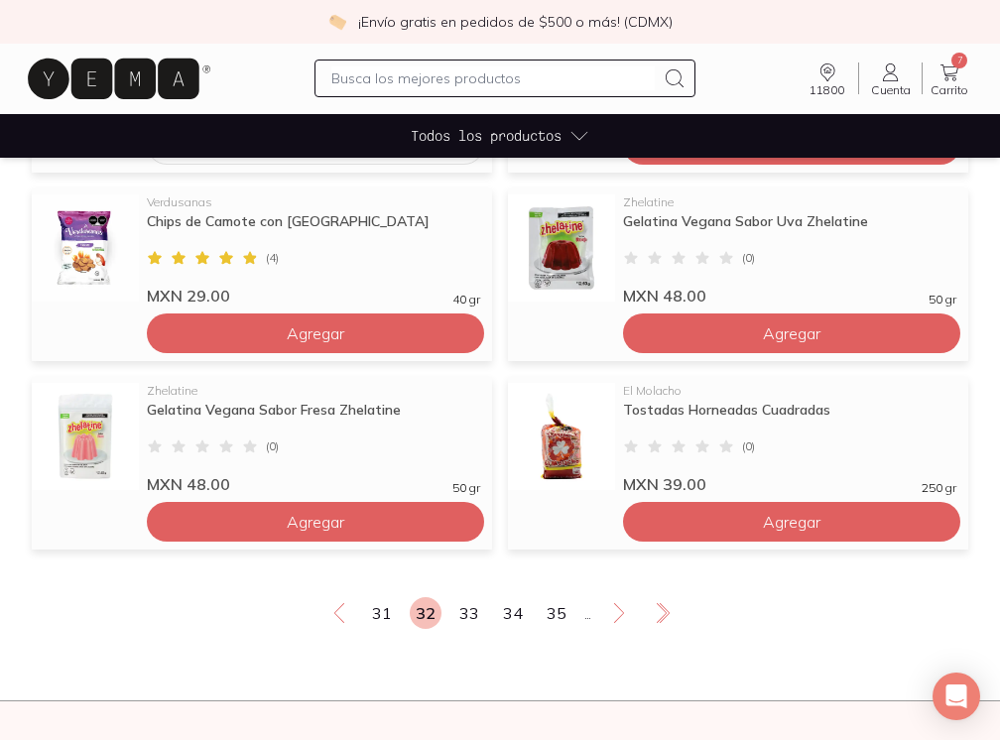
scroll to position [1455, 0]
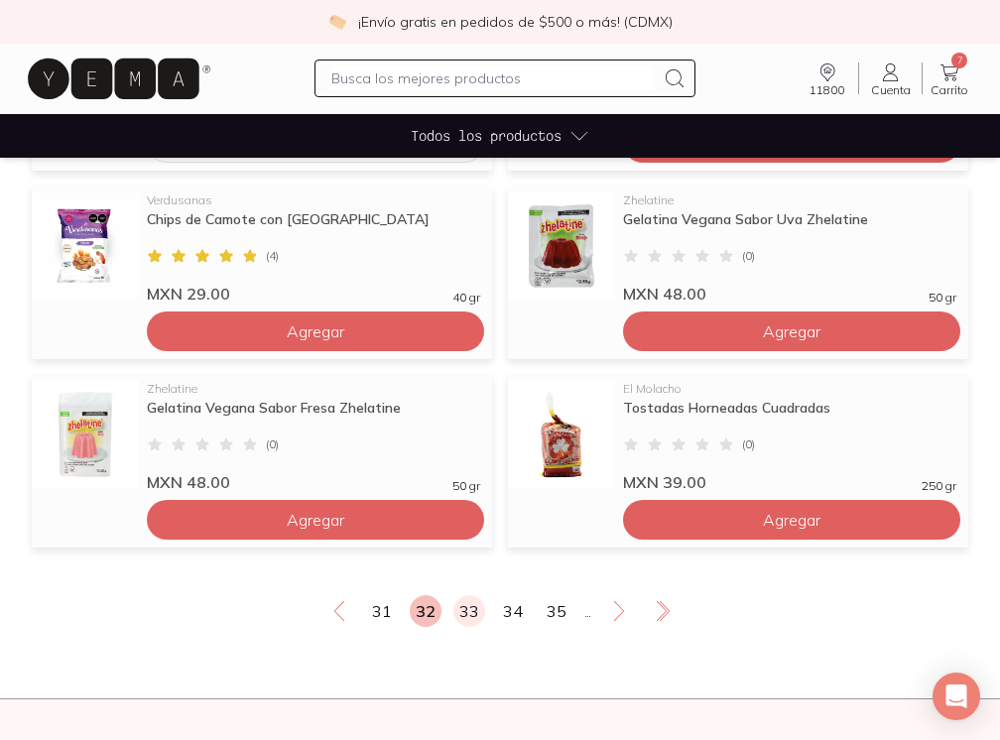
click at [462, 613] on link "33" at bounding box center [469, 611] width 32 height 32
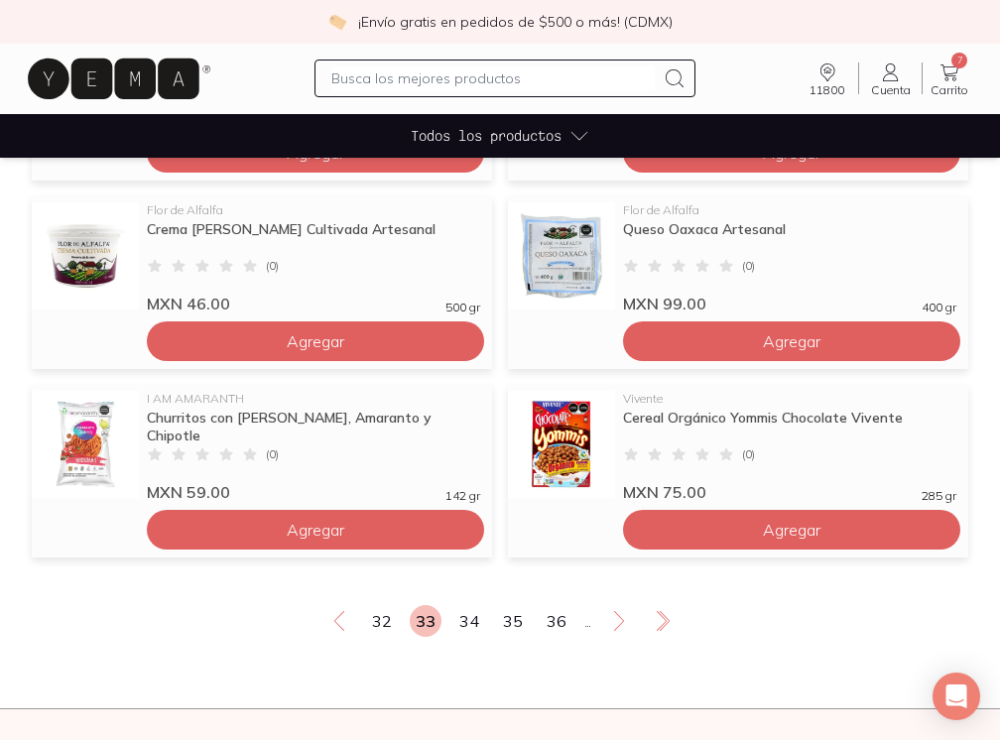
scroll to position [1588, 0]
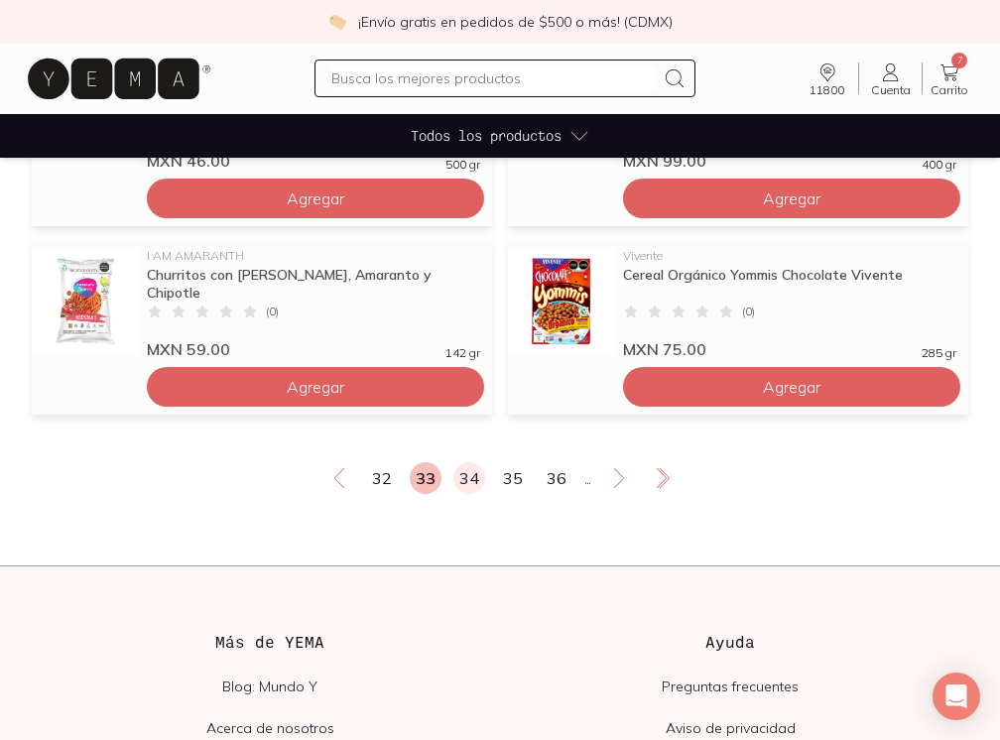
click at [469, 481] on link "34" at bounding box center [469, 478] width 32 height 32
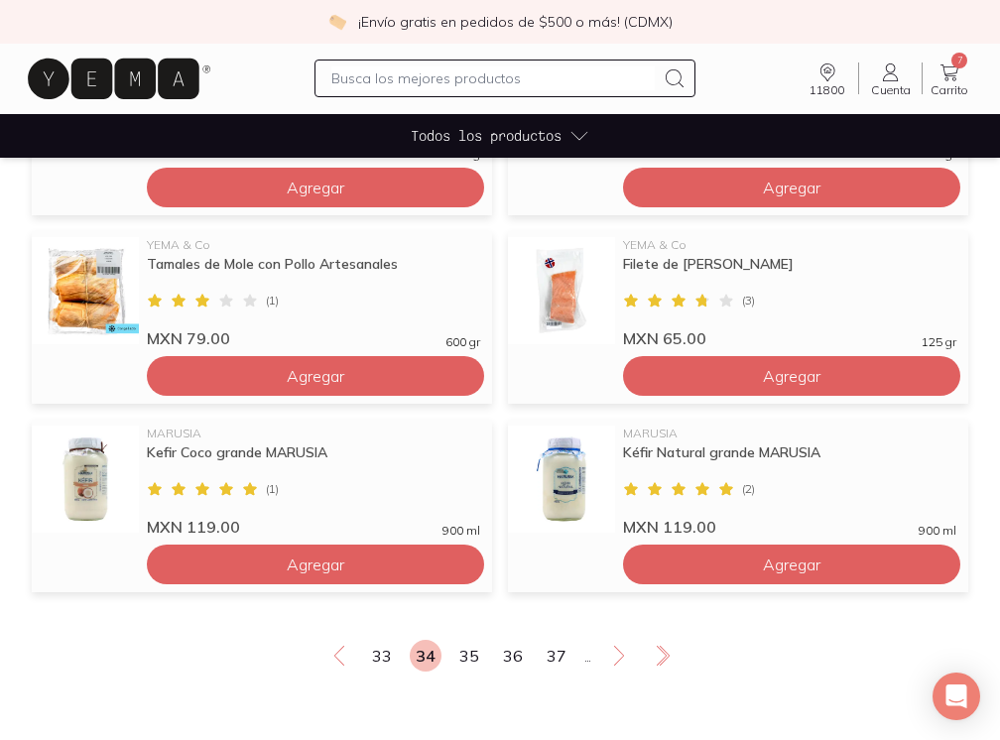
scroll to position [1412, 0]
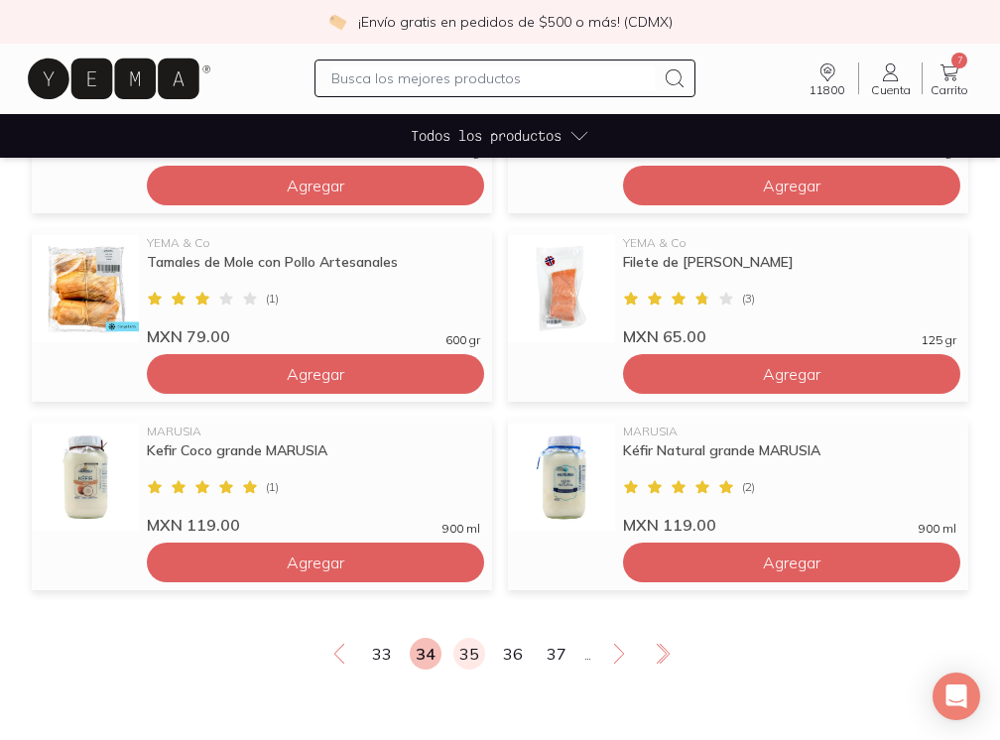
click at [473, 659] on link "35" at bounding box center [469, 654] width 32 height 32
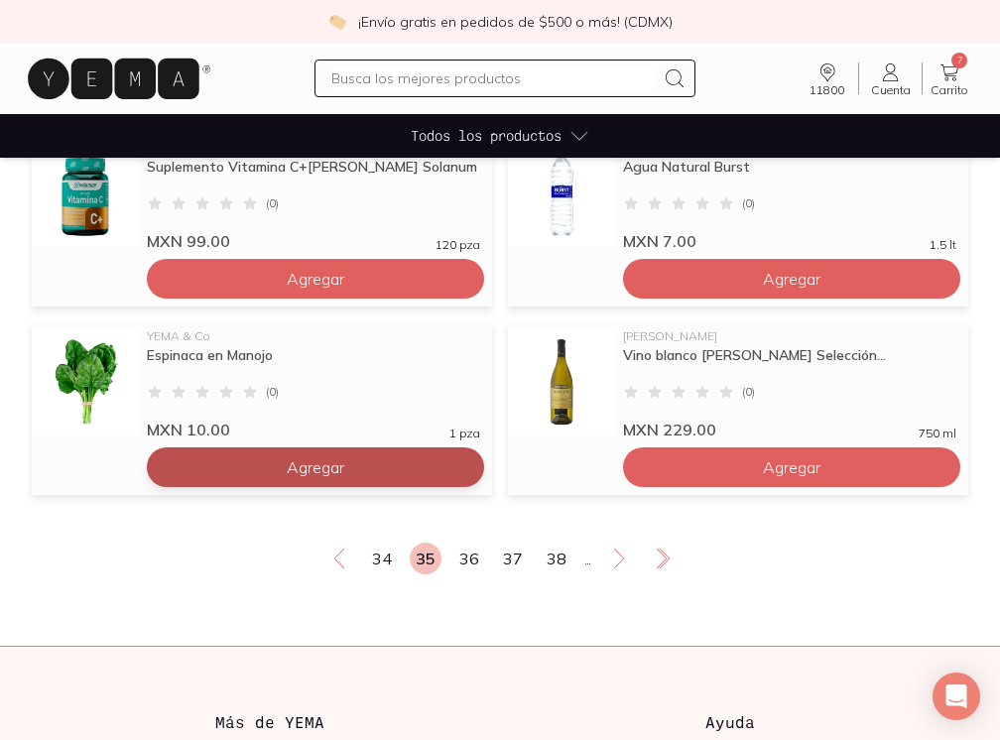
scroll to position [1512, 0]
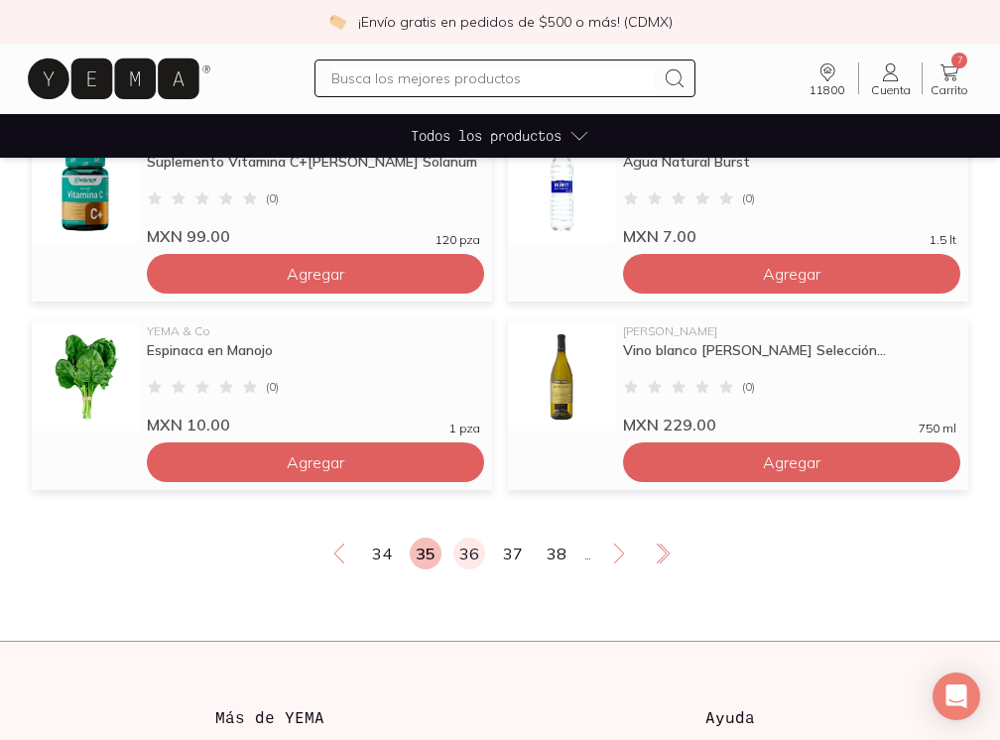
click at [472, 553] on link "36" at bounding box center [469, 554] width 32 height 32
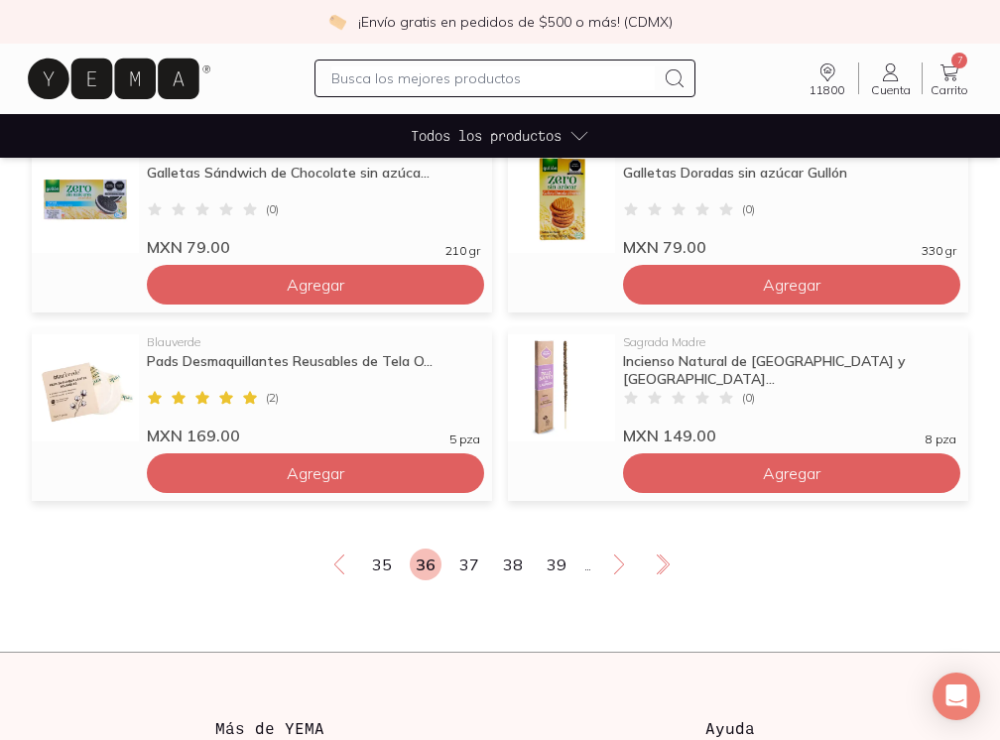
scroll to position [1501, 1]
click at [471, 565] on link "37" at bounding box center [469, 564] width 32 height 32
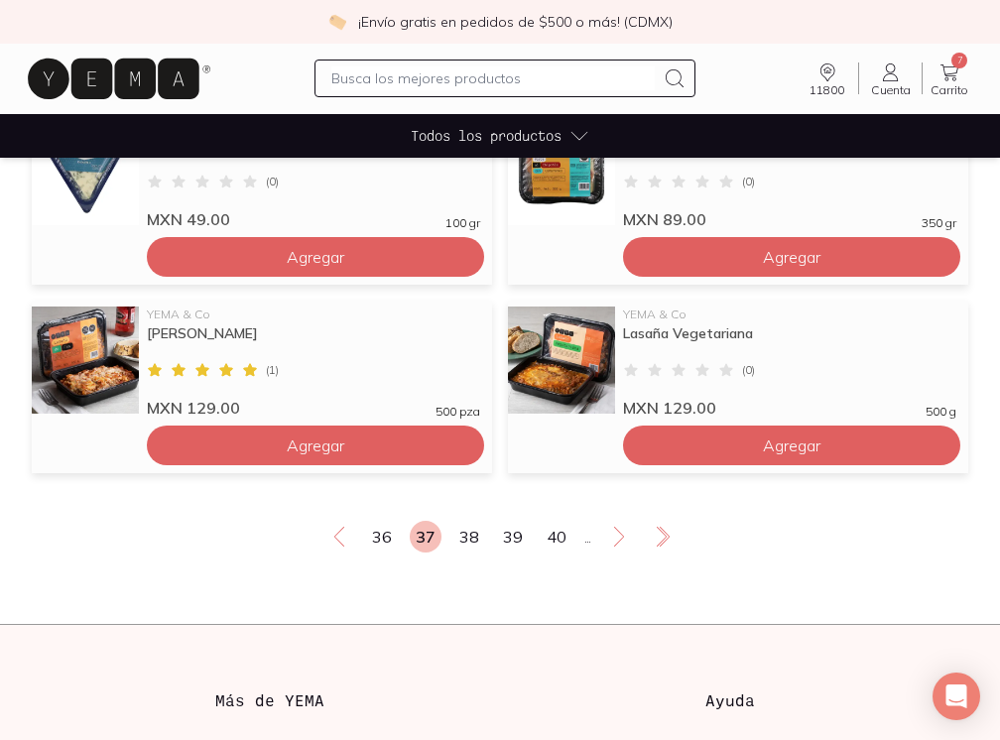
scroll to position [1529, 1]
click at [478, 539] on link "38" at bounding box center [469, 537] width 32 height 32
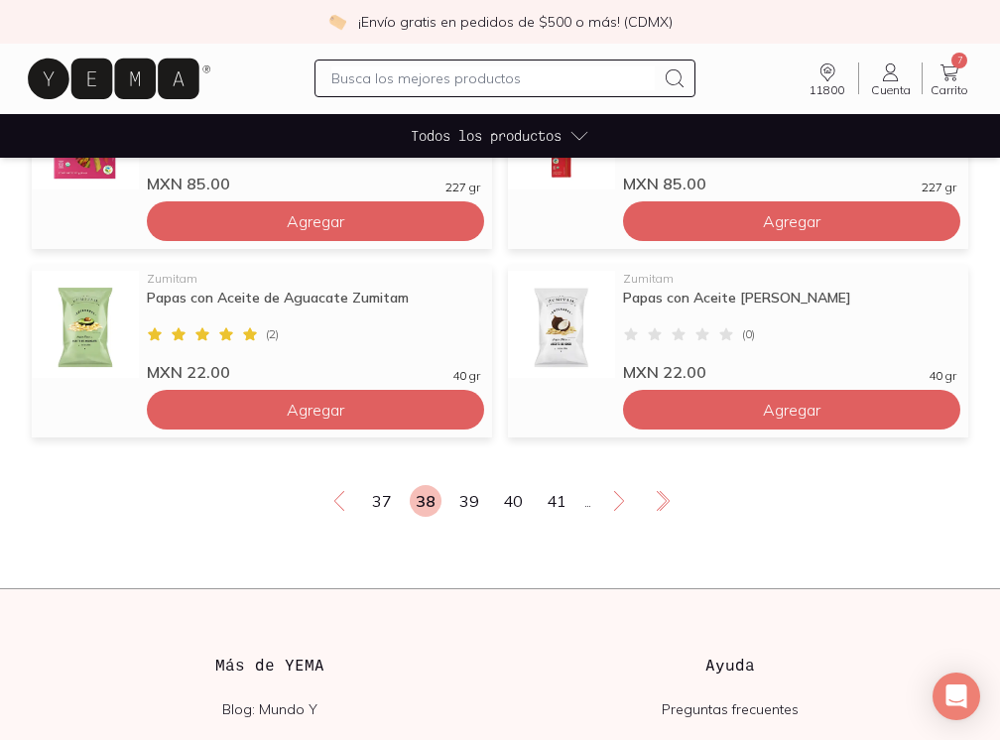
scroll to position [1567, 0]
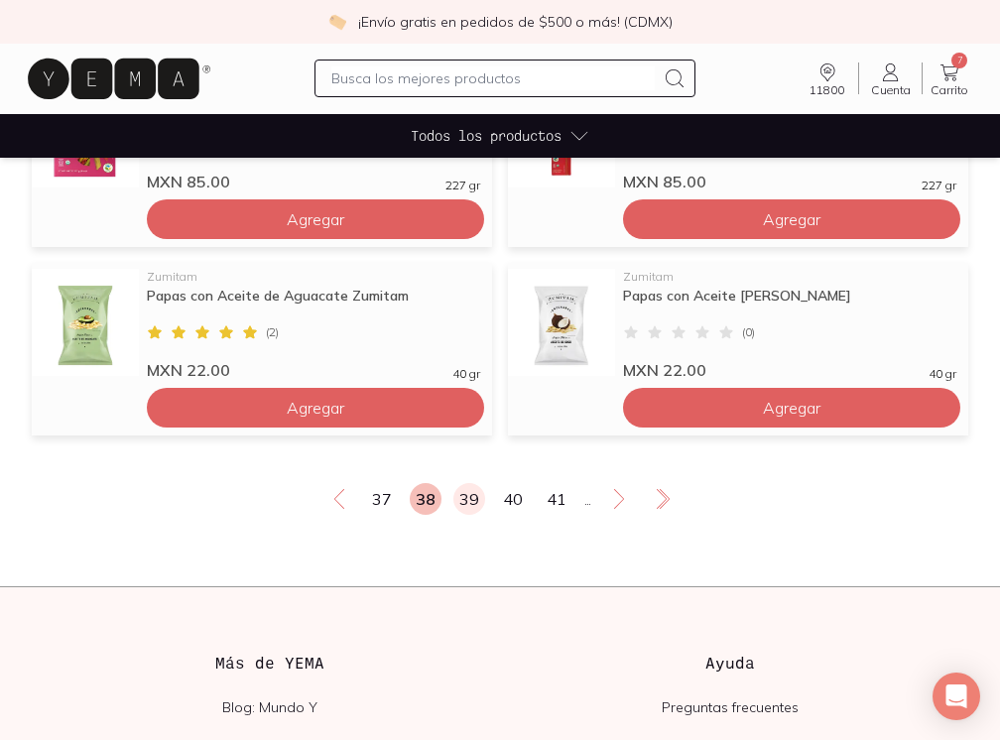
click at [470, 495] on link "39" at bounding box center [469, 499] width 32 height 32
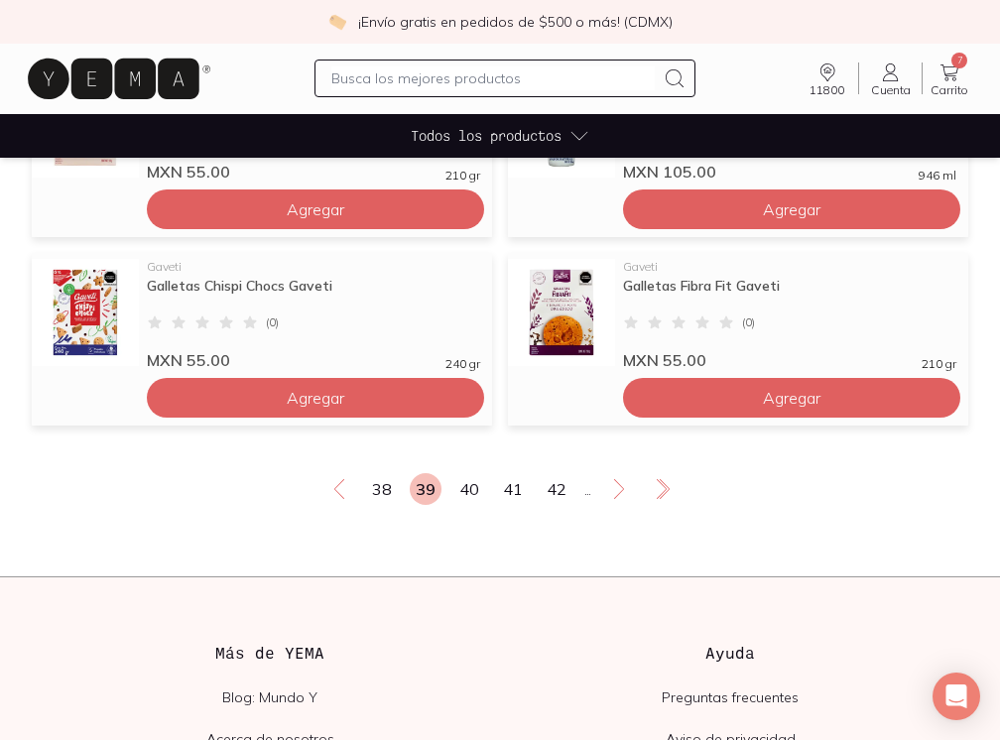
scroll to position [1577, 1]
click at [470, 495] on link "40" at bounding box center [469, 489] width 32 height 32
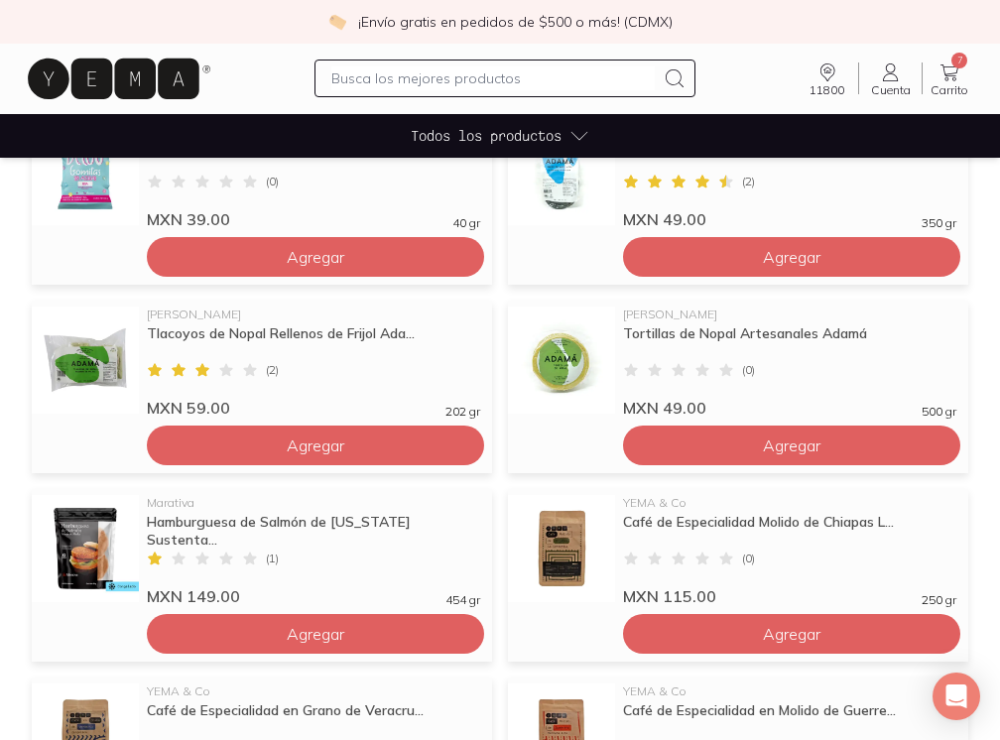
scroll to position [976, 0]
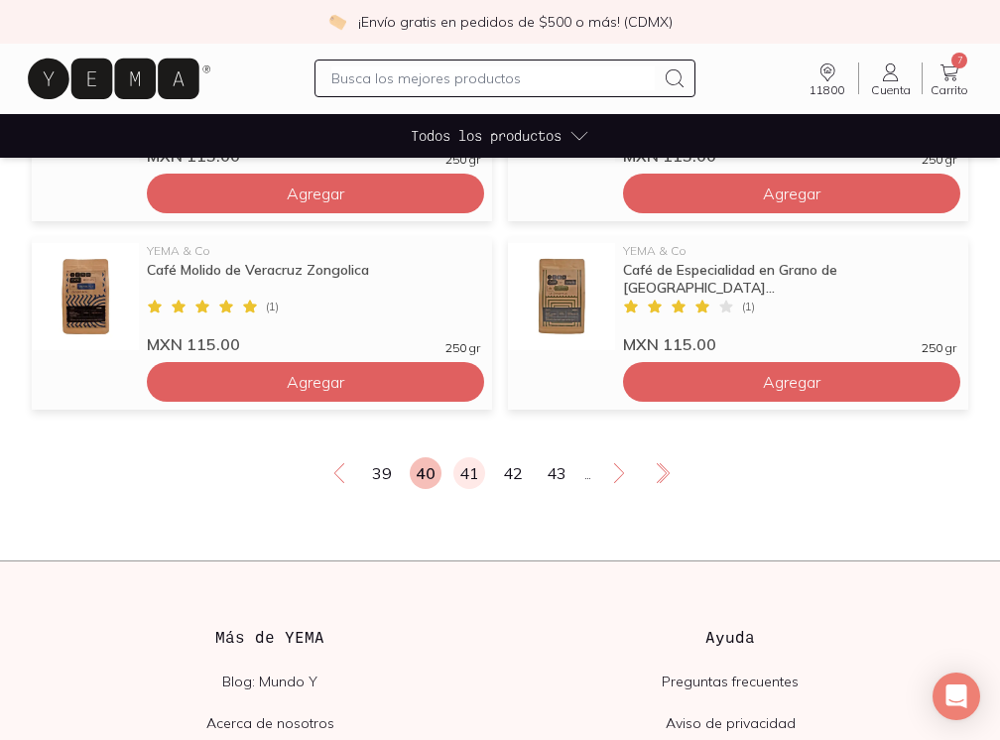
click at [465, 478] on link "41" at bounding box center [469, 473] width 32 height 32
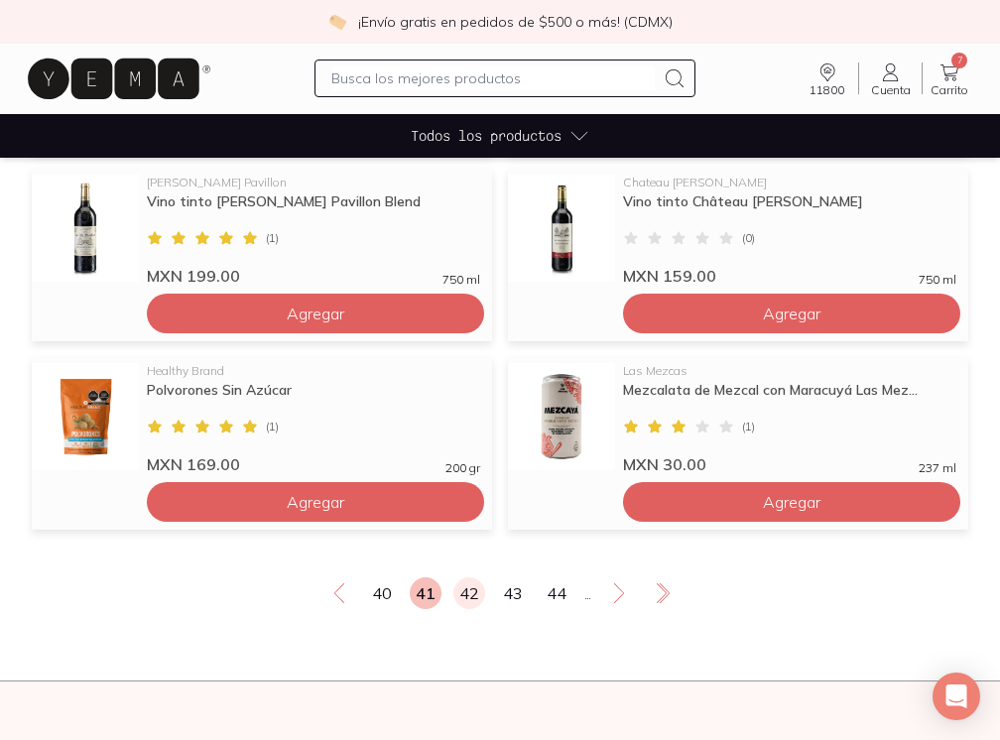
scroll to position [1482, 0]
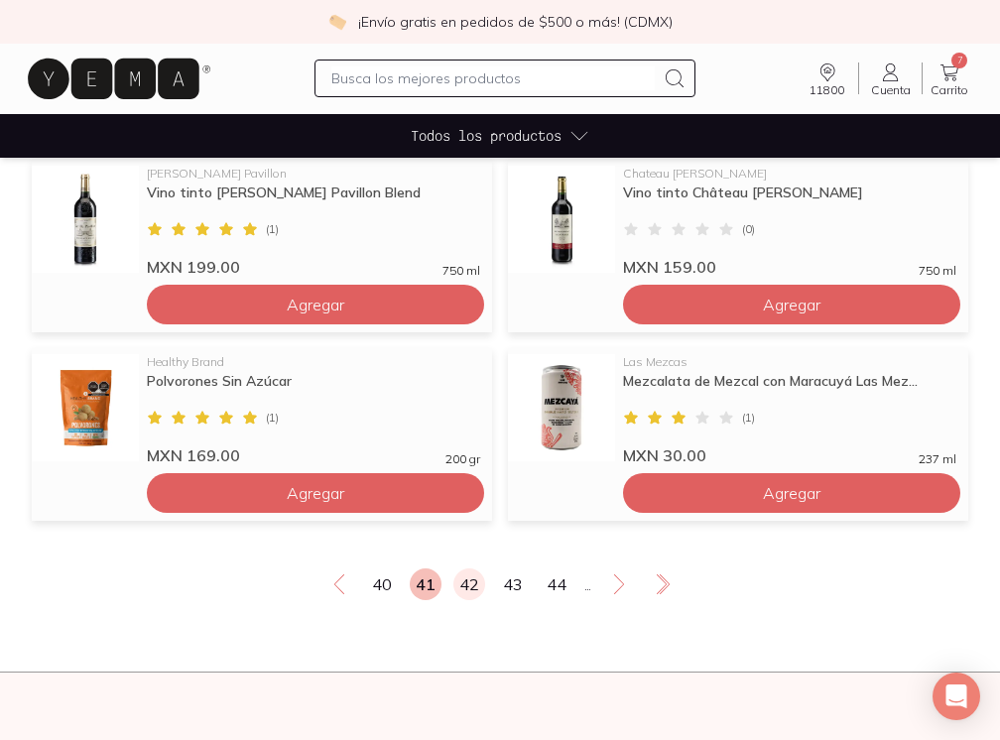
click at [473, 586] on link "42" at bounding box center [469, 584] width 32 height 32
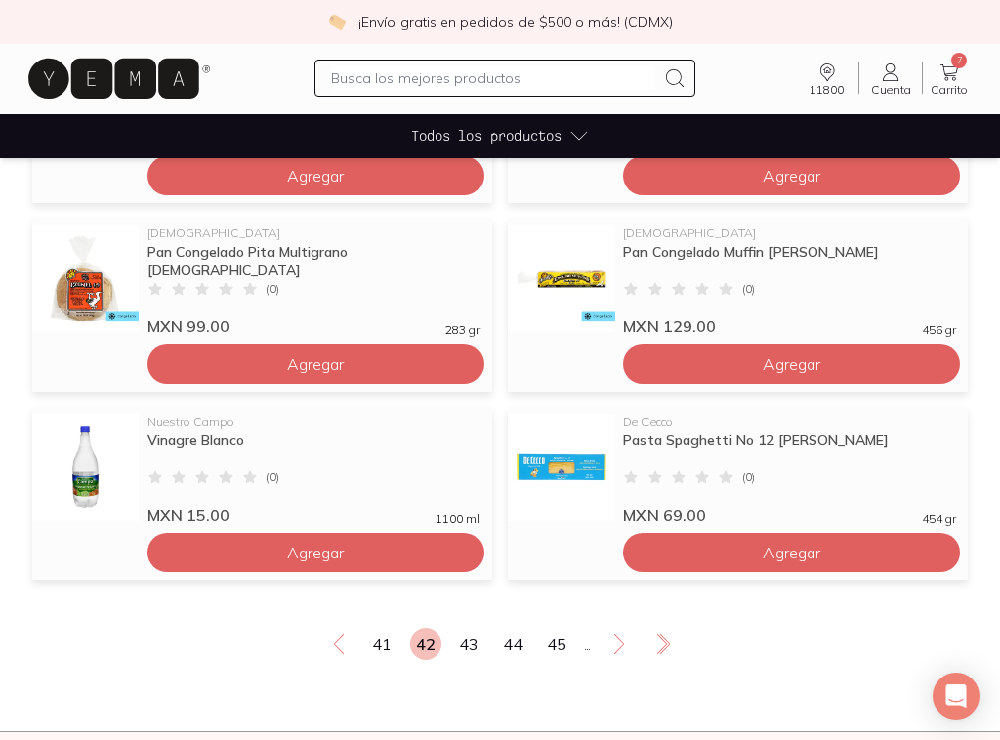
scroll to position [1433, 0]
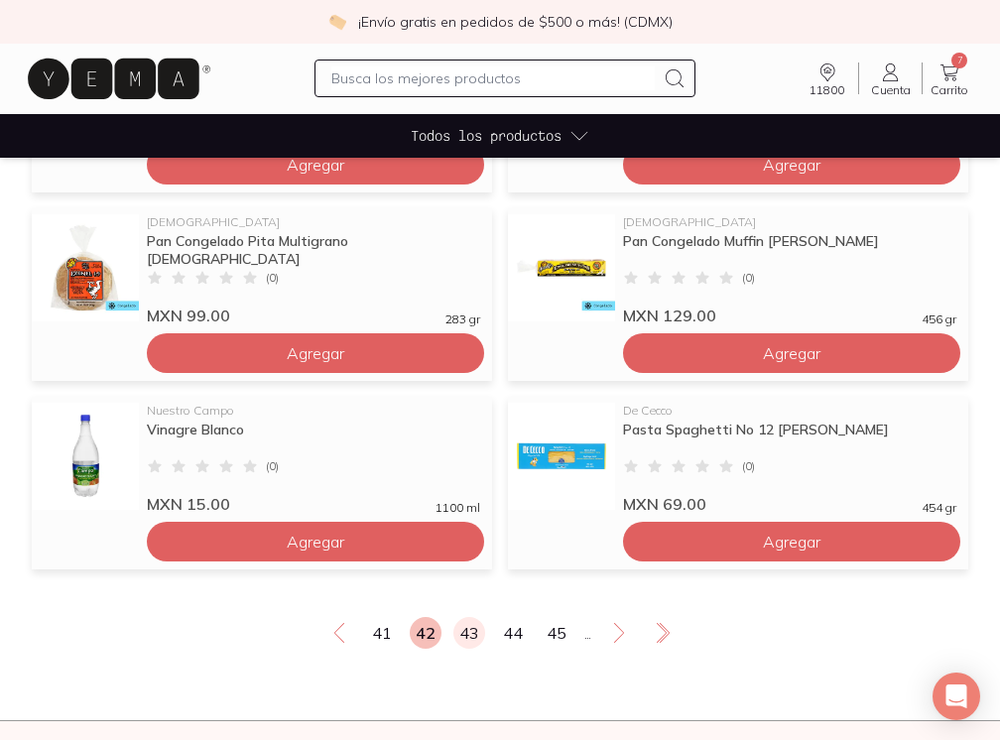
click at [471, 628] on link "43" at bounding box center [469, 633] width 32 height 32
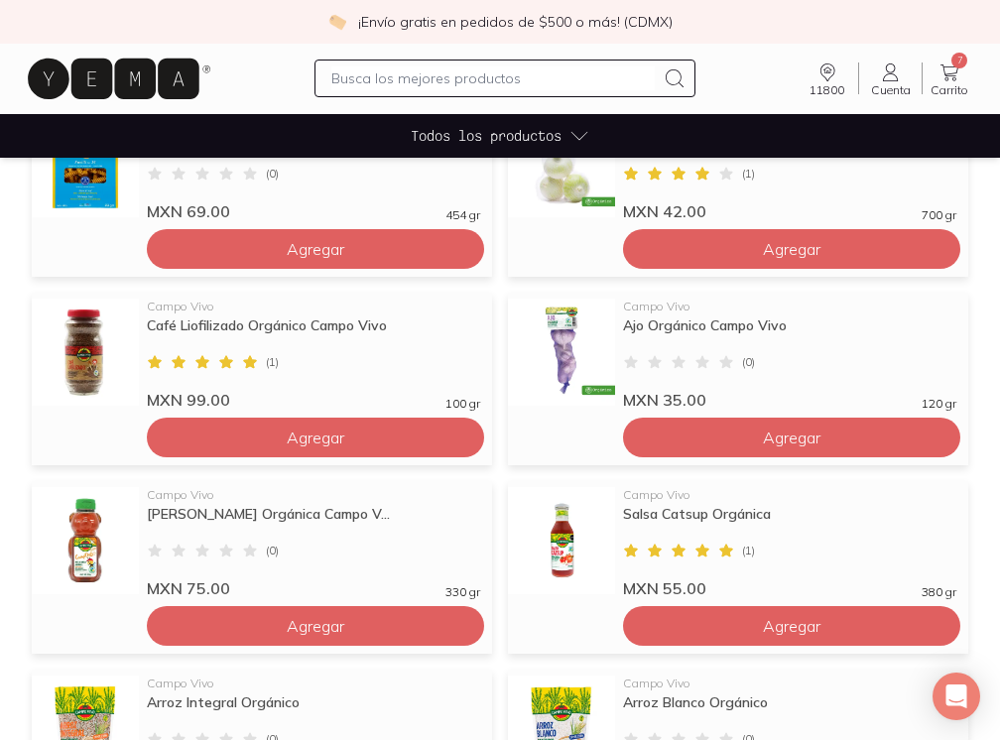
scroll to position [633, 0]
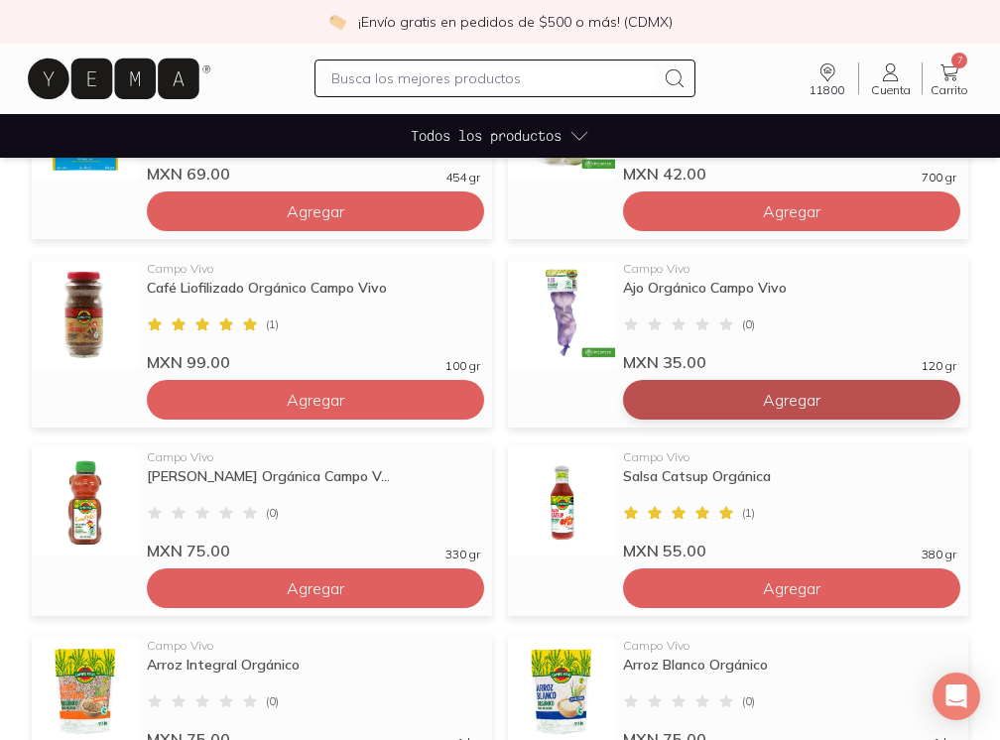
click at [806, 398] on span "Agregar" at bounding box center [792, 400] width 58 height 20
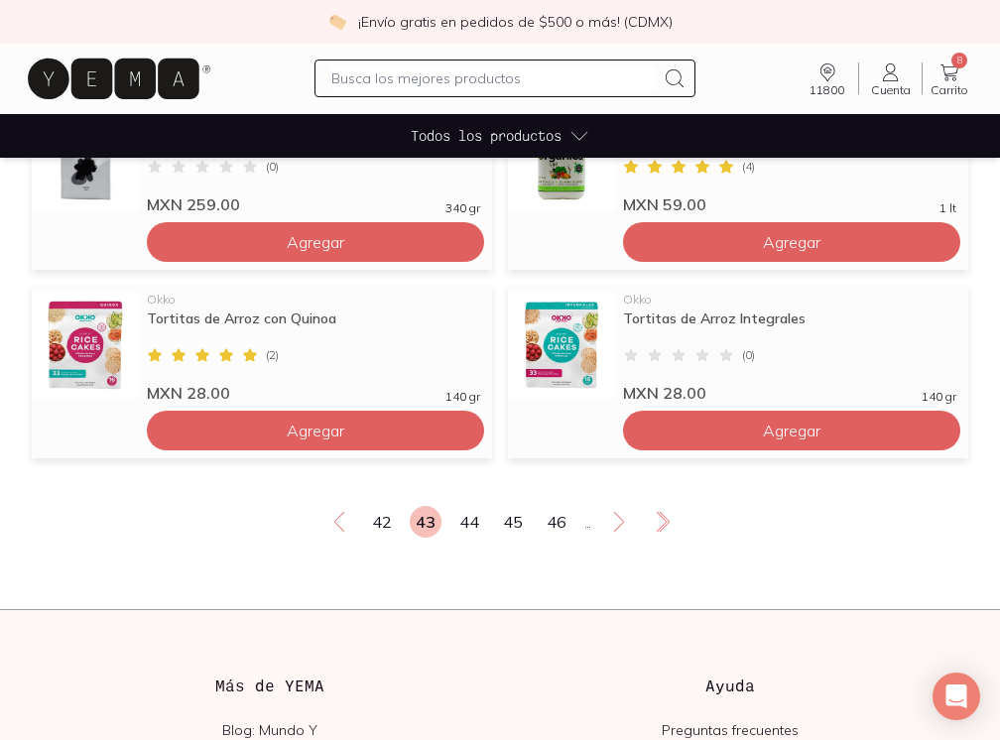
scroll to position [1590, 0]
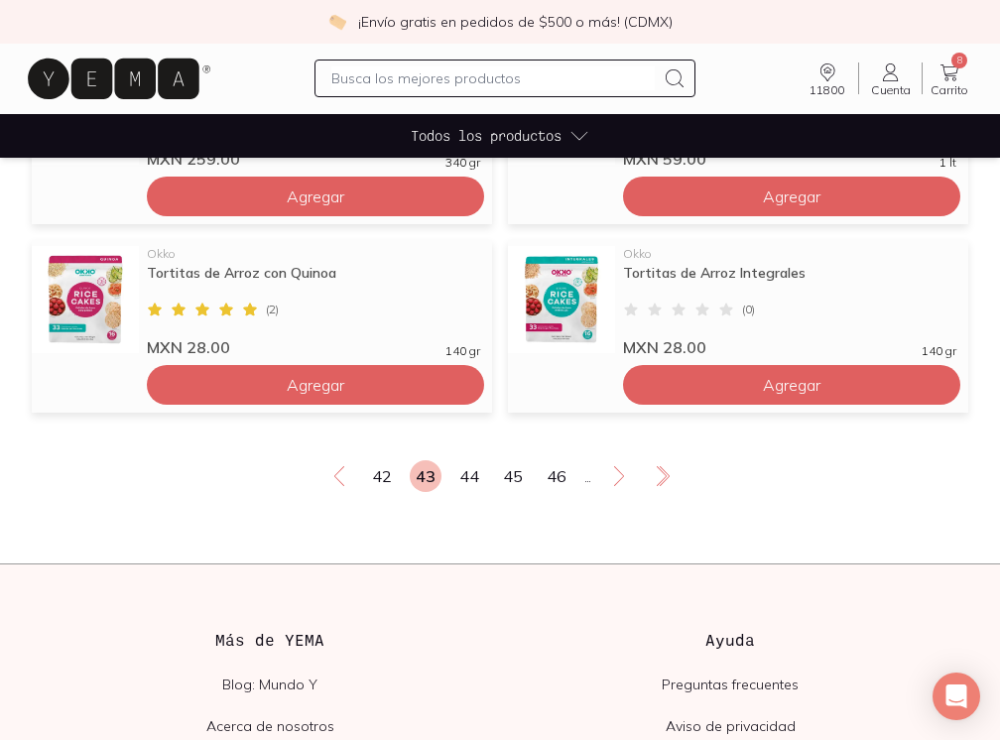
click at [484, 476] on div "42 43 44 45 46 ..." at bounding box center [500, 476] width 936 height 32
click at [471, 476] on link "44" at bounding box center [469, 476] width 32 height 32
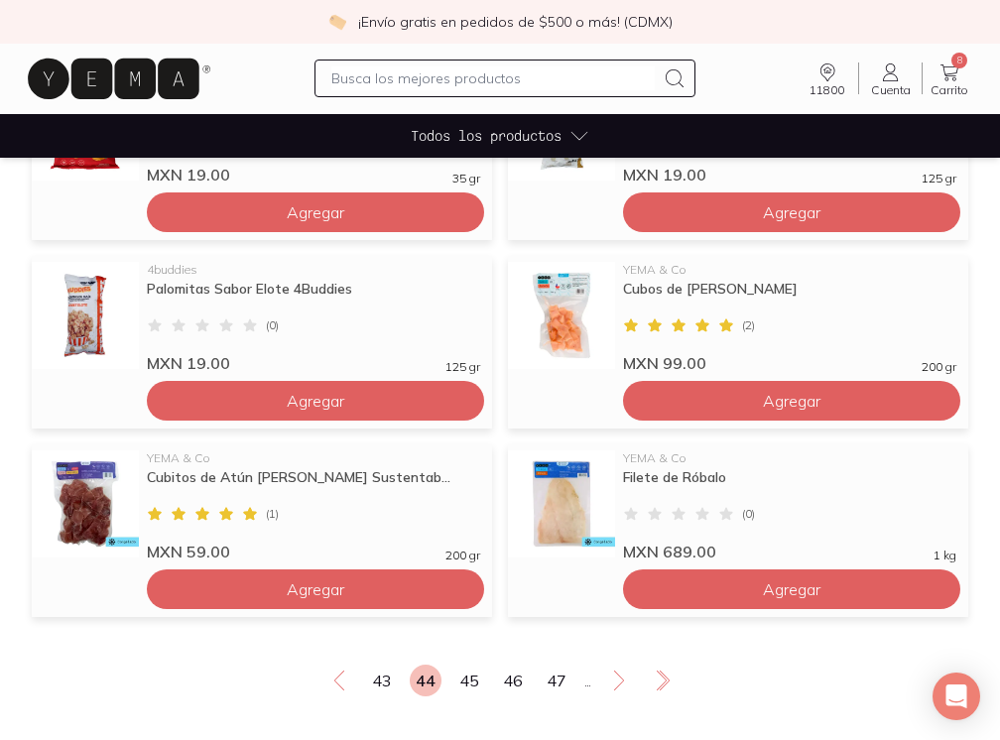
scroll to position [1390, 0]
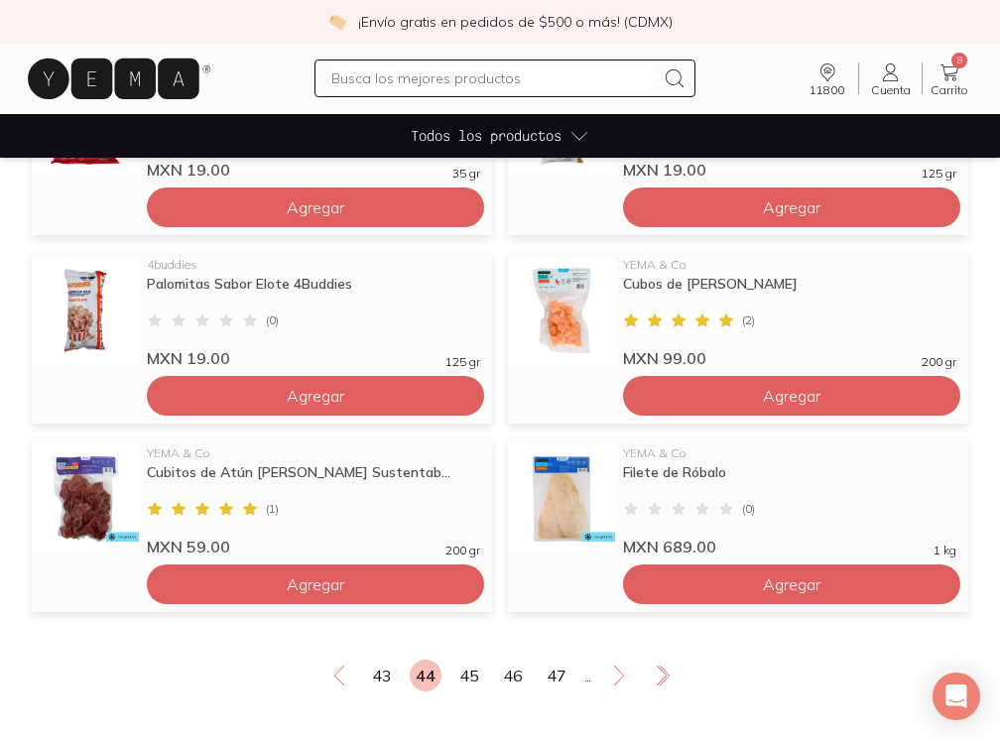
click at [471, 676] on link "45" at bounding box center [469, 675] width 32 height 32
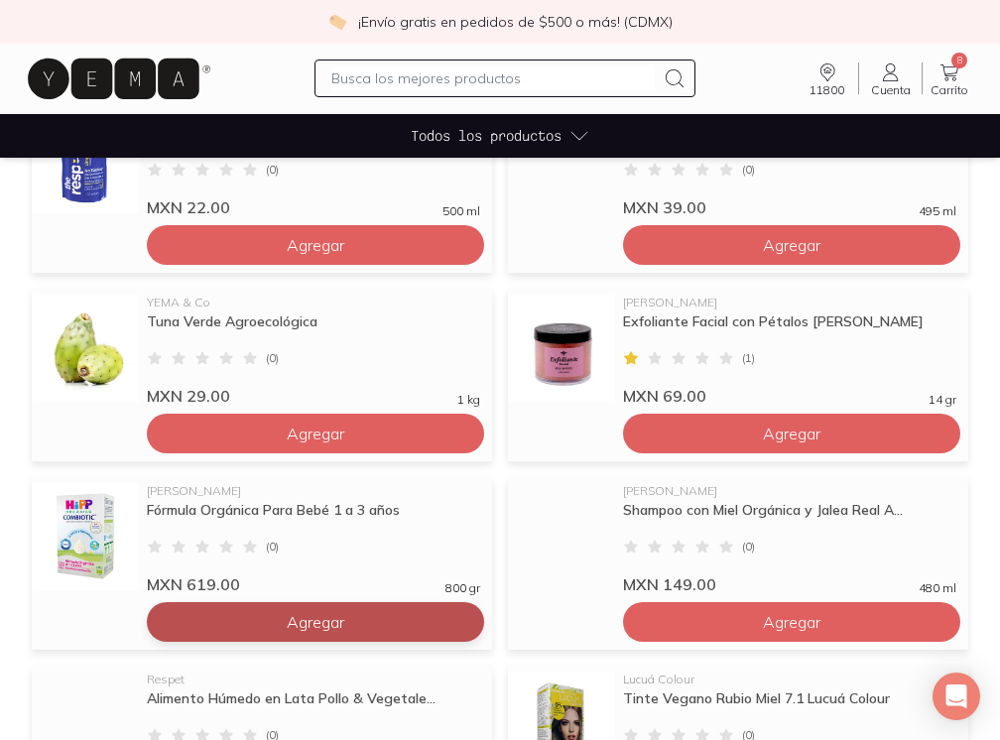
scroll to position [602, 0]
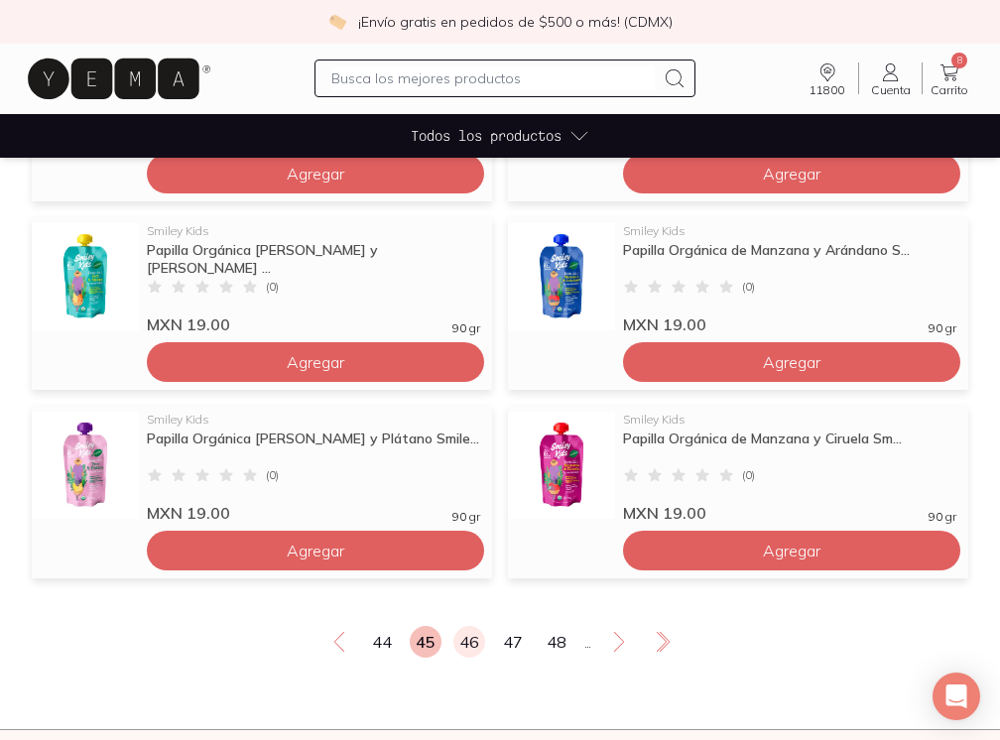
click at [470, 649] on link "46" at bounding box center [469, 642] width 32 height 32
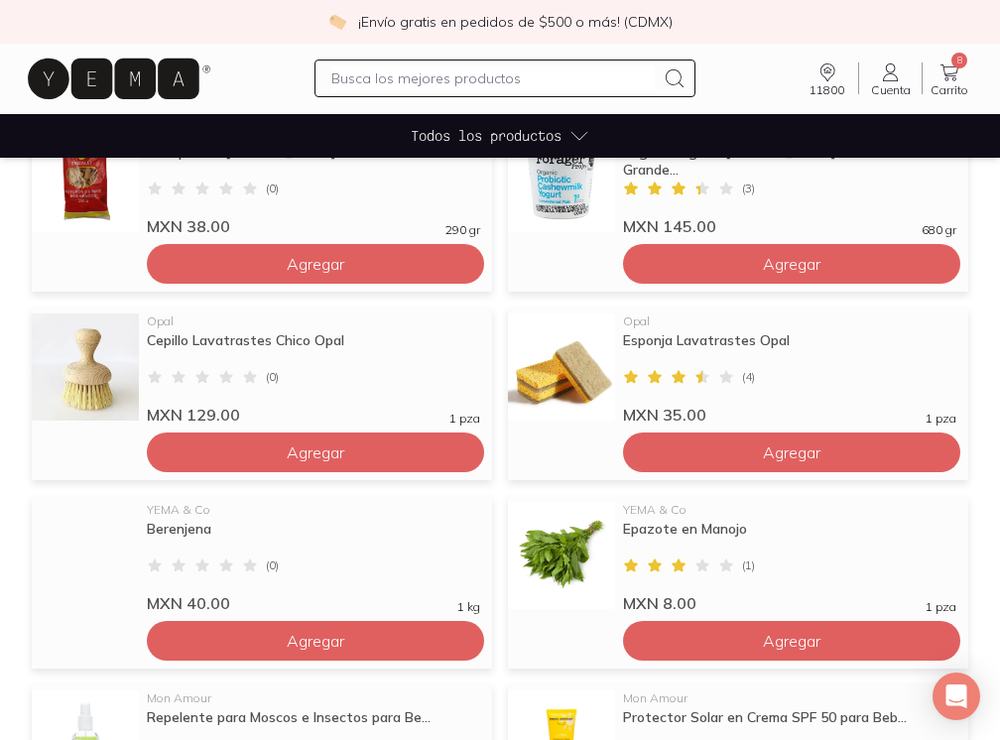
scroll to position [411, 0]
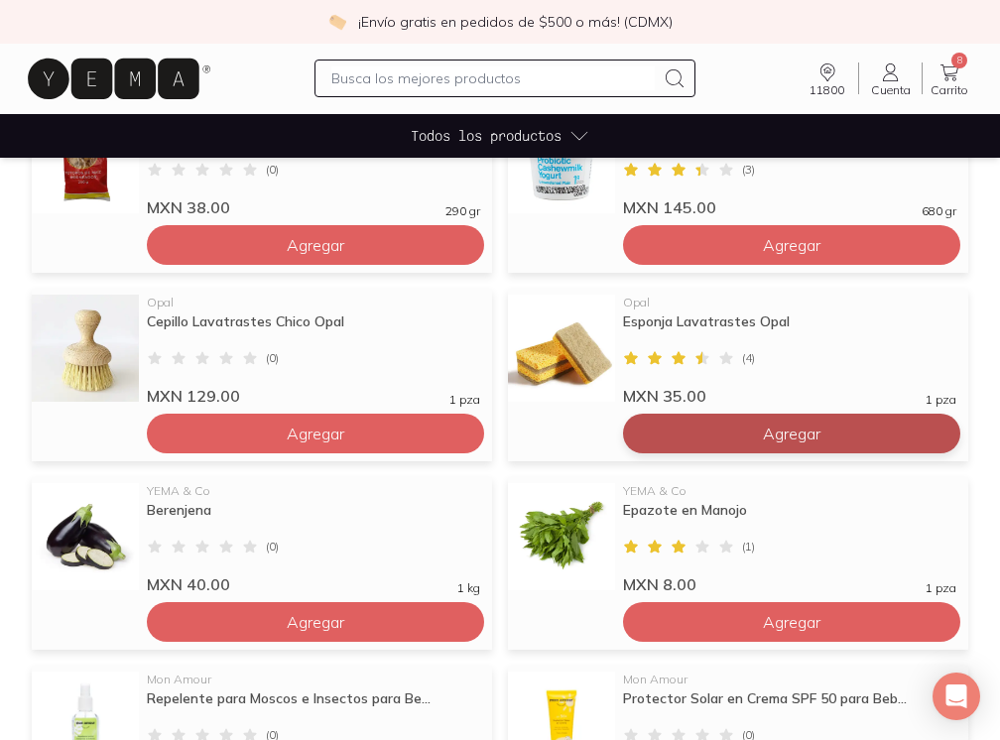
click at [773, 432] on span "Agregar" at bounding box center [792, 433] width 58 height 20
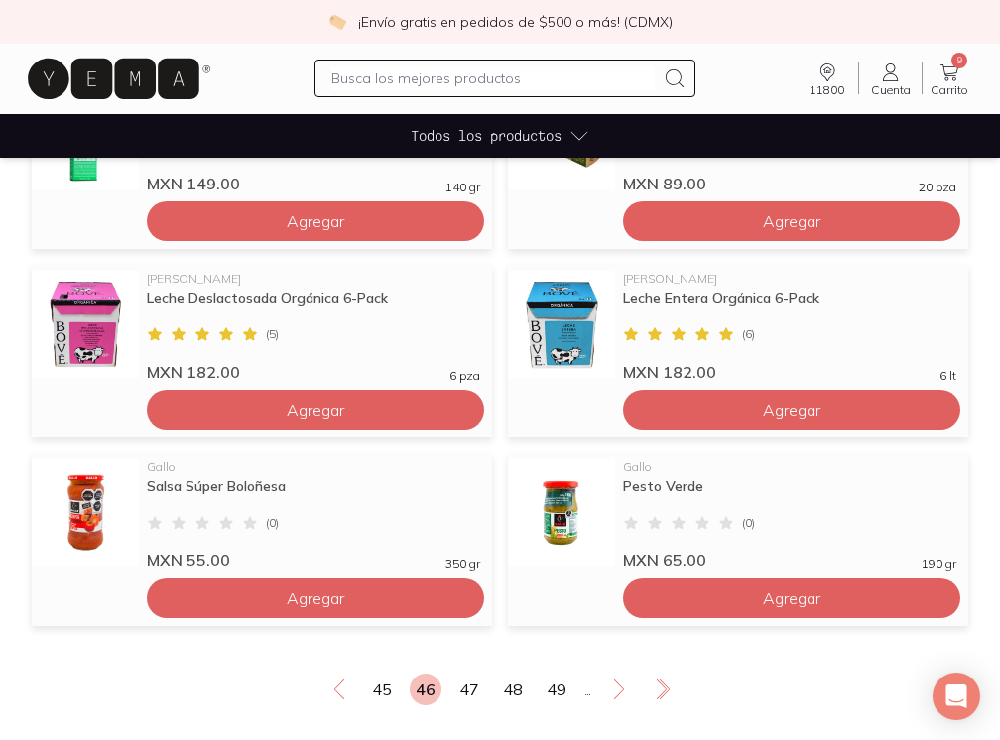
scroll to position [1377, 1]
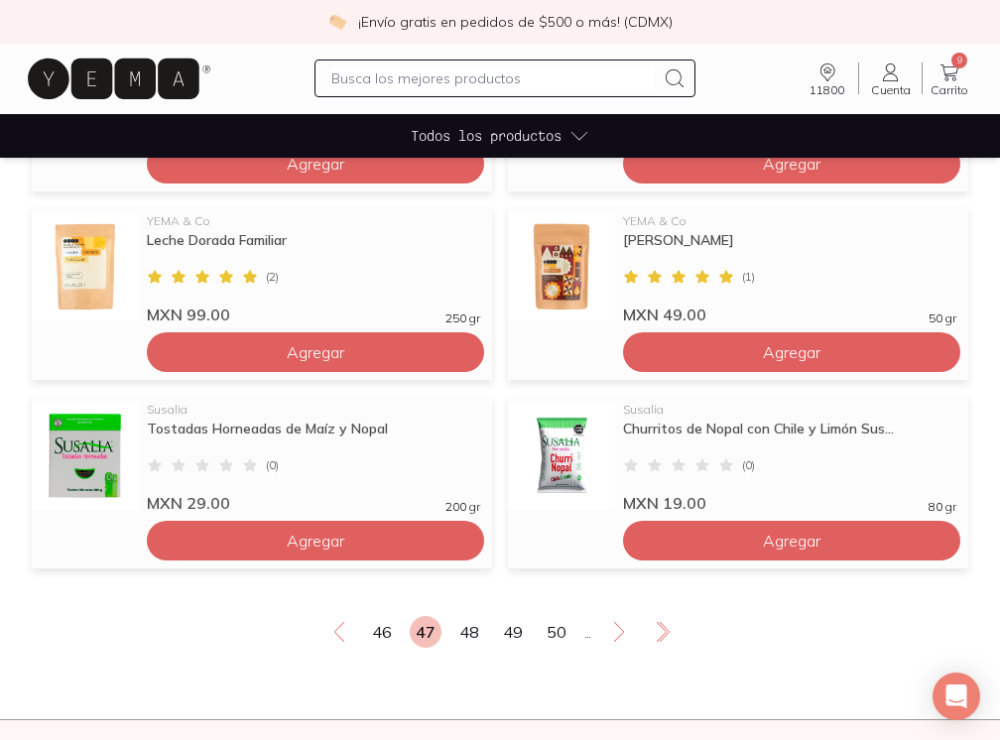
scroll to position [1426, 0]
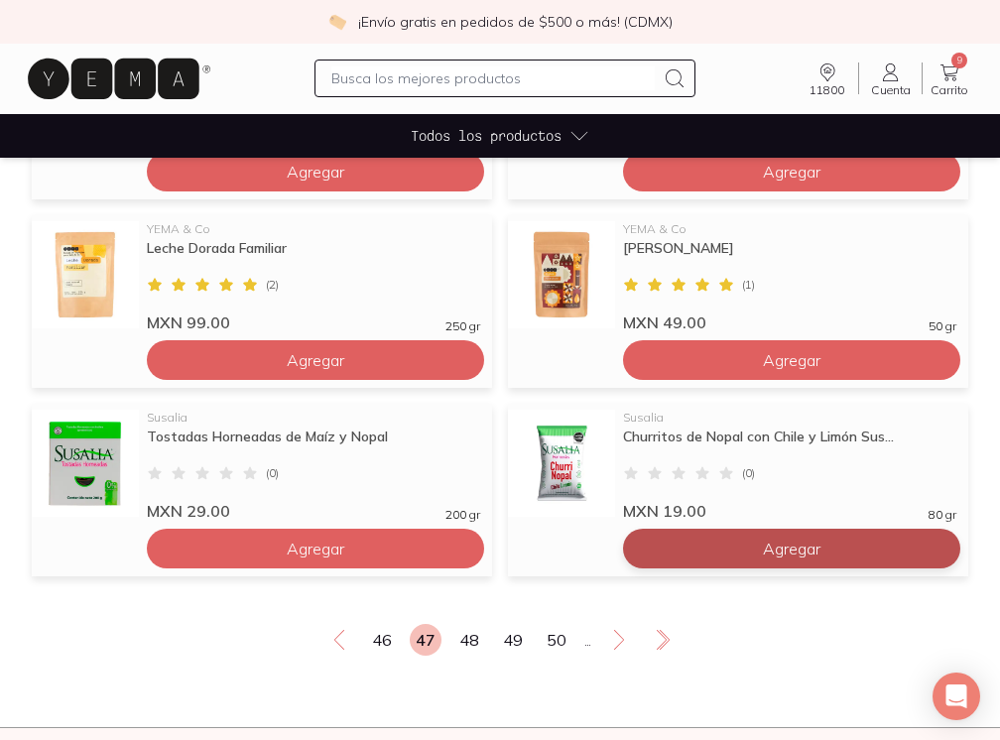
click at [790, 546] on span "Agregar" at bounding box center [792, 549] width 58 height 20
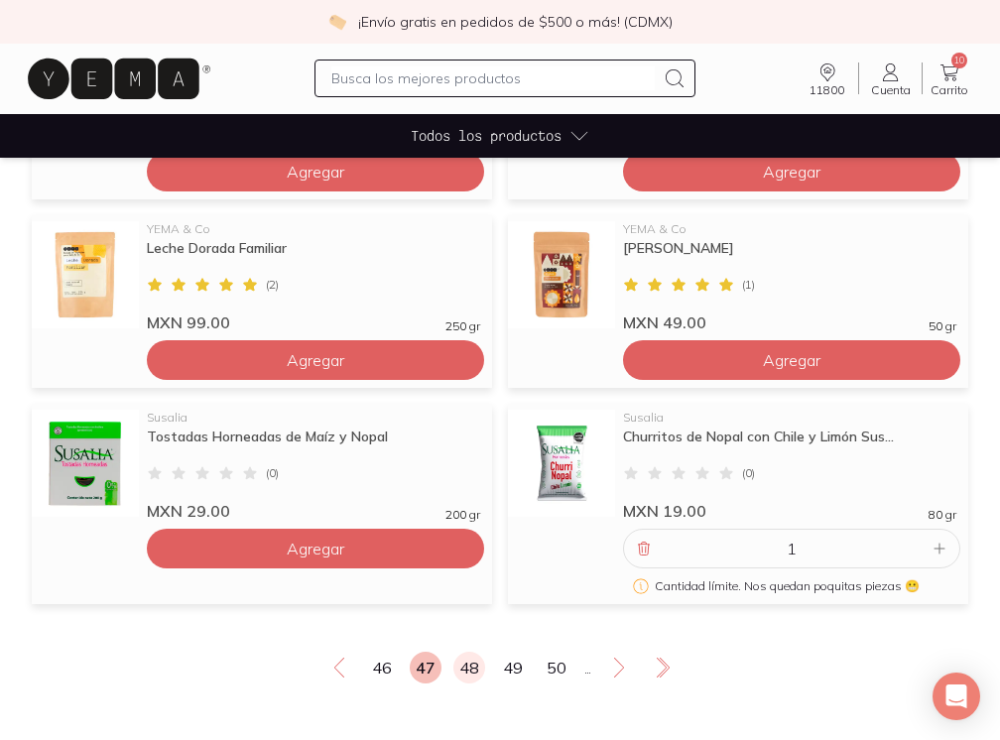
click at [479, 668] on link "48" at bounding box center [469, 668] width 32 height 32
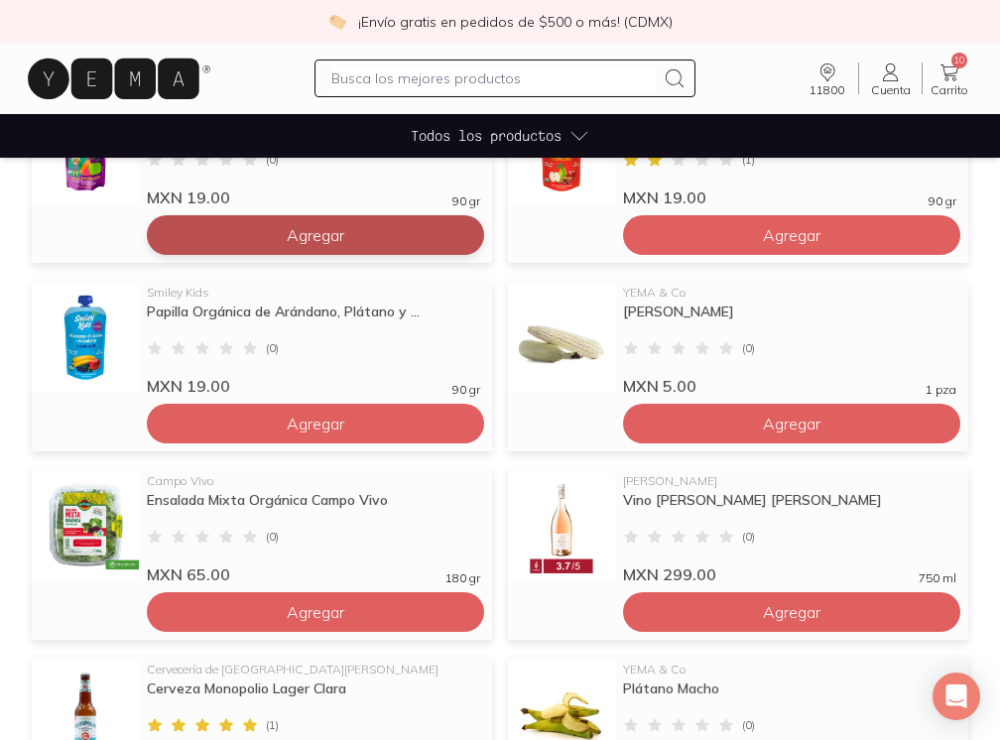
scroll to position [995, 0]
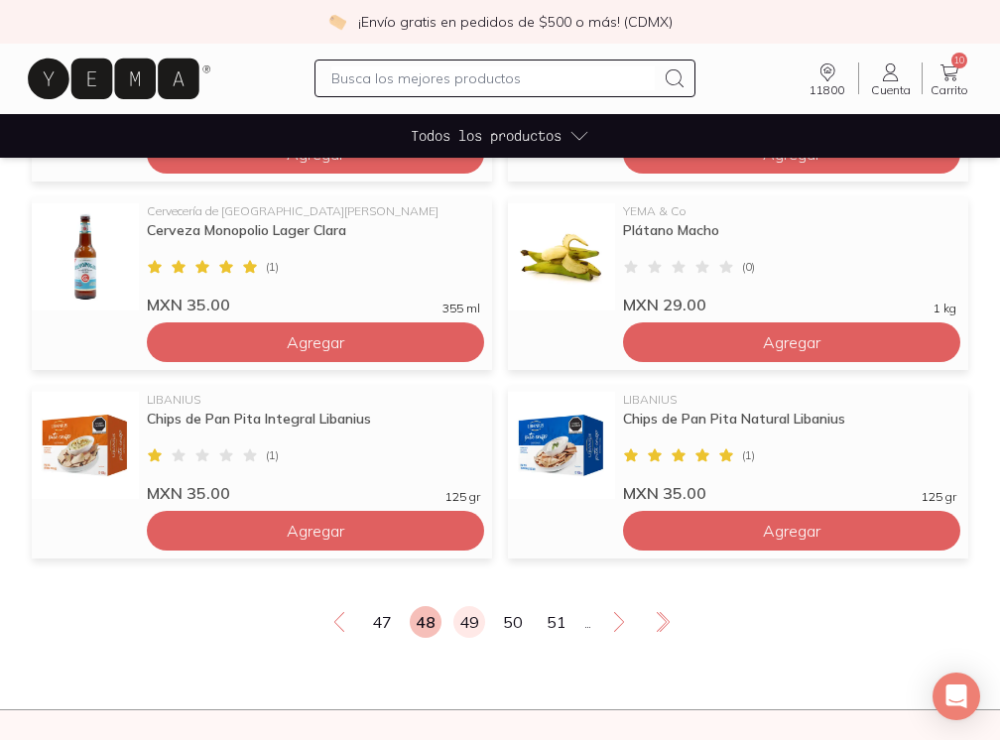
click at [474, 615] on link "49" at bounding box center [469, 622] width 32 height 32
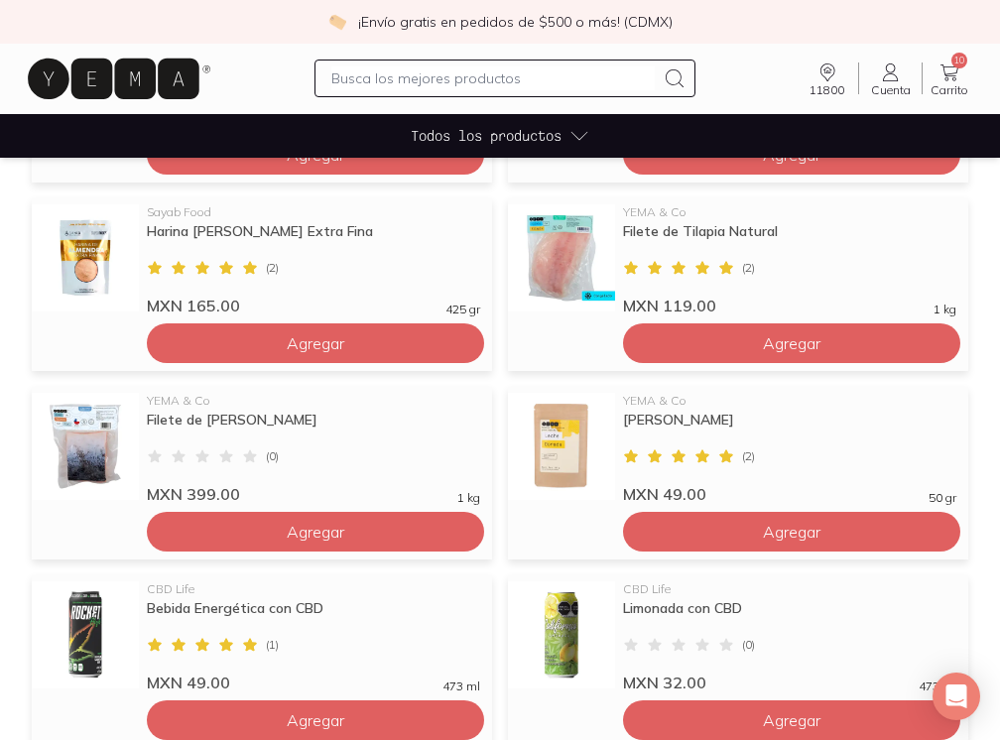
scroll to position [892, 0]
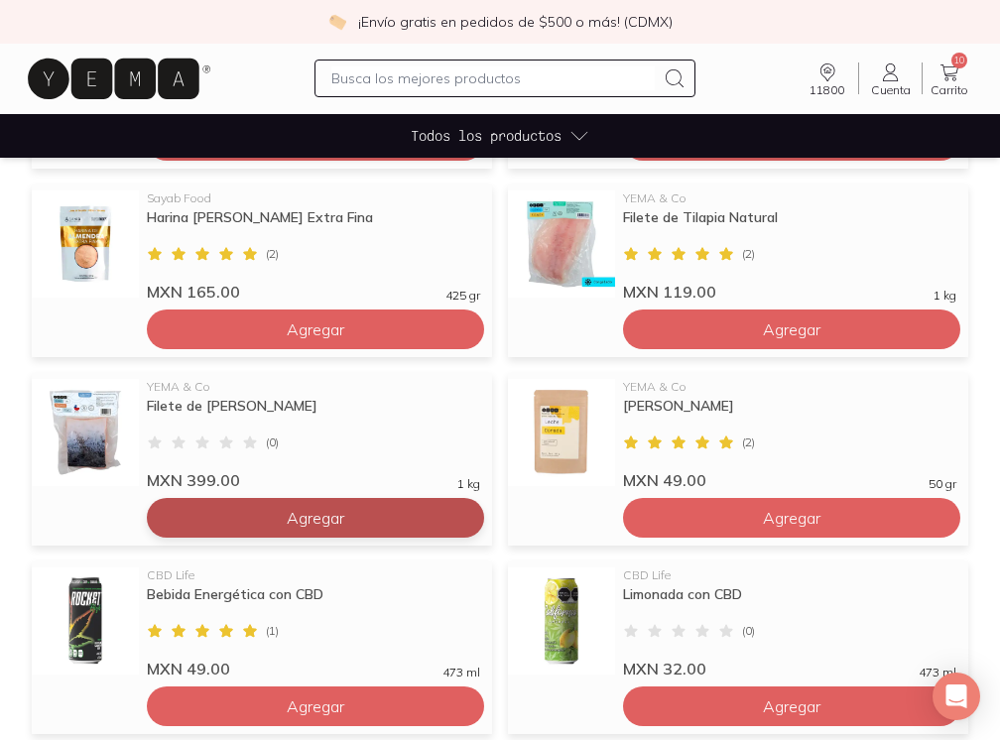
click at [360, 530] on button "Agregar" at bounding box center [315, 518] width 337 height 40
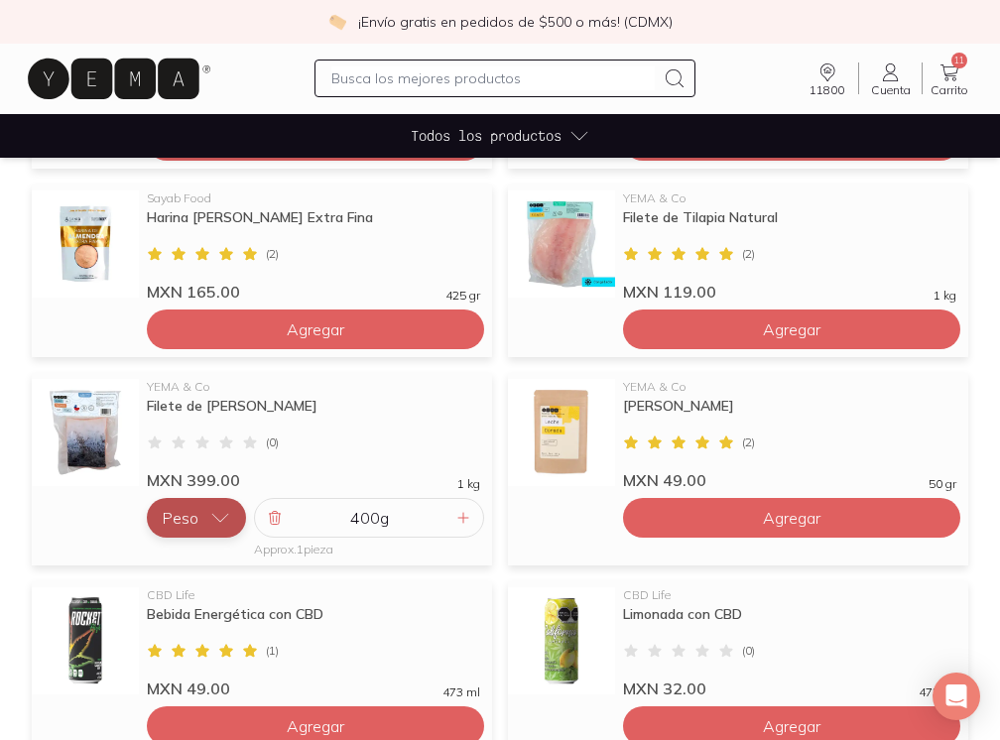
click at [224, 520] on icon "button" at bounding box center [220, 518] width 20 height 20
click at [432, 556] on div "400 g Approx. 1 pieza" at bounding box center [369, 528] width 230 height 60
click at [461, 517] on icon at bounding box center [463, 518] width 16 height 16
click at [275, 519] on icon at bounding box center [275, 518] width 16 height 16
click at [217, 514] on icon "button" at bounding box center [220, 518] width 20 height 20
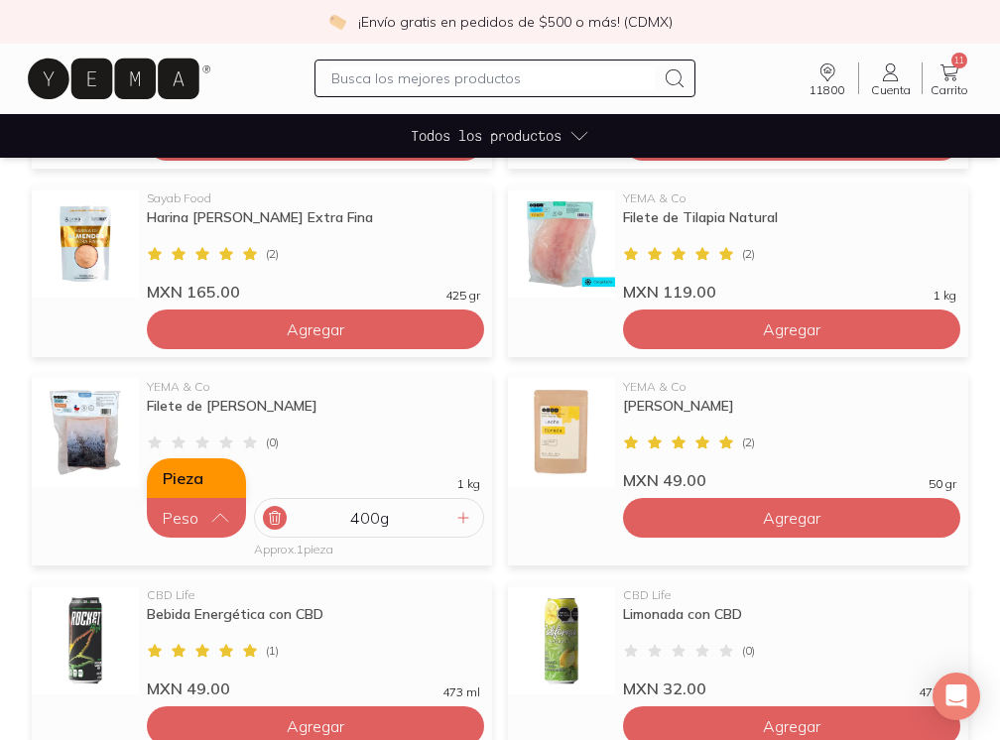
click at [224, 484] on button "Pieza" at bounding box center [196, 478] width 99 height 40
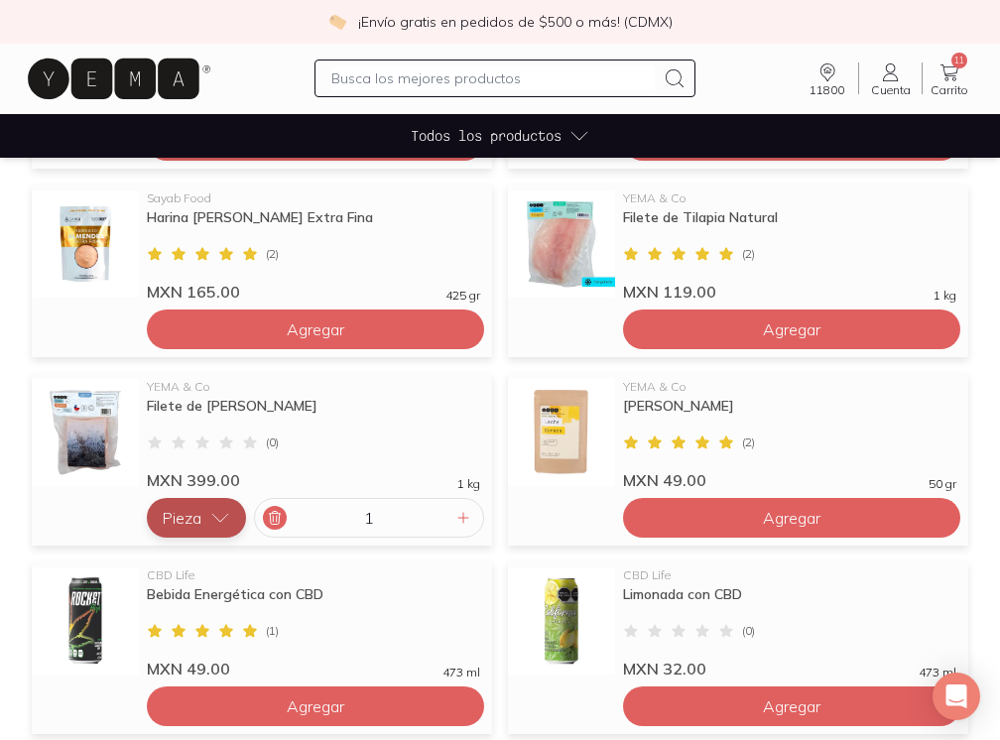
click at [232, 513] on button "Pieza" at bounding box center [196, 518] width 99 height 40
click at [215, 479] on button "Peso" at bounding box center [196, 478] width 99 height 40
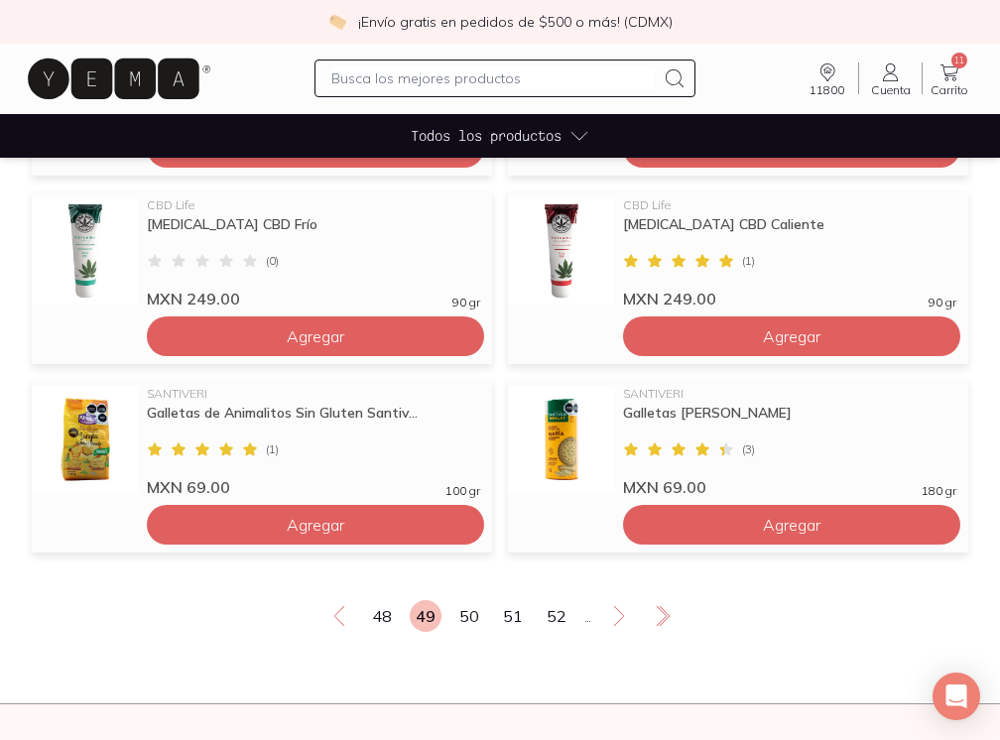
scroll to position [1496, 0]
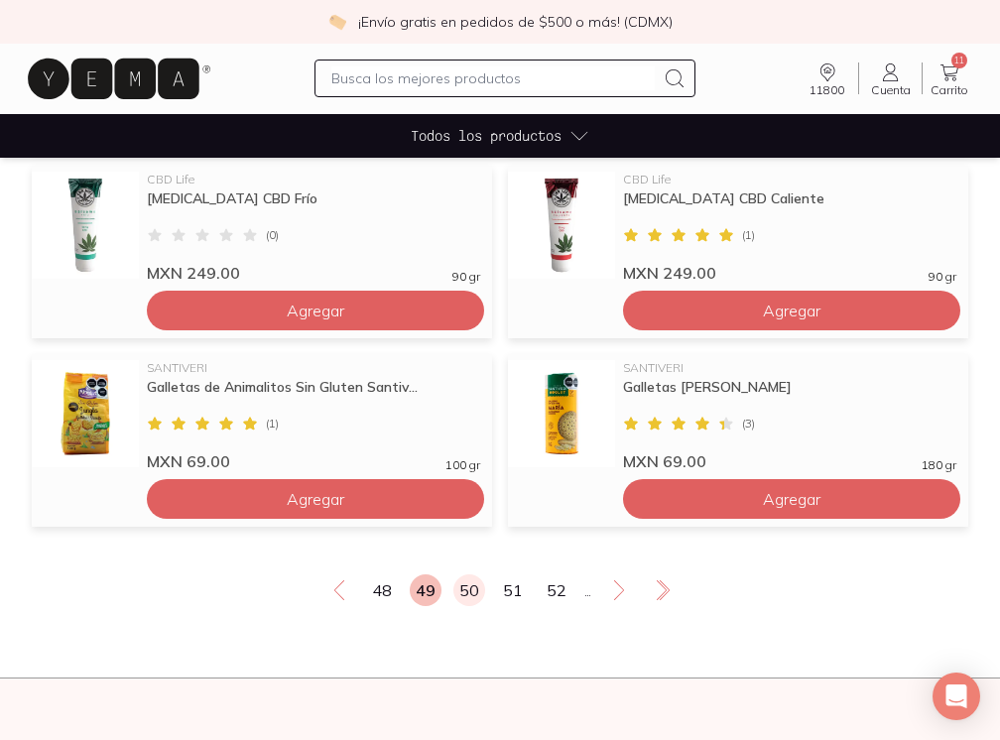
click at [485, 592] on div "48 49 50 51 52 ..." at bounding box center [500, 590] width 936 height 32
click at [477, 592] on link "50" at bounding box center [469, 590] width 32 height 32
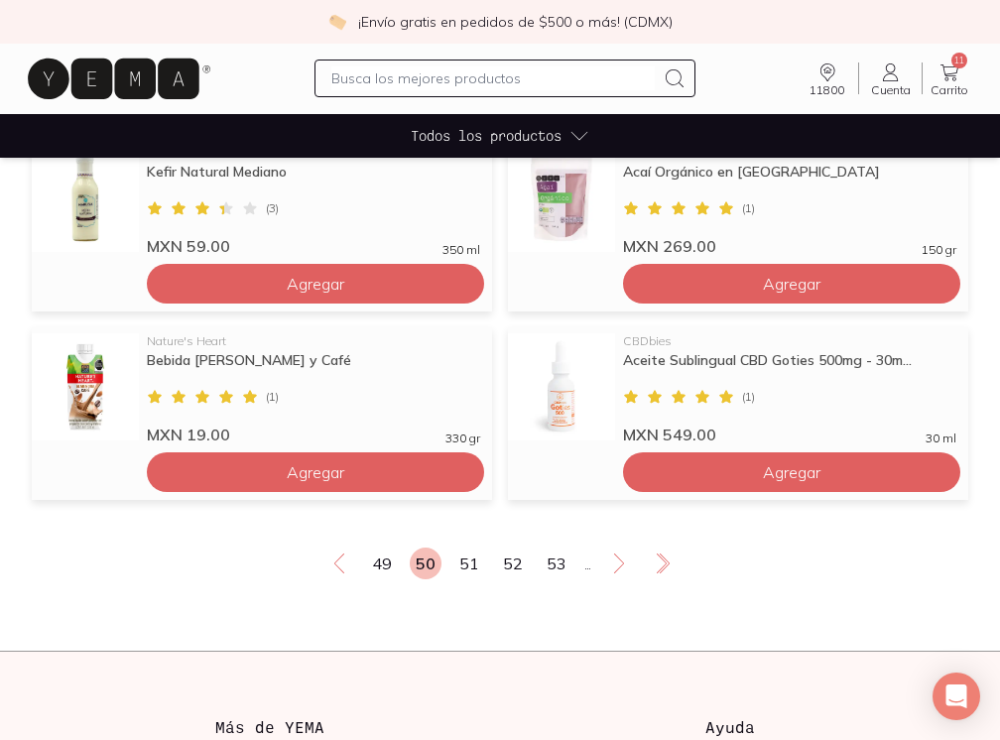
scroll to position [1504, 0]
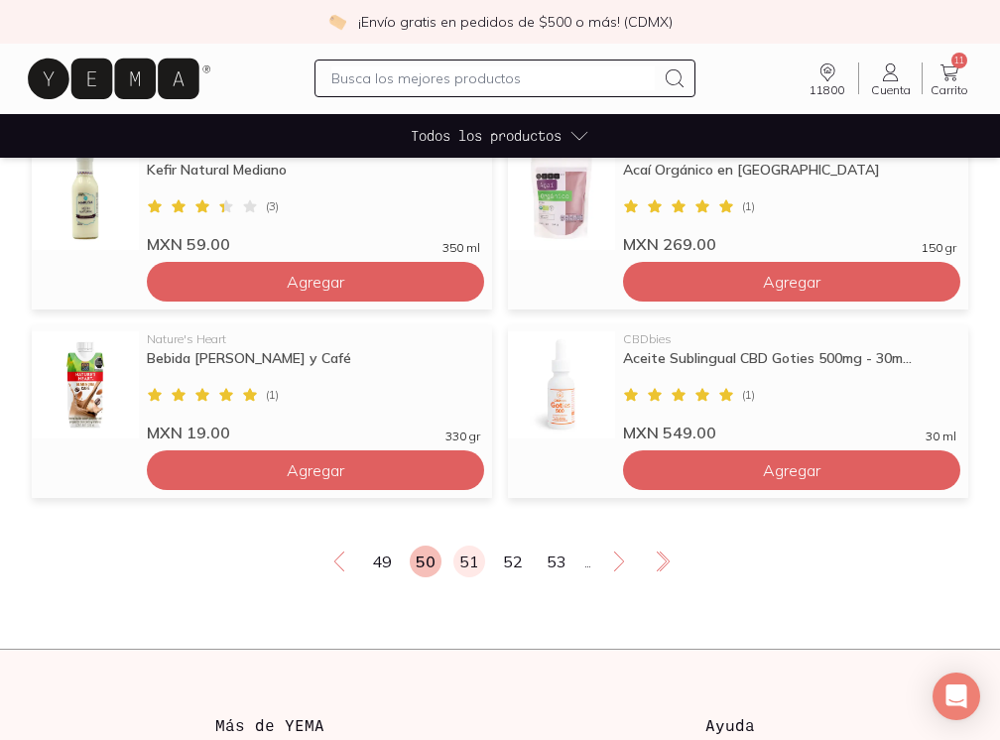
click at [462, 562] on link "51" at bounding box center [469, 561] width 32 height 32
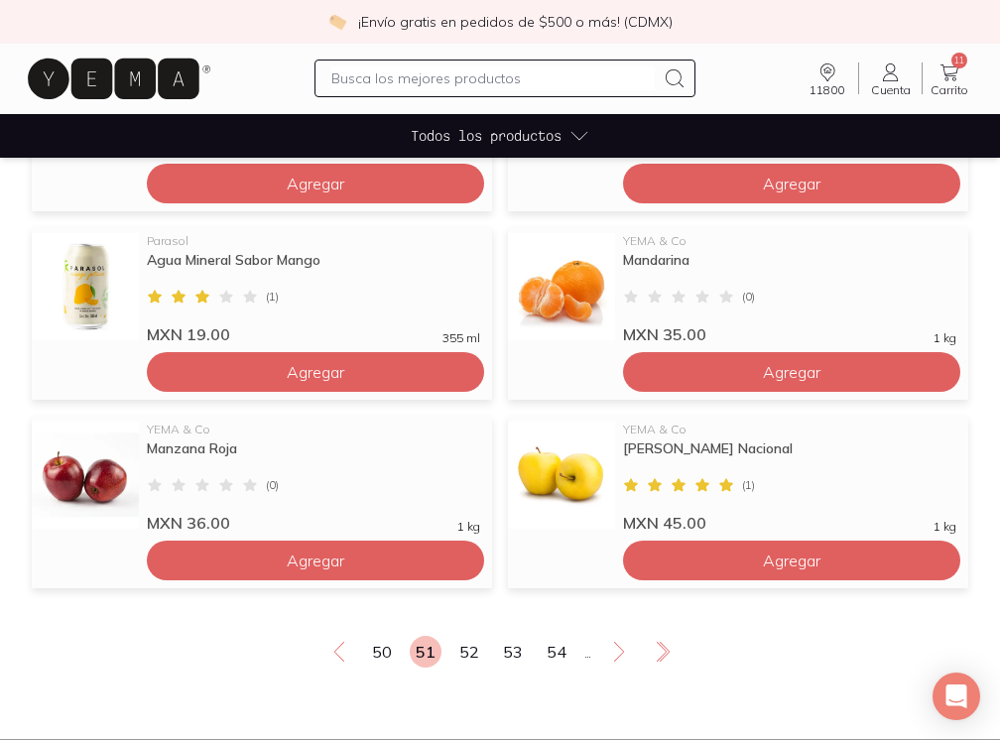
scroll to position [1417, 0]
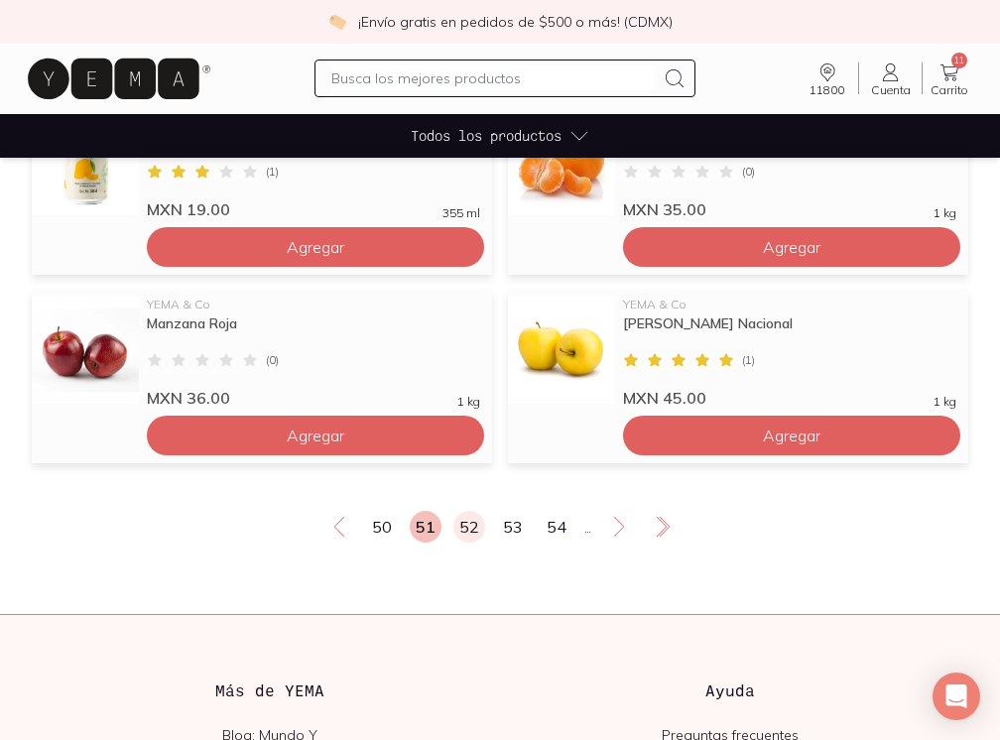
click at [471, 526] on link "52" at bounding box center [469, 527] width 32 height 32
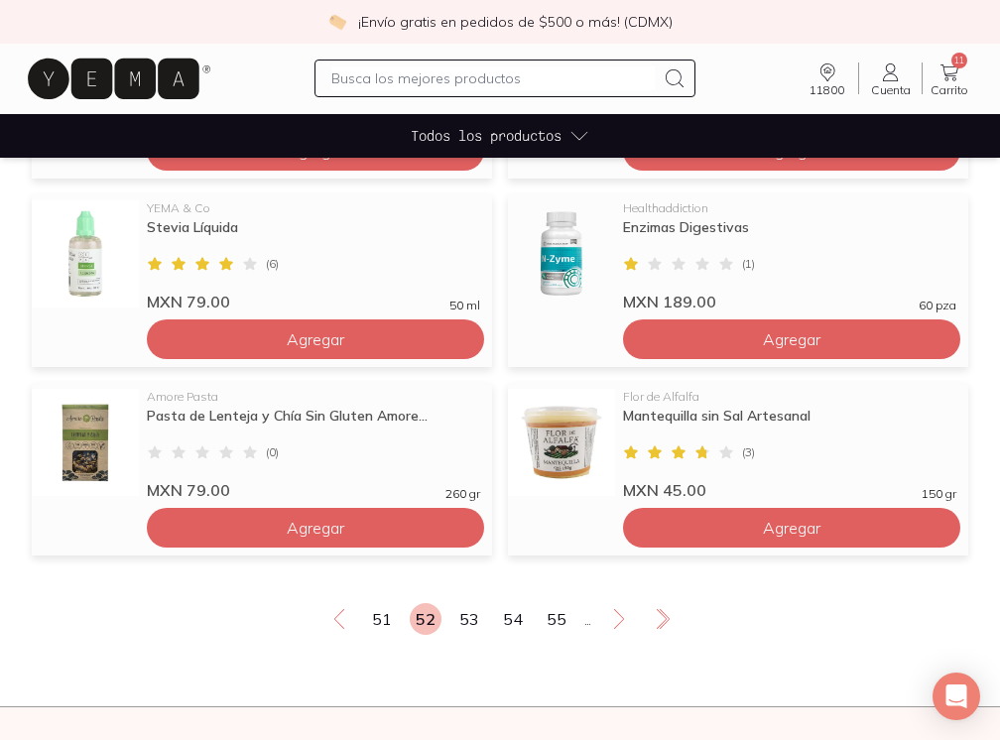
scroll to position [1450, 0]
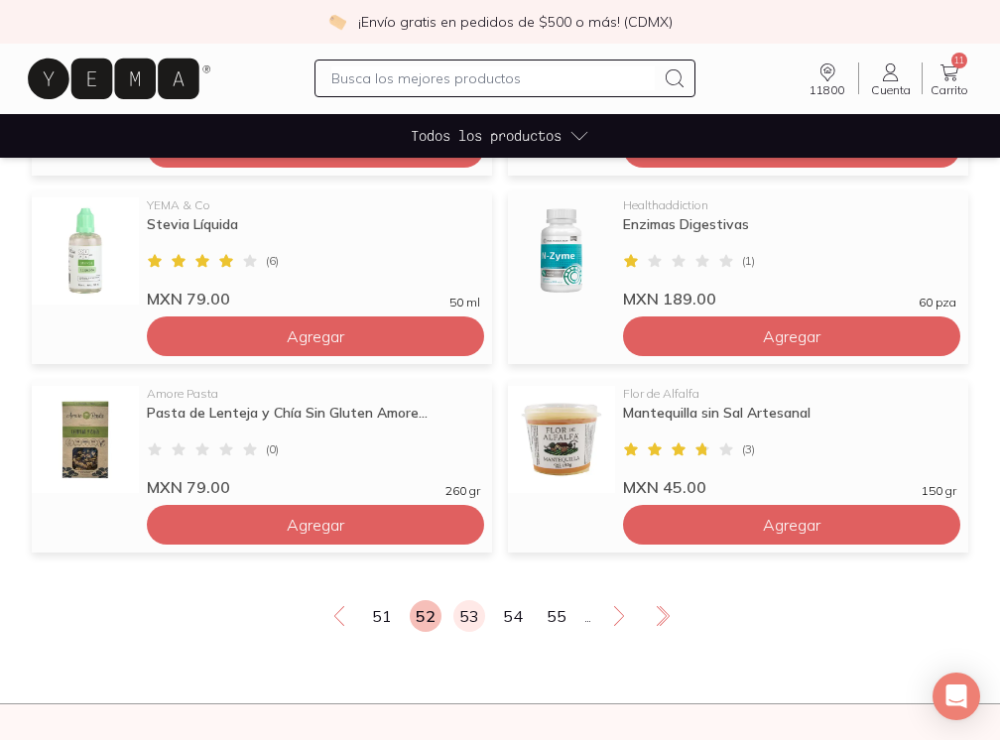
click at [472, 615] on link "53" at bounding box center [469, 616] width 32 height 32
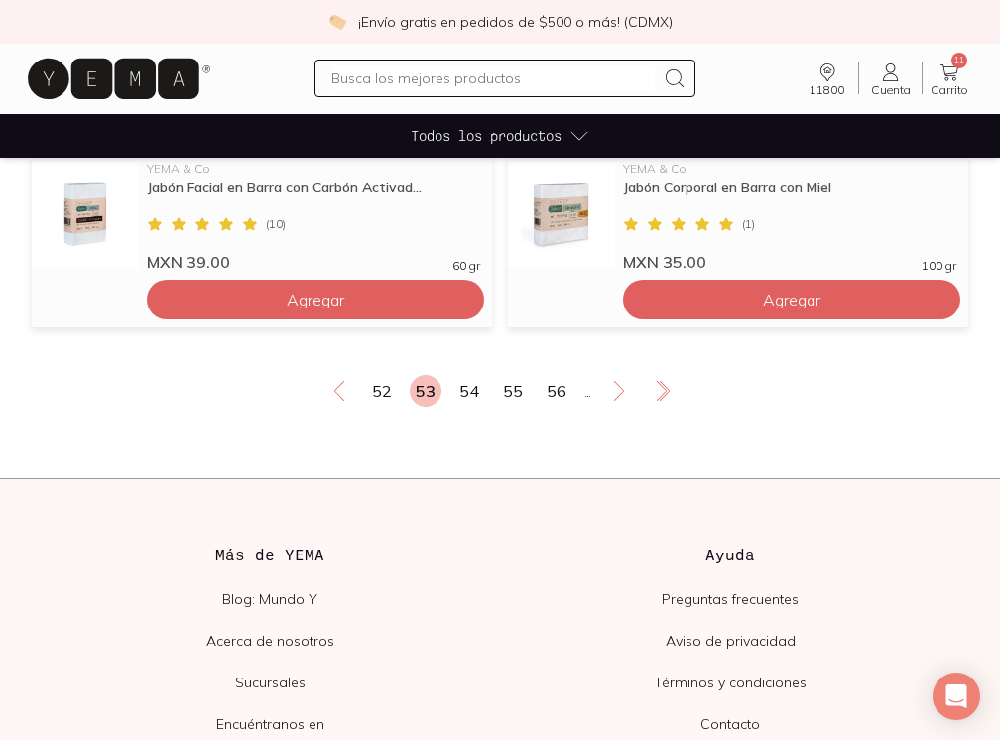
scroll to position [1671, 0]
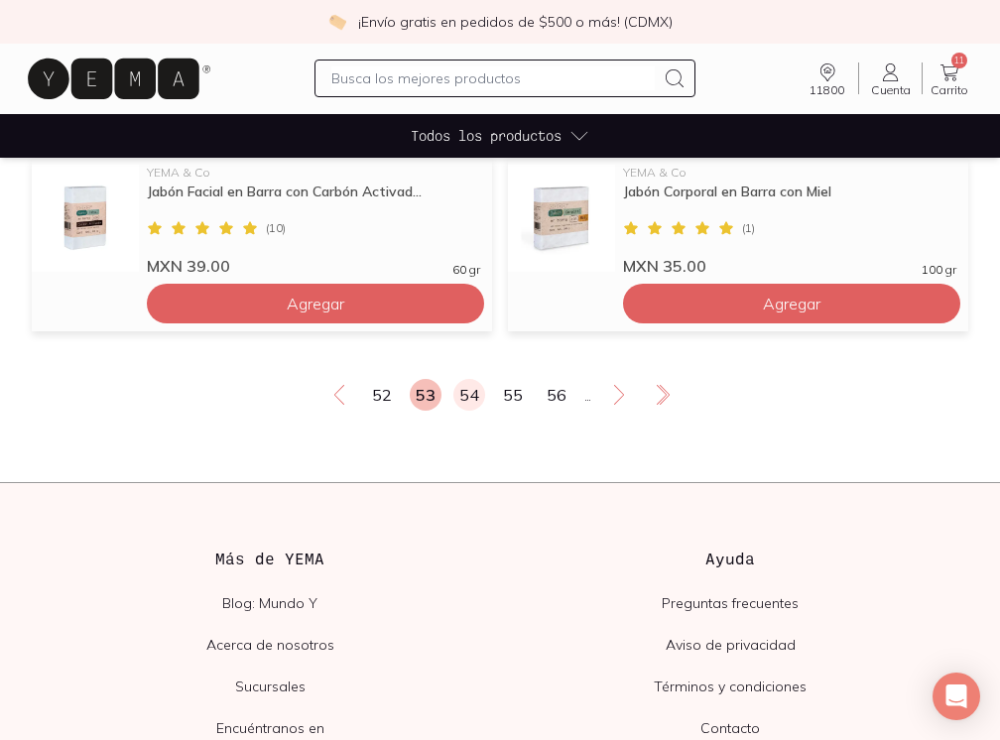
click at [458, 391] on link "54" at bounding box center [469, 395] width 32 height 32
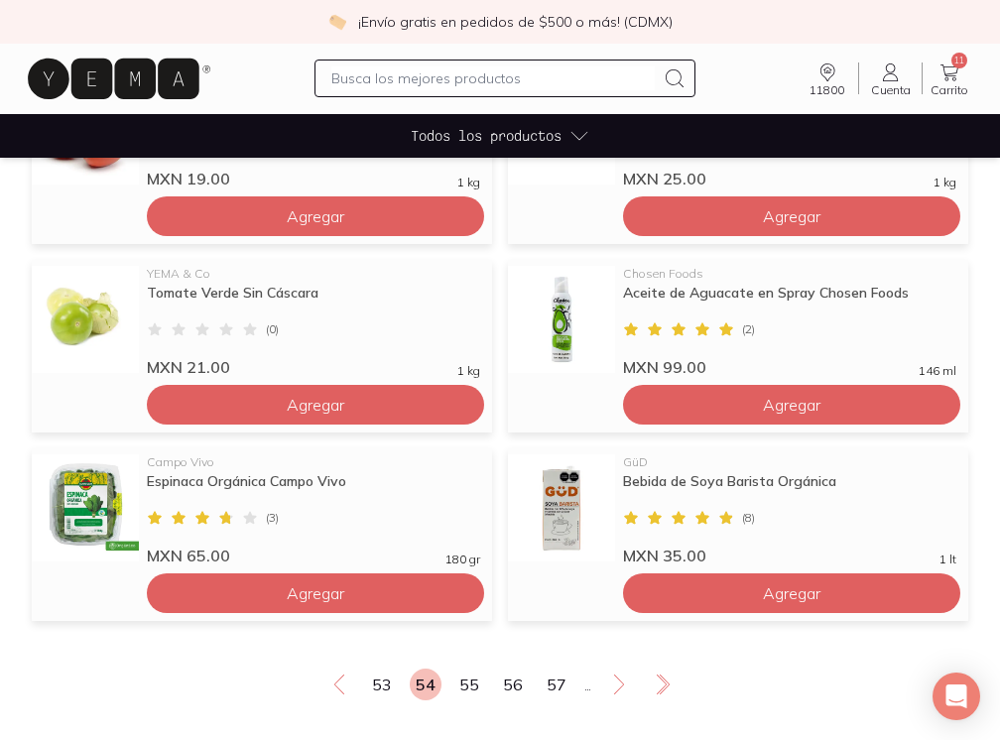
scroll to position [1382, 0]
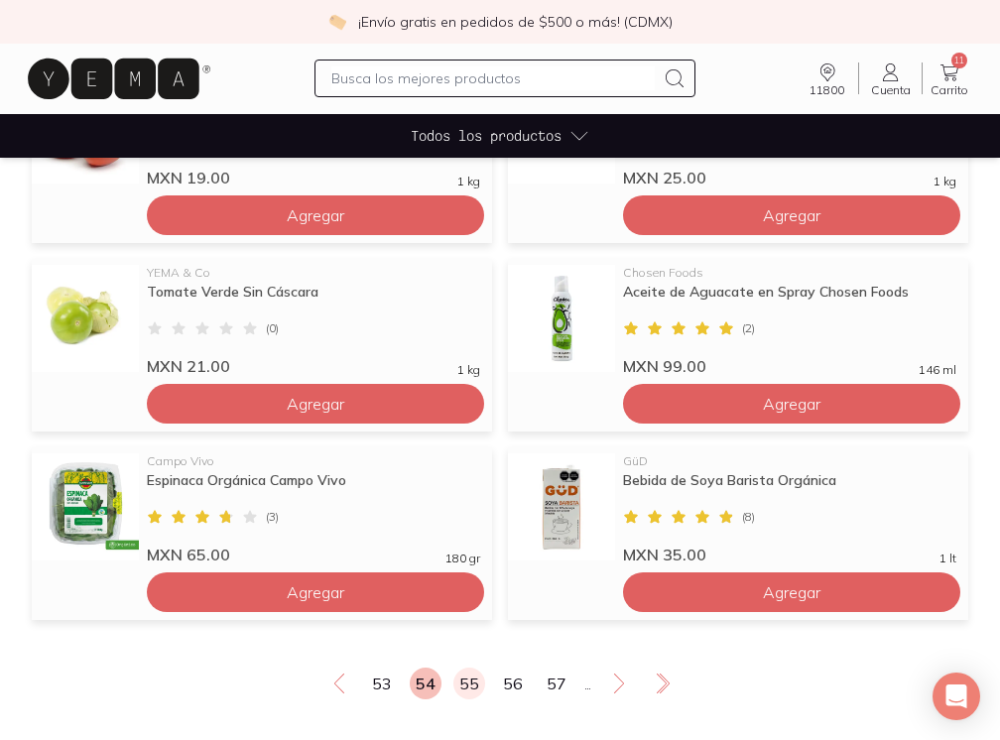
click at [470, 680] on link "55" at bounding box center [469, 683] width 32 height 32
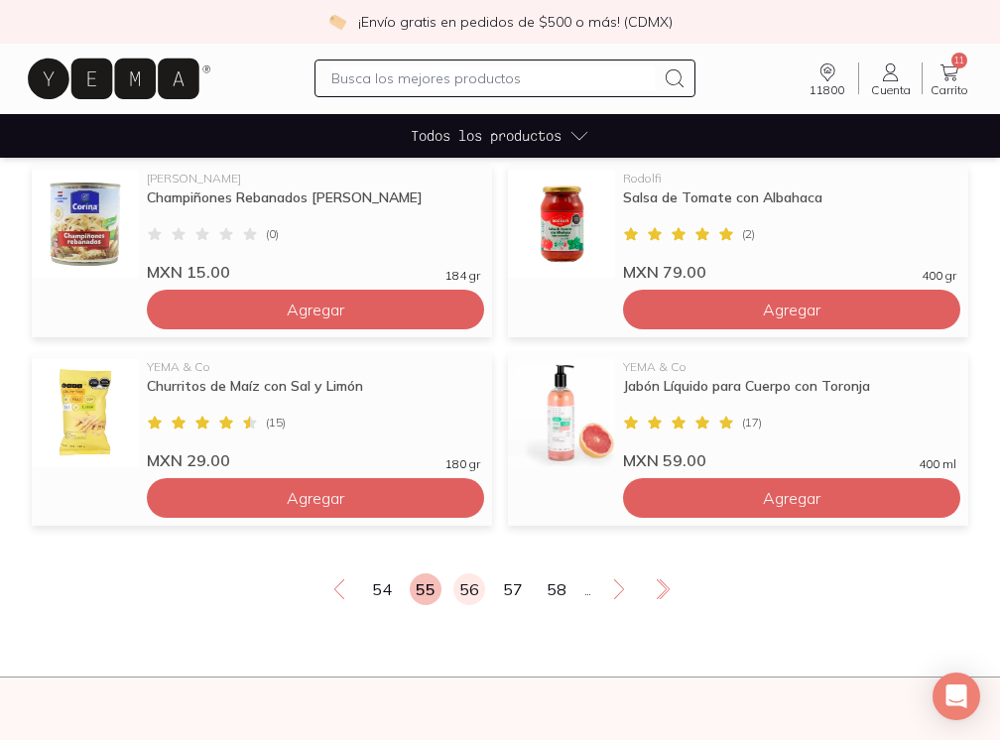
scroll to position [1501, 0]
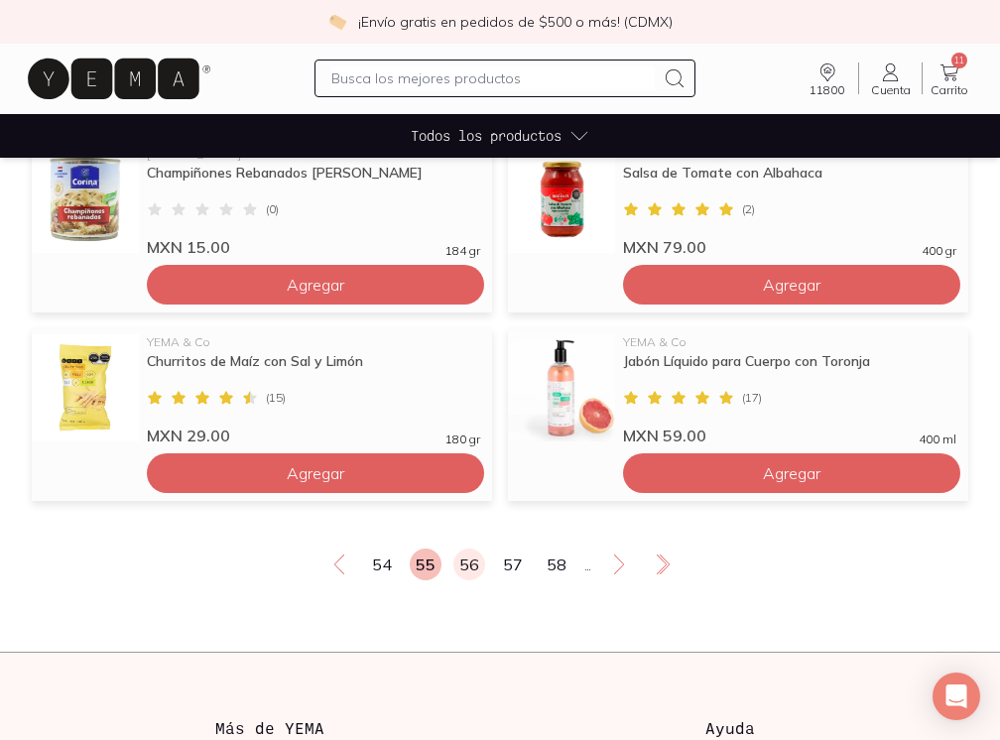
click at [464, 572] on link "56" at bounding box center [469, 564] width 32 height 32
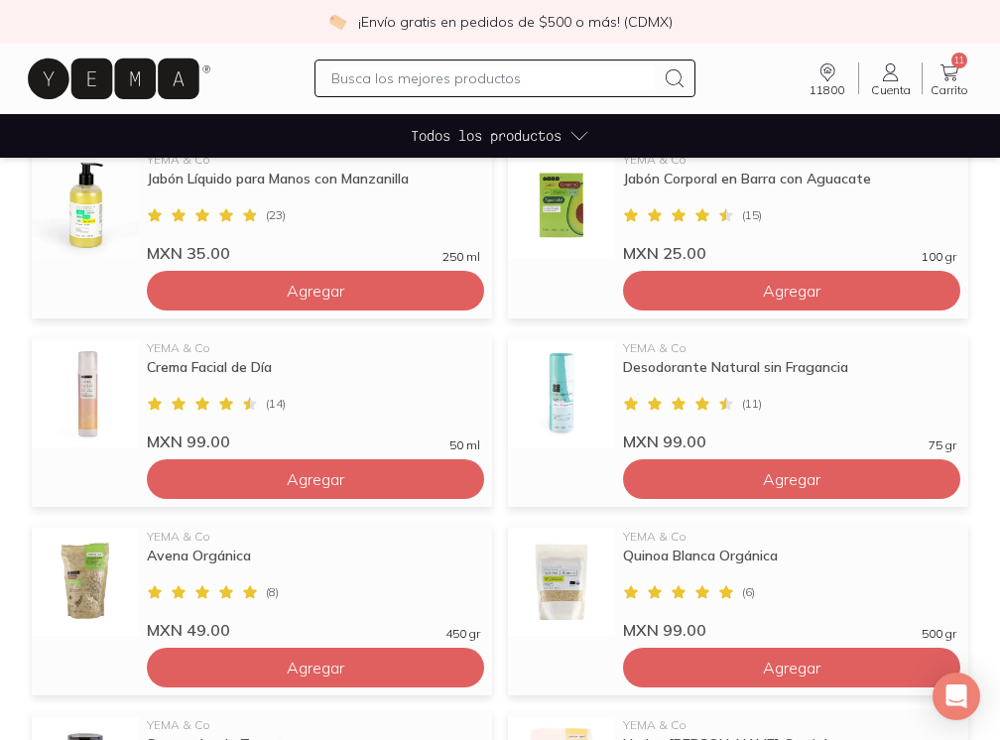
scroll to position [931, 0]
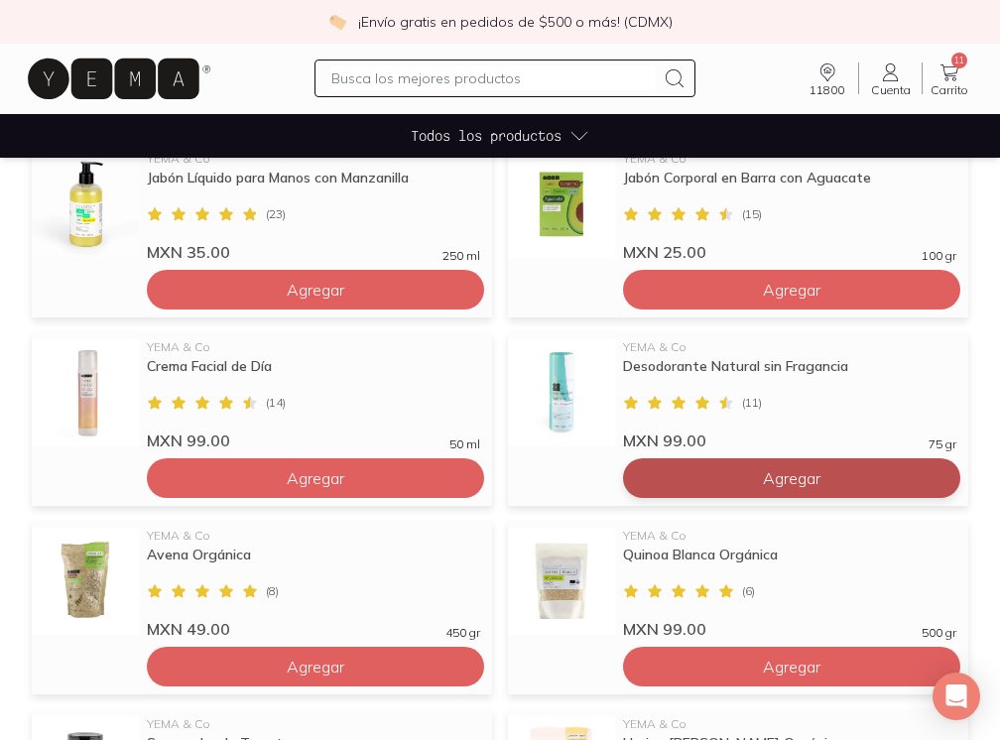
click at [716, 484] on button "Agregar" at bounding box center [791, 478] width 337 height 40
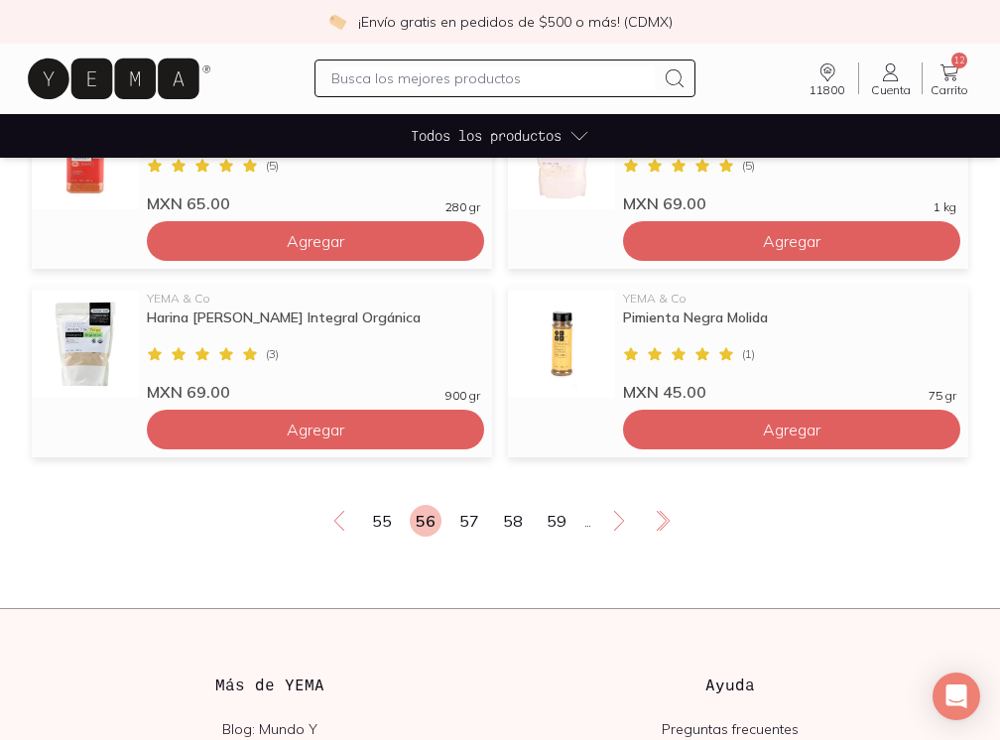
scroll to position [1547, 0]
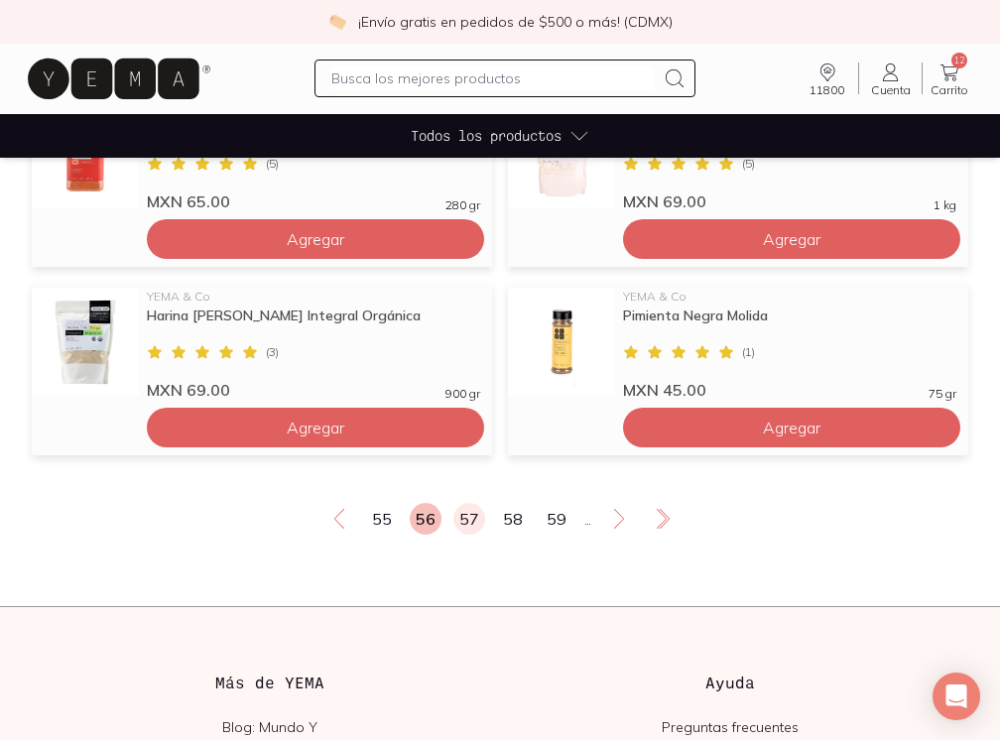
click at [478, 518] on link "57" at bounding box center [469, 519] width 32 height 32
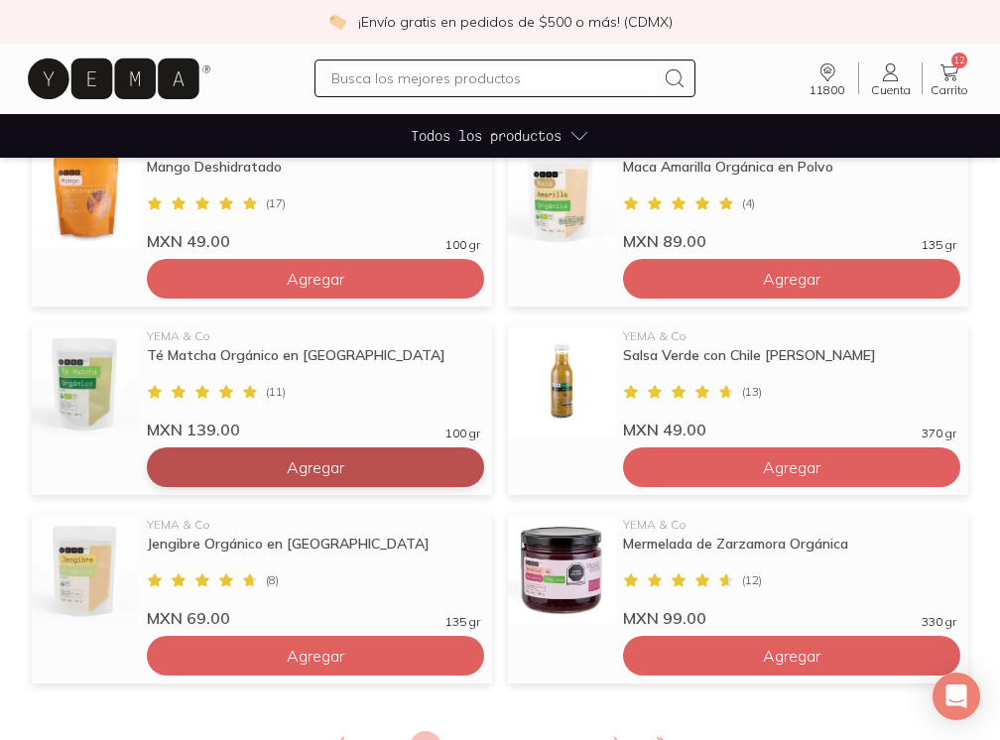
scroll to position [1359, 0]
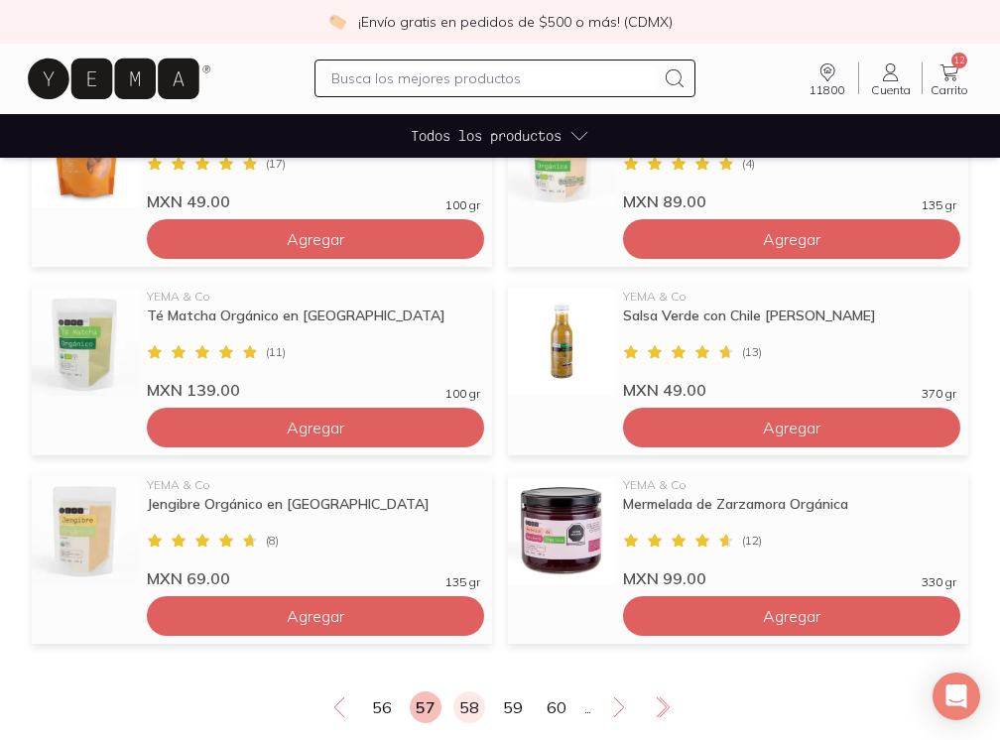
click at [467, 699] on link "58" at bounding box center [469, 707] width 32 height 32
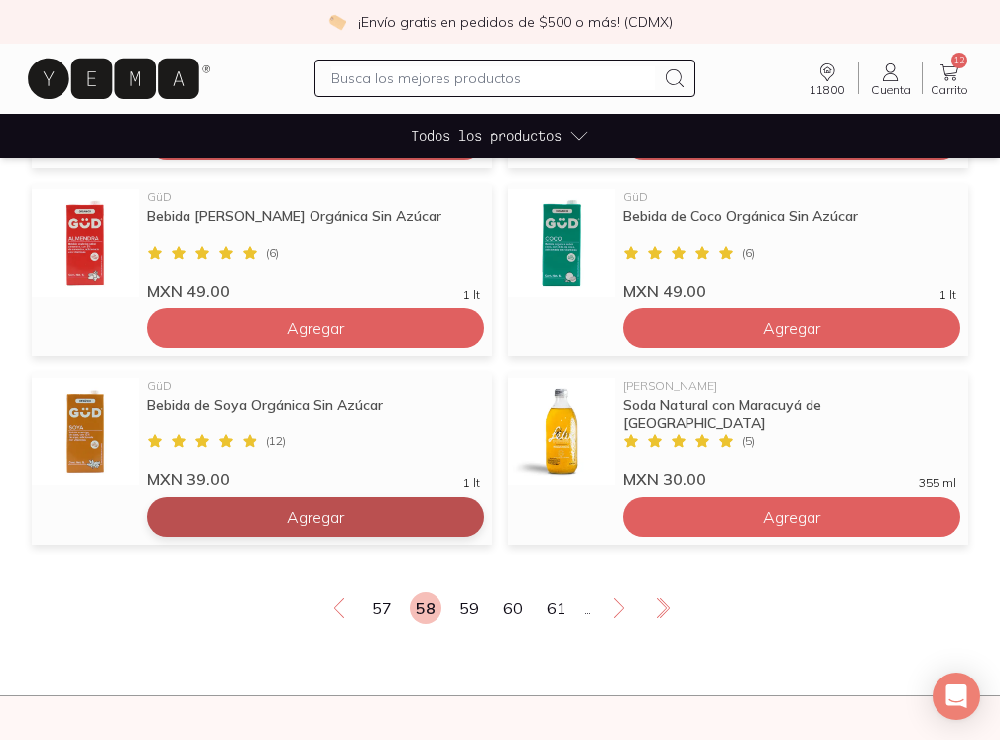
scroll to position [1490, 0]
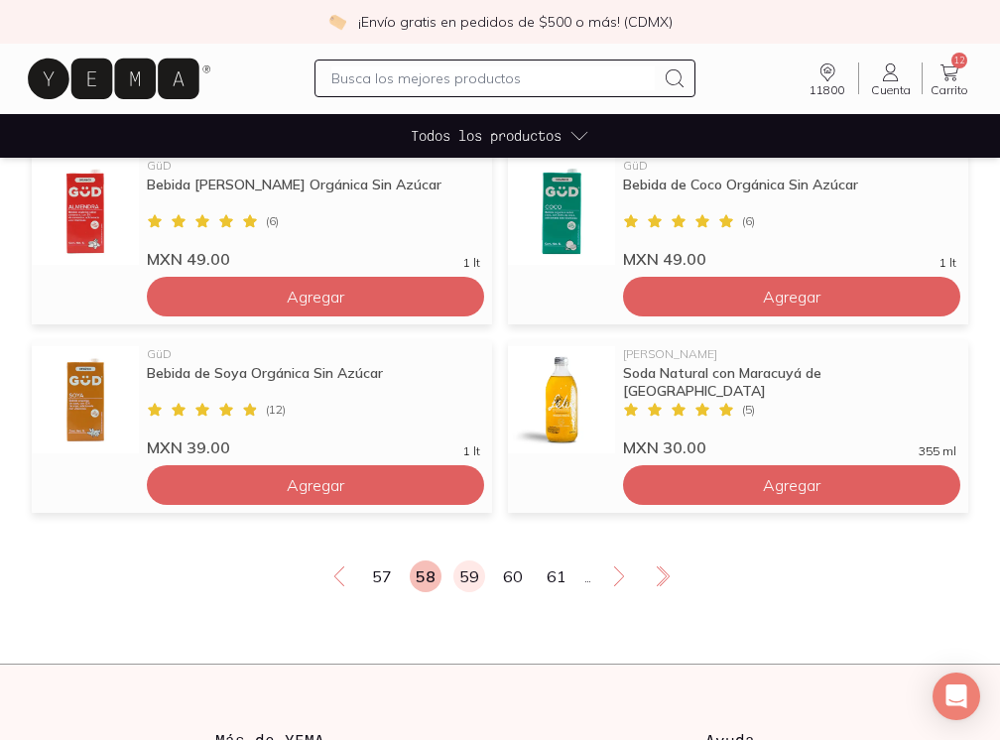
click at [475, 579] on link "59" at bounding box center [469, 576] width 32 height 32
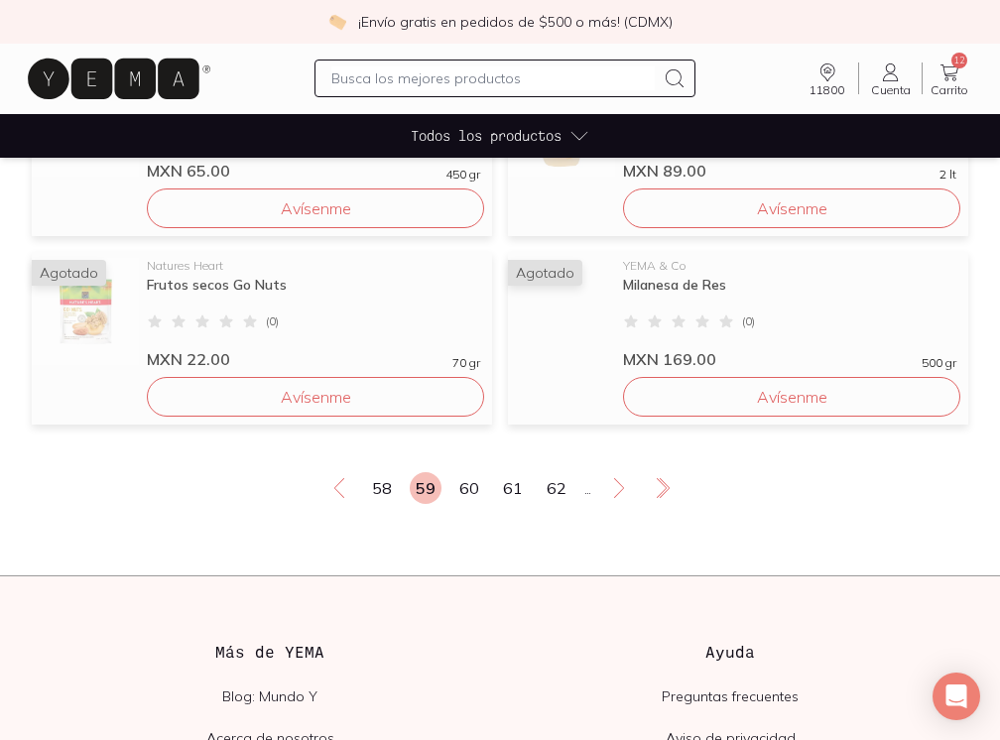
scroll to position [1580, 0]
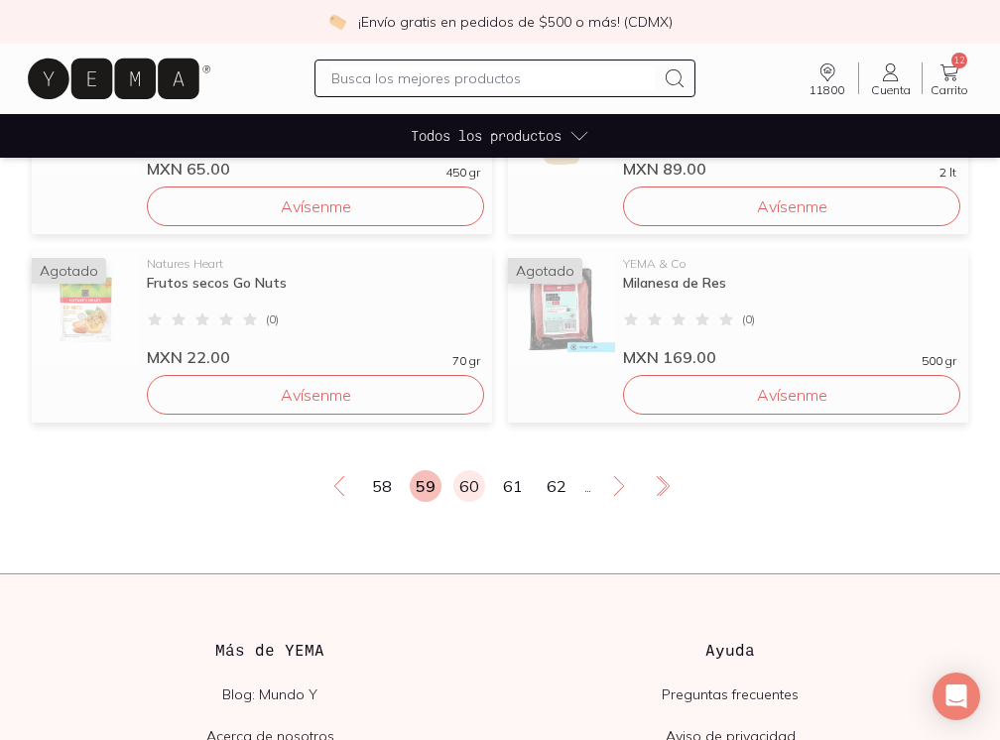
click at [472, 484] on link "60" at bounding box center [469, 486] width 32 height 32
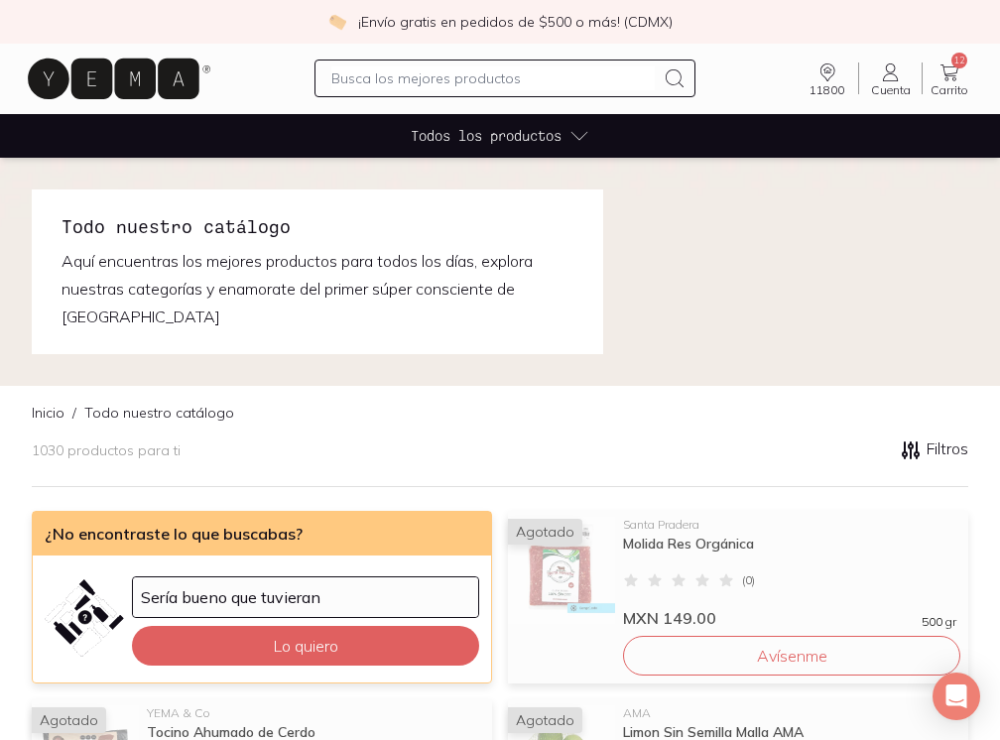
click at [952, 78] on icon at bounding box center [949, 72] width 24 height 24
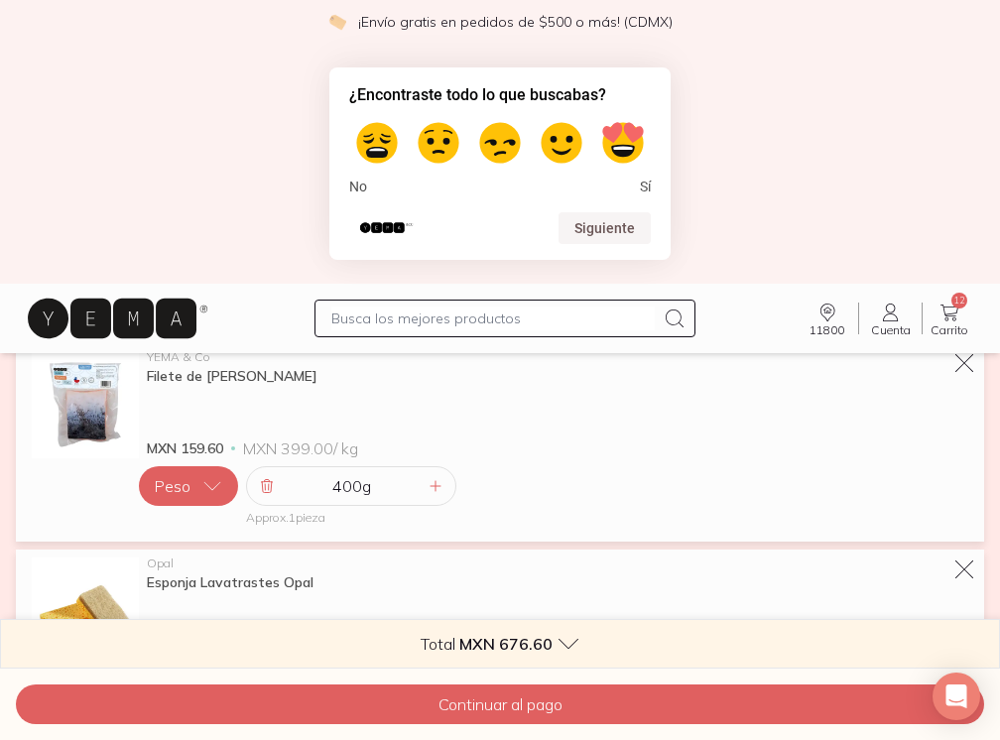
scroll to position [1757, 0]
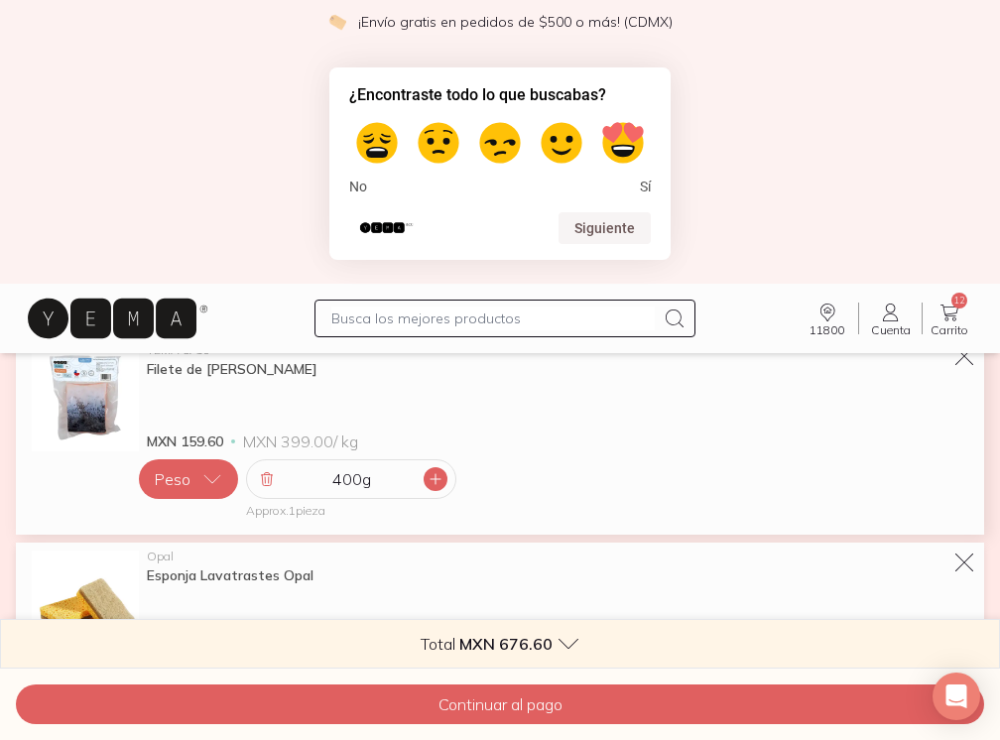
click at [439, 477] on icon at bounding box center [435, 479] width 16 height 16
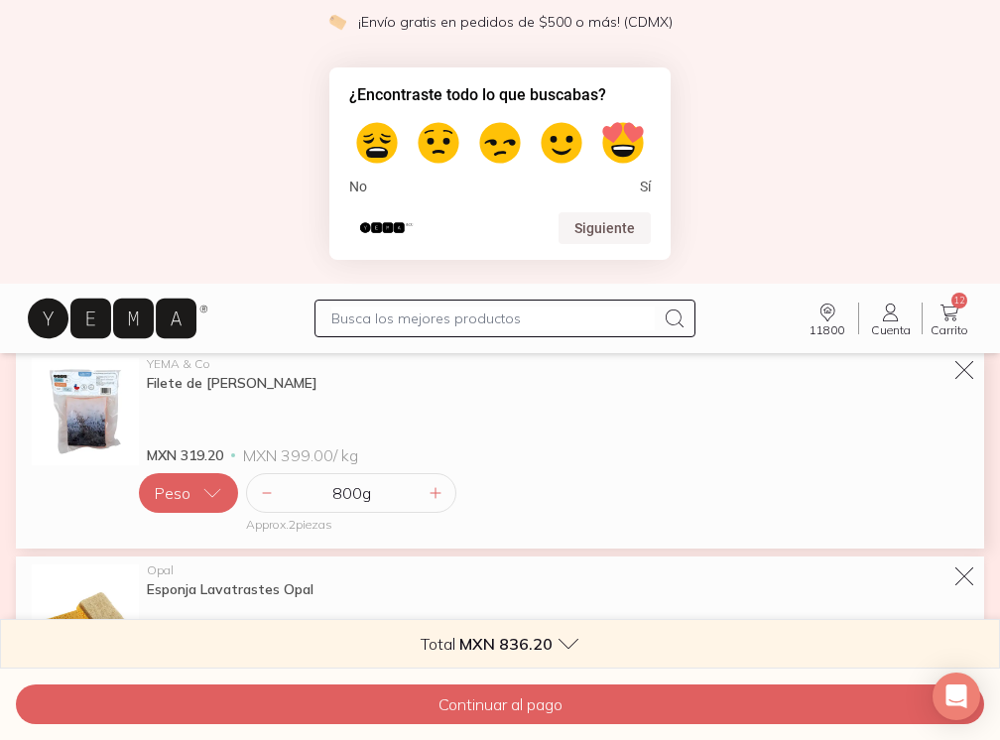
scroll to position [1745, 0]
click at [263, 495] on icon at bounding box center [267, 491] width 16 height 16
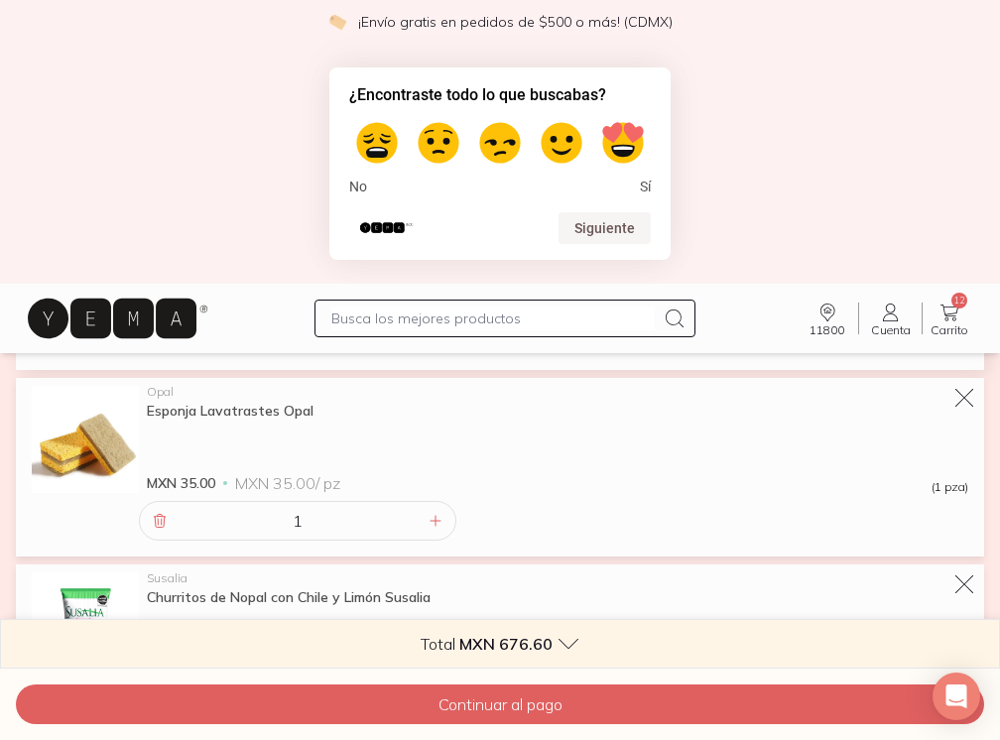
scroll to position [1873, 0]
